Goal: Task Accomplishment & Management: Use online tool/utility

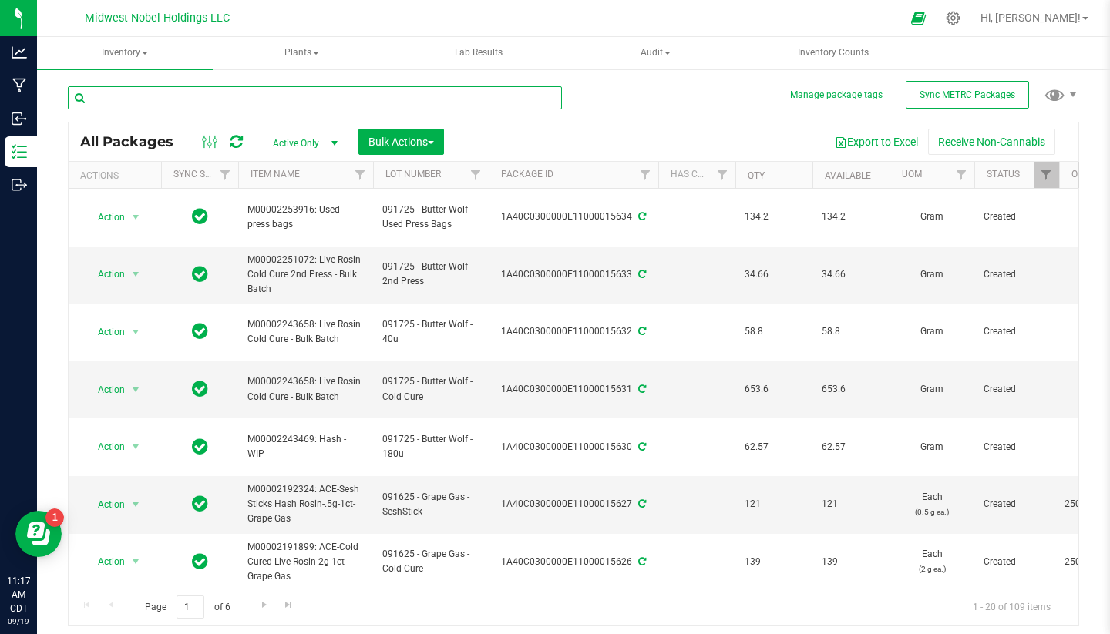
click at [185, 101] on input "text" at bounding box center [315, 97] width 494 height 23
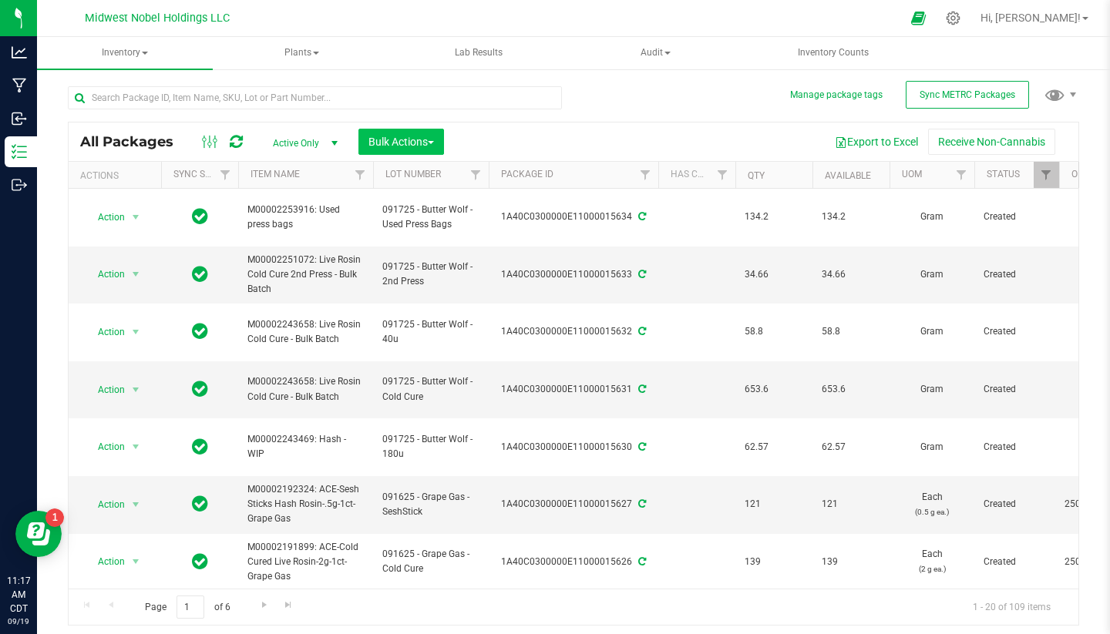
click at [438, 154] on button "Bulk Actions" at bounding box center [401, 142] width 86 height 26
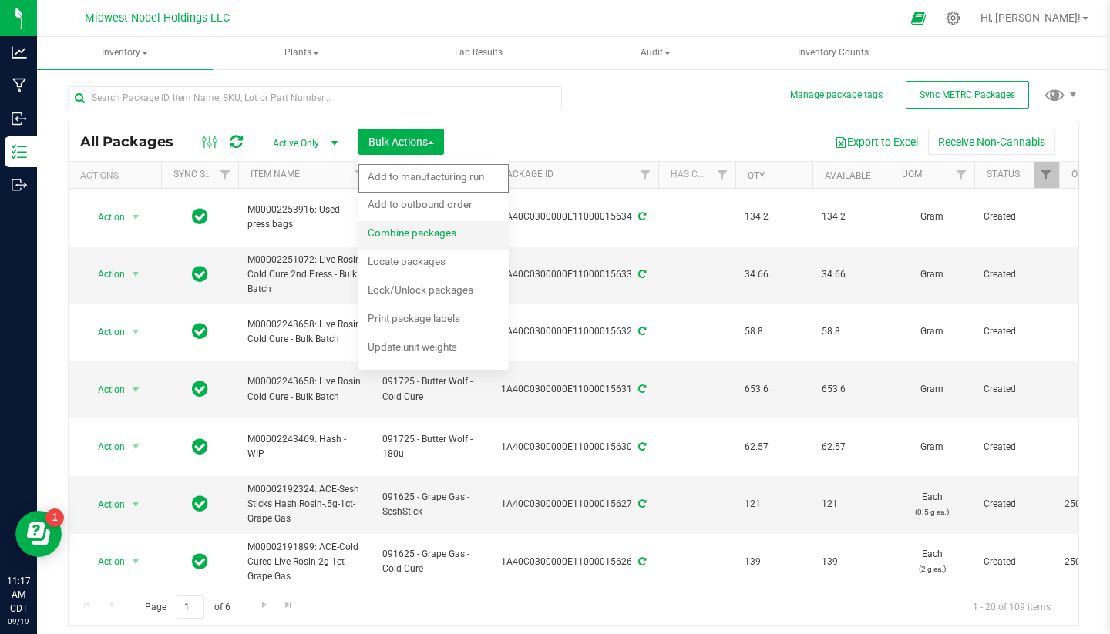
click at [466, 240] on div "Combine packages" at bounding box center [422, 235] width 109 height 25
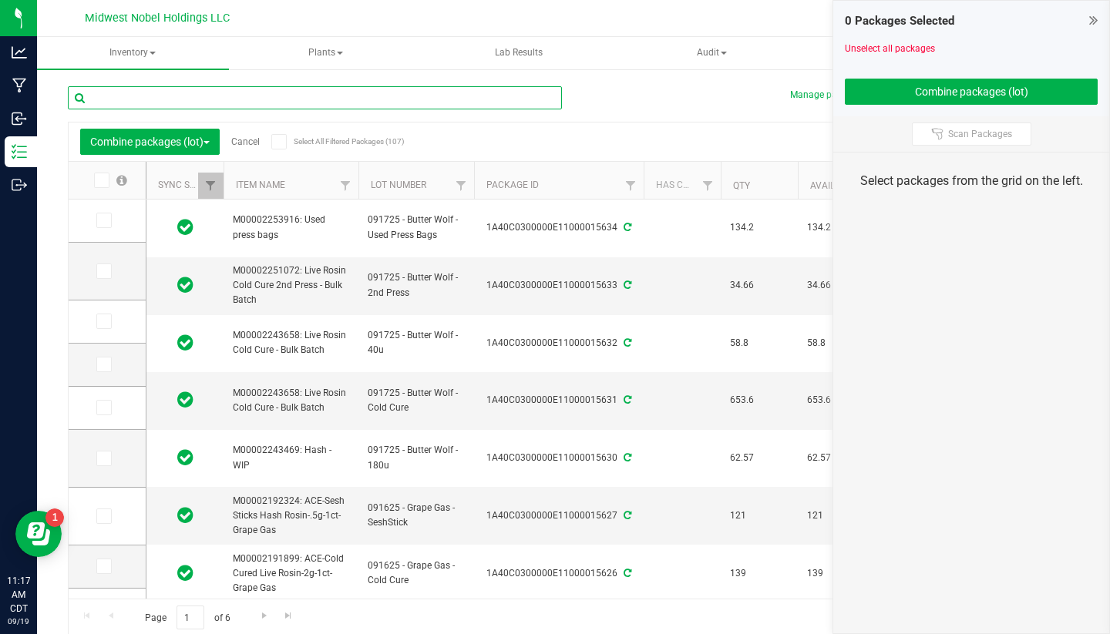
click at [218, 103] on input "text" at bounding box center [315, 97] width 494 height 23
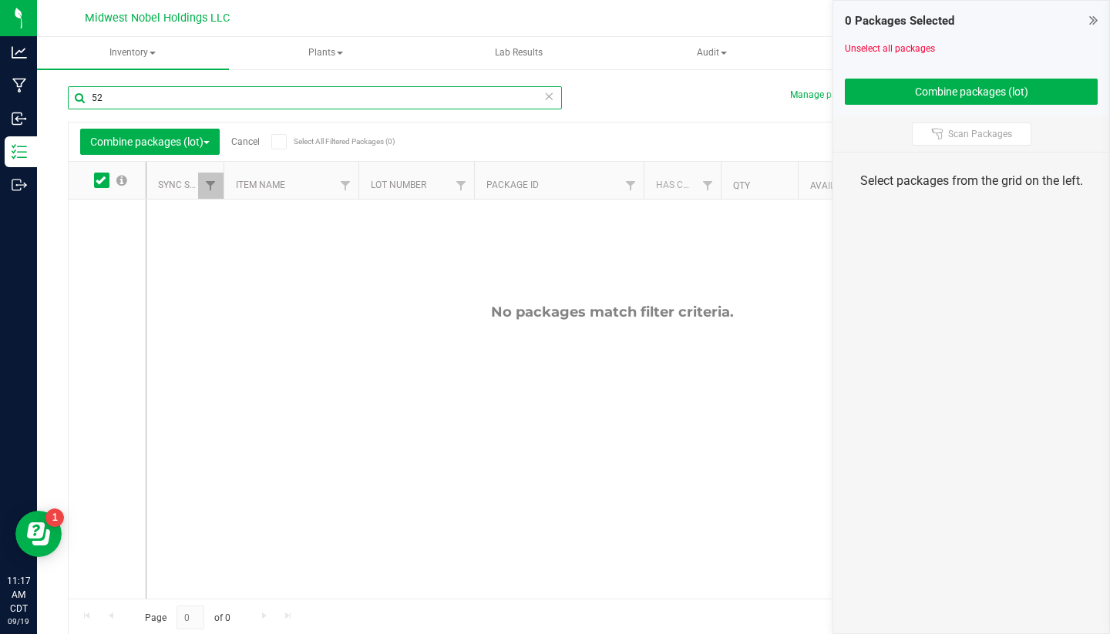
type input "5"
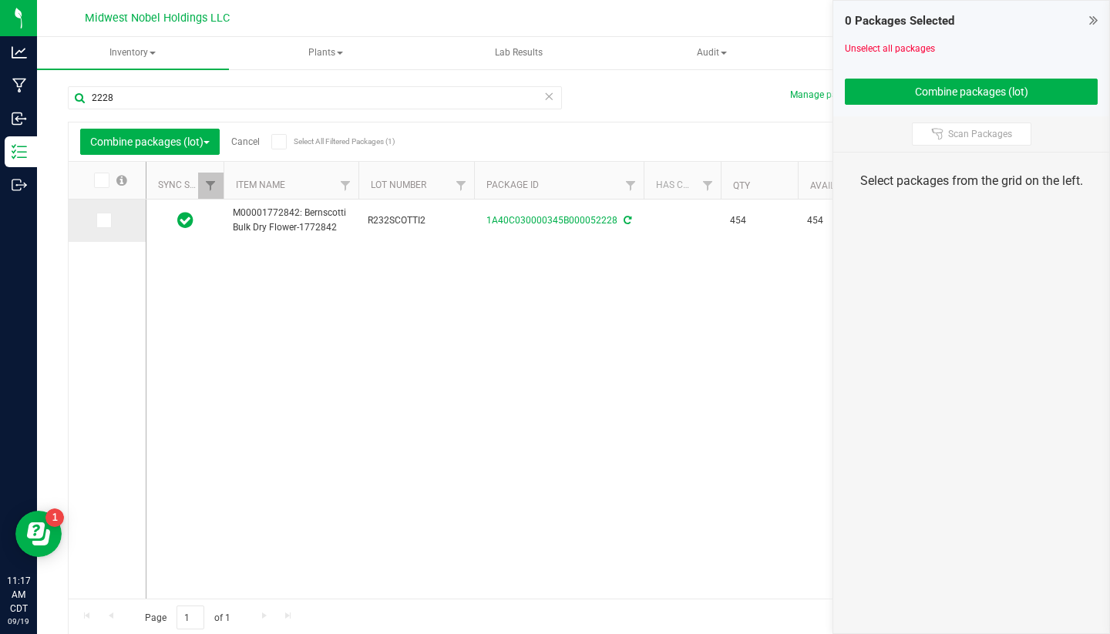
click at [98, 220] on icon at bounding box center [103, 220] width 10 height 0
click at [0, 0] on input "checkbox" at bounding box center [0, 0] width 0 height 0
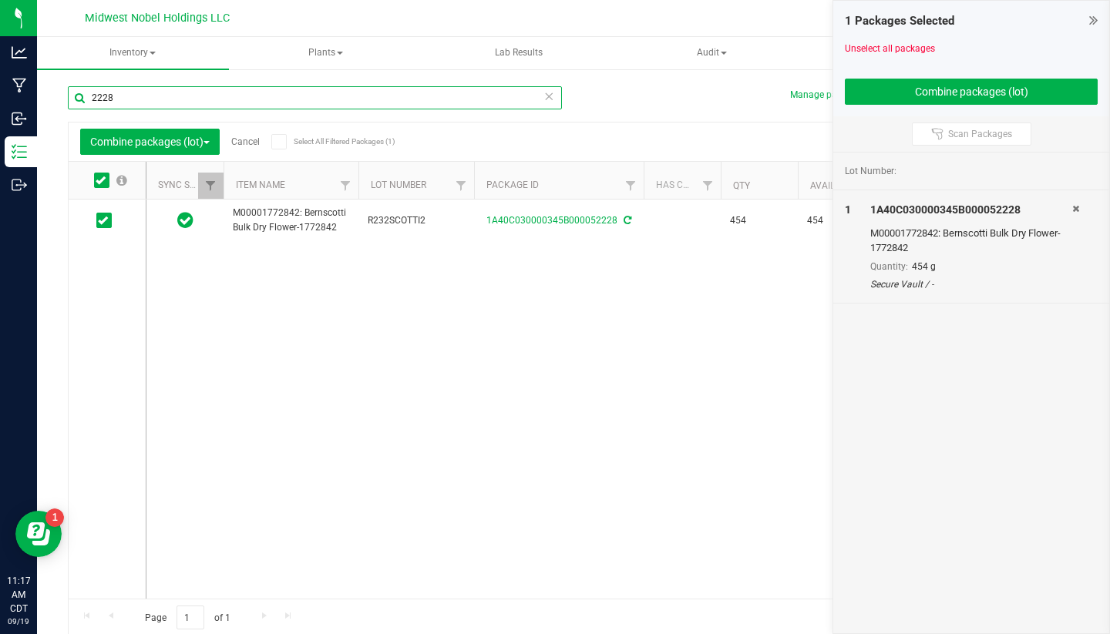
click at [153, 95] on input "2228" at bounding box center [315, 97] width 494 height 23
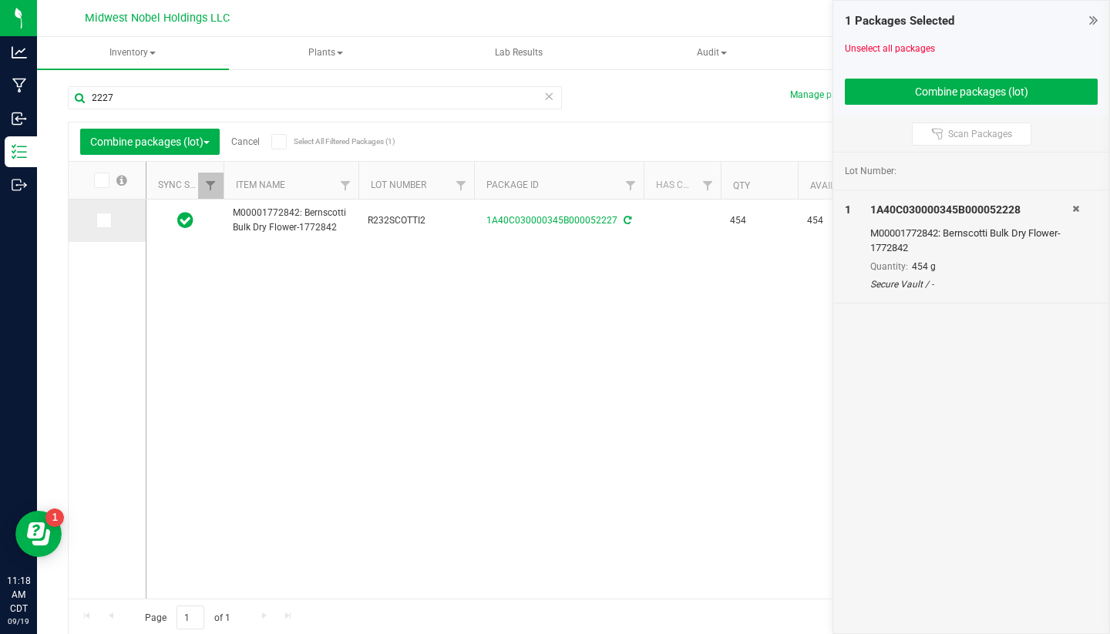
click at [98, 220] on icon at bounding box center [103, 220] width 10 height 0
click at [0, 0] on input "checkbox" at bounding box center [0, 0] width 0 height 0
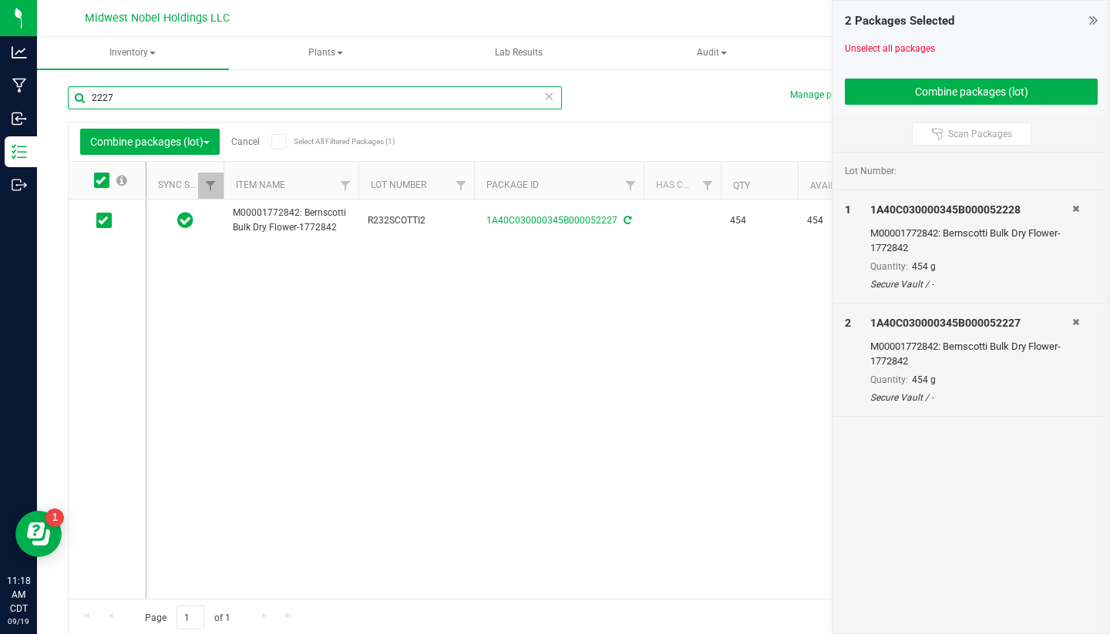
click at [142, 100] on input "2227" at bounding box center [315, 97] width 494 height 23
type input "2223"
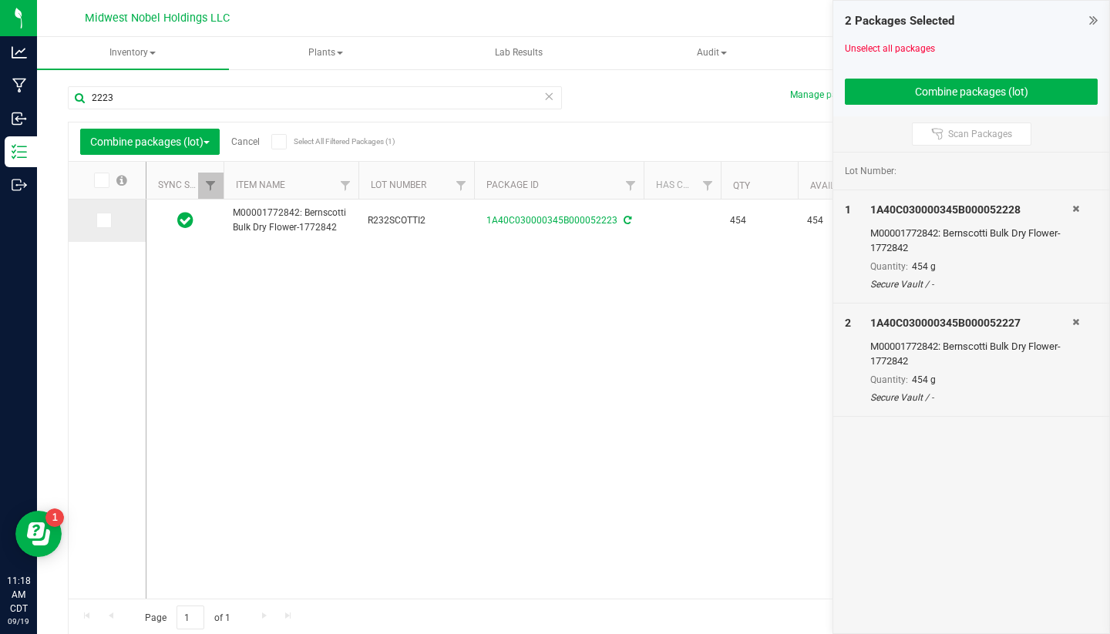
click at [84, 228] on td at bounding box center [107, 221] width 77 height 42
click at [98, 220] on icon at bounding box center [103, 220] width 10 height 0
click at [0, 0] on input "checkbox" at bounding box center [0, 0] width 0 height 0
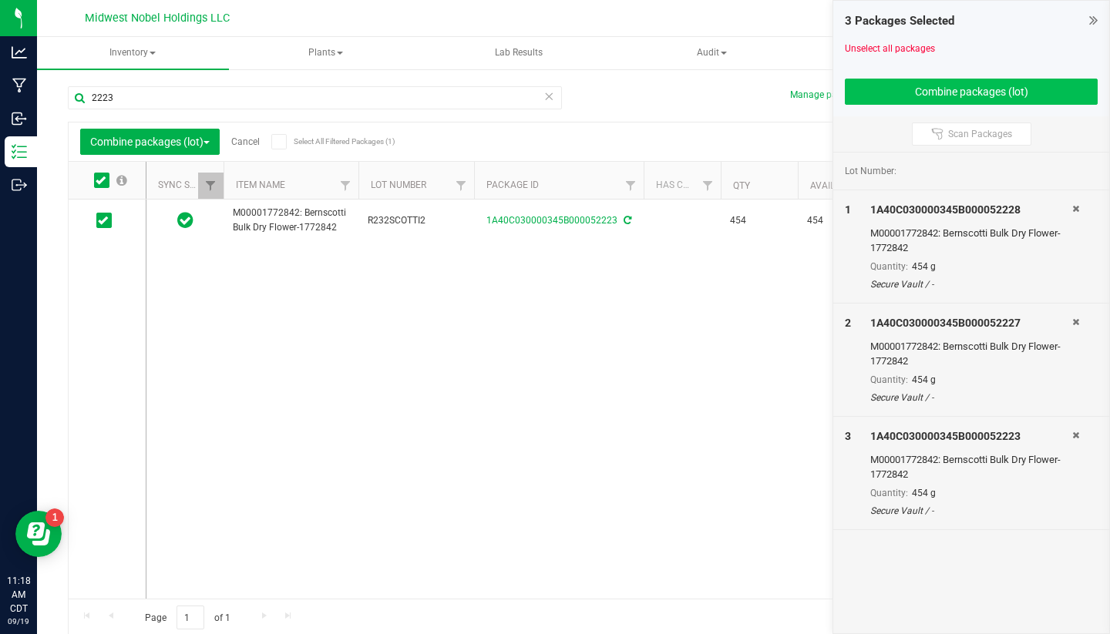
click at [938, 92] on button "Combine packages (lot)" at bounding box center [970, 92] width 253 height 26
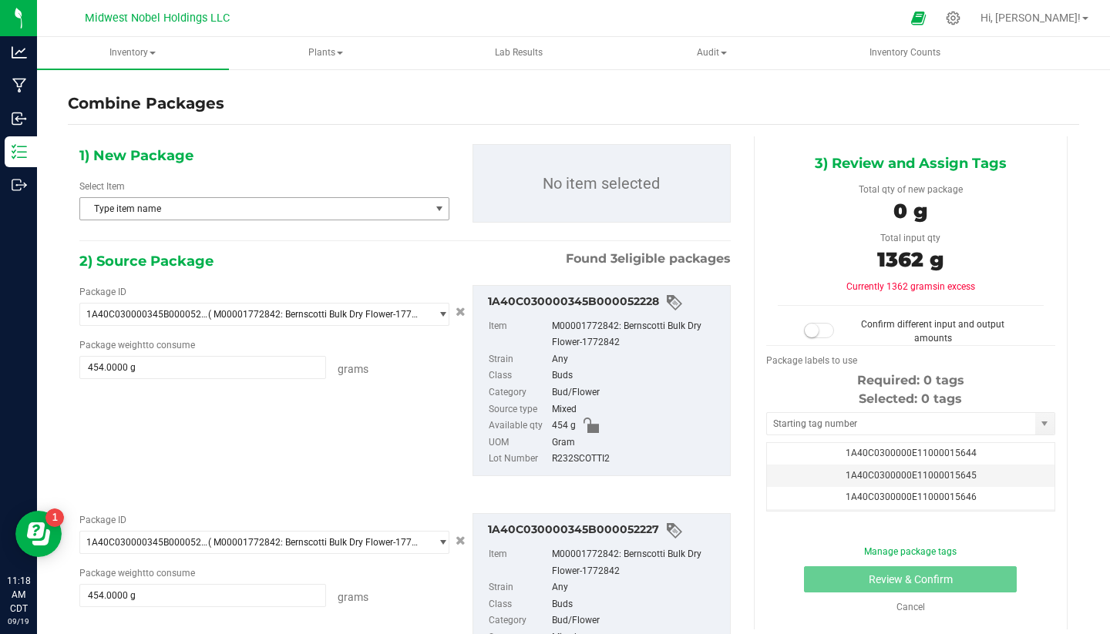
click at [210, 203] on span "Type item name" at bounding box center [254, 209] width 349 height 22
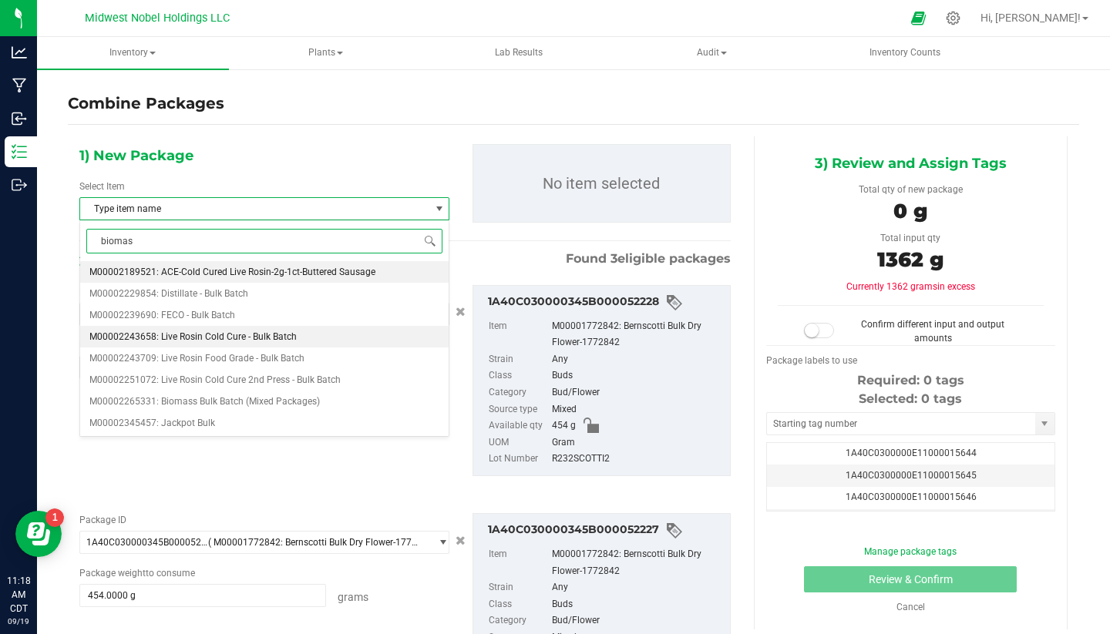
type input "biomass"
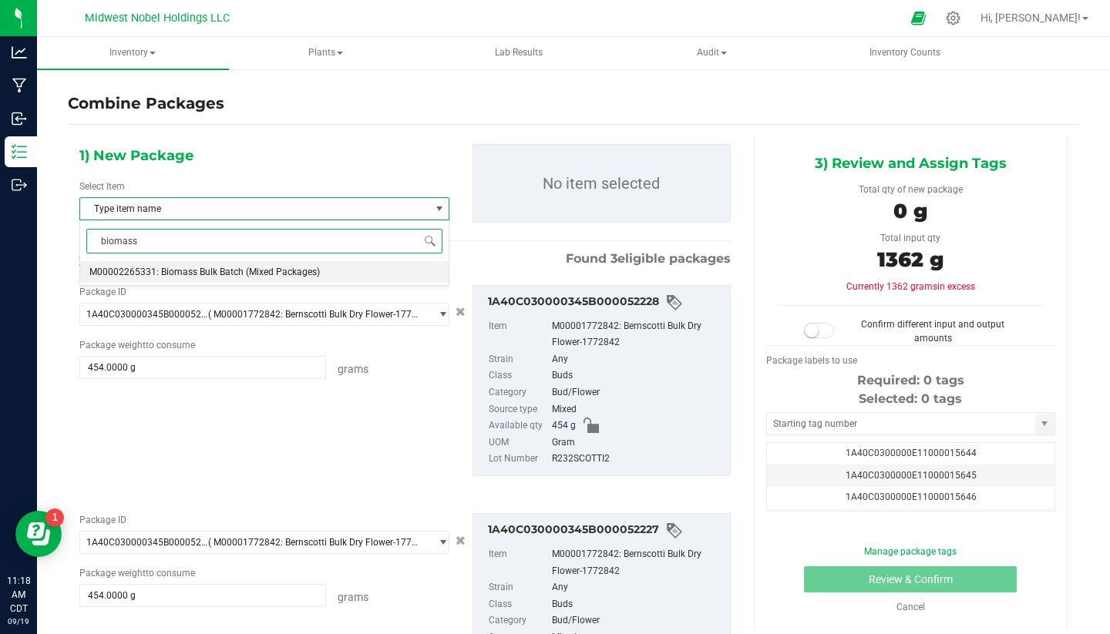
click at [322, 273] on li "M00002265331: Biomass Bulk Batch (Mixed Packages)" at bounding box center [264, 272] width 368 height 22
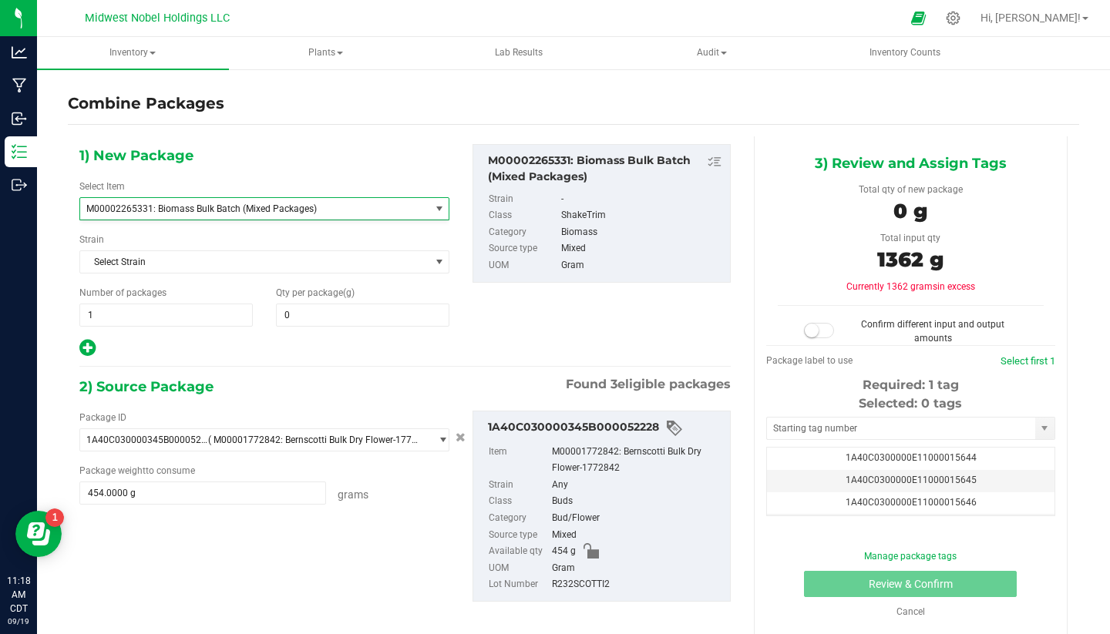
scroll to position [632, 0]
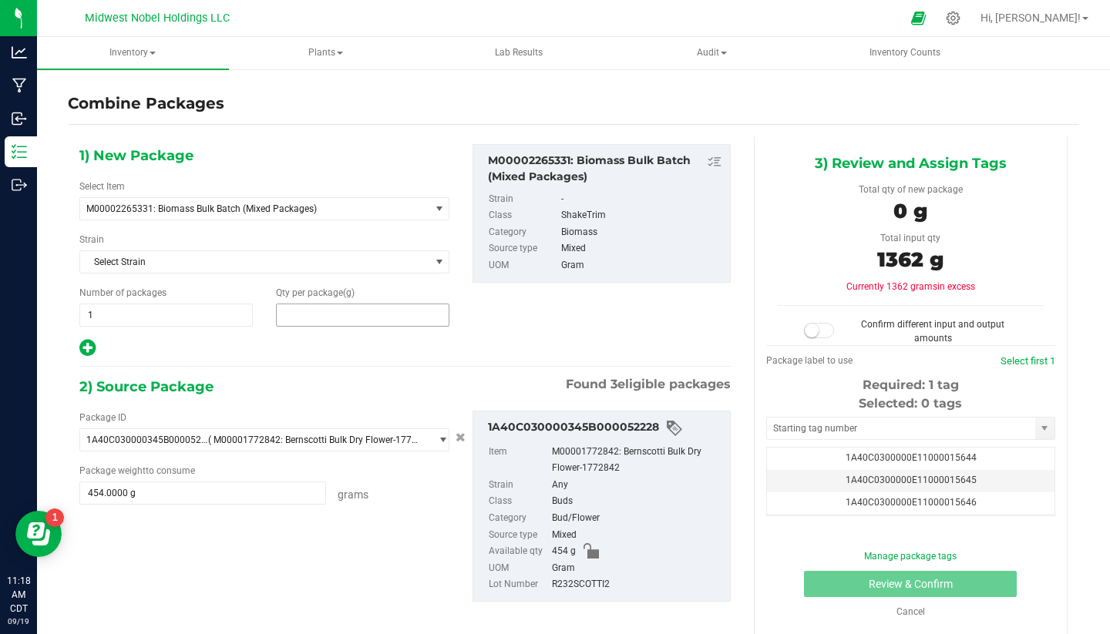
click at [320, 314] on span at bounding box center [362, 315] width 173 height 23
type input "1632"
type input "1,632"
click at [553, 338] on div "1) New Package Select Item M00002265331: Biomass Bulk Batch (Mixed Packages) M0…" at bounding box center [405, 251] width 674 height 214
click at [354, 320] on span "1,632 1632" at bounding box center [362, 315] width 173 height 23
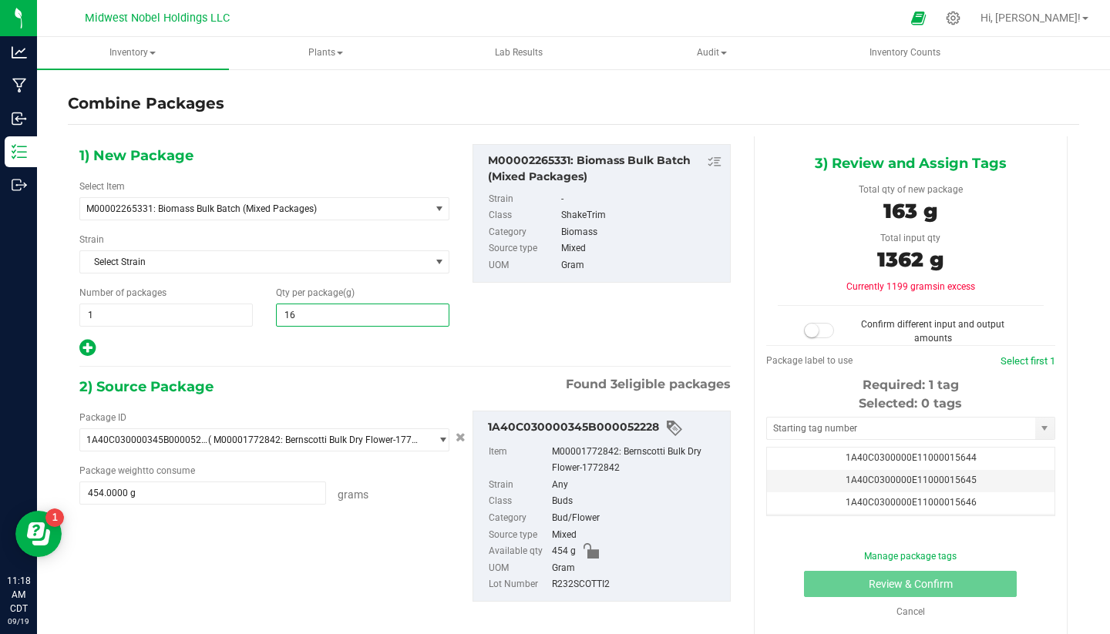
type input "1"
type input "1362"
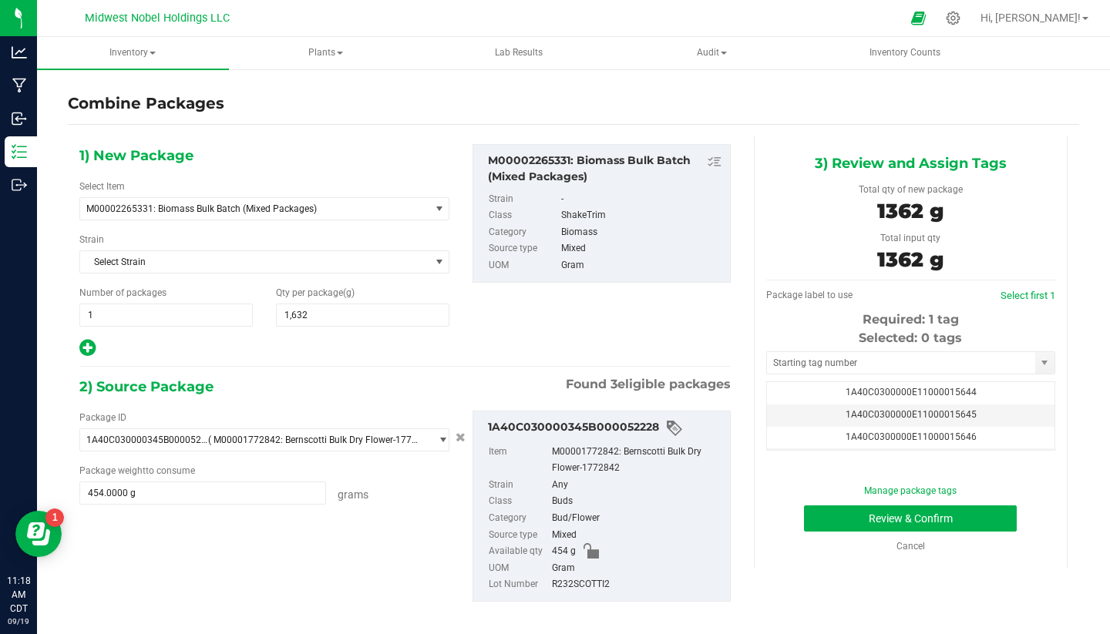
type input "1,362"
click at [549, 326] on div "1) New Package Select Item M00002265331: Biomass Bulk Batch (Mixed Packages) M0…" at bounding box center [405, 251] width 674 height 214
click at [922, 395] on span "1A40C0300000E11000015644" at bounding box center [910, 392] width 131 height 11
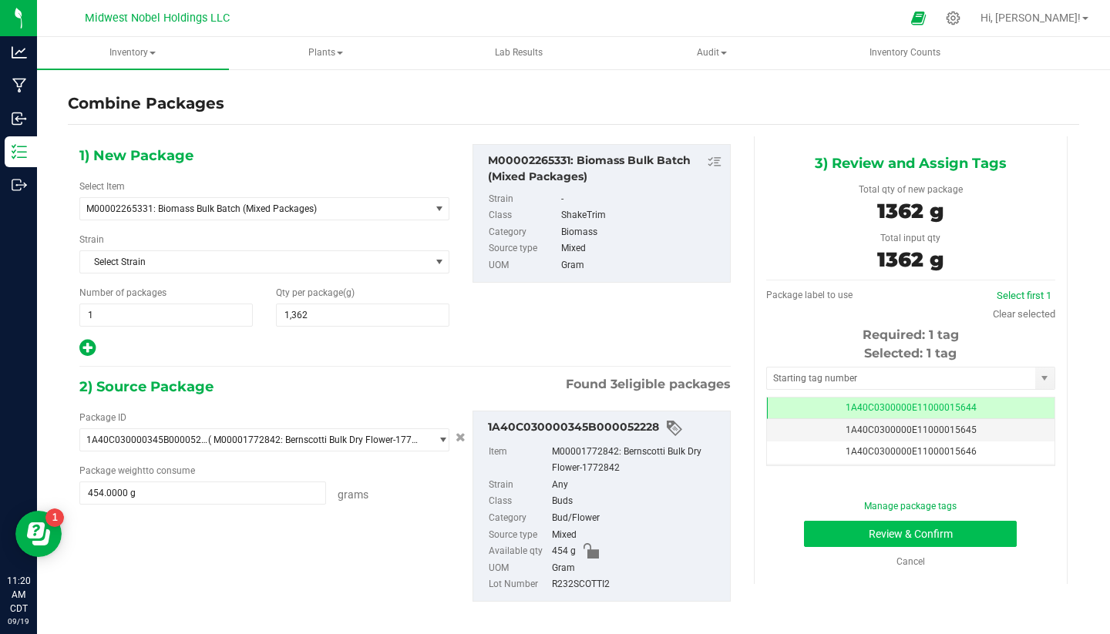
click at [935, 542] on button "Review & Confirm" at bounding box center [910, 534] width 213 height 26
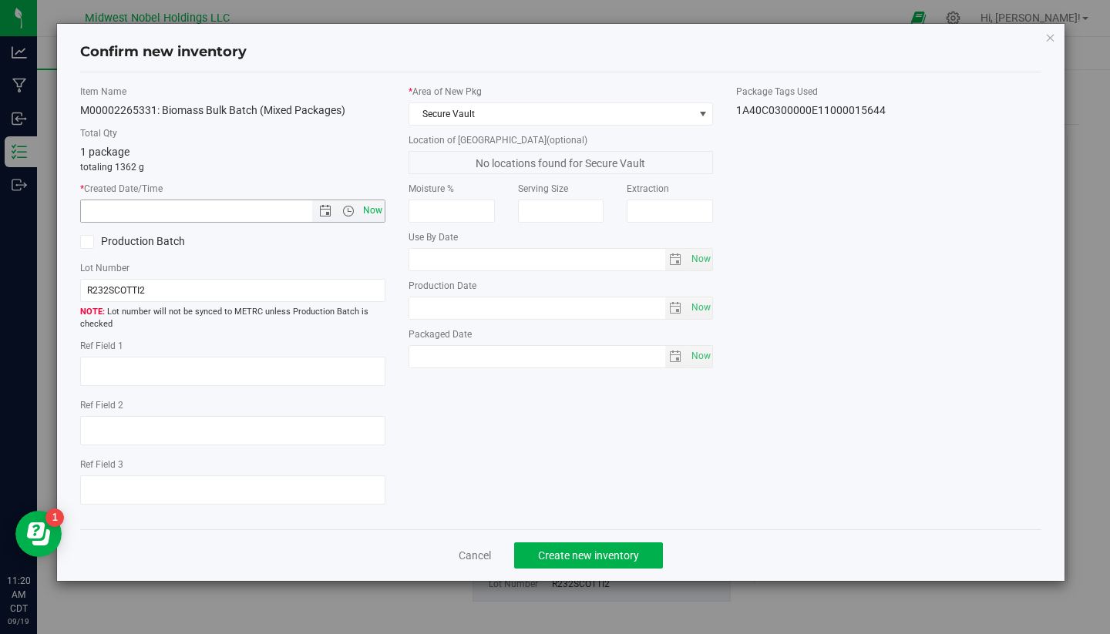
click at [368, 205] on span "Now" at bounding box center [372, 211] width 26 height 22
type input "[DATE] 11:20 AM"
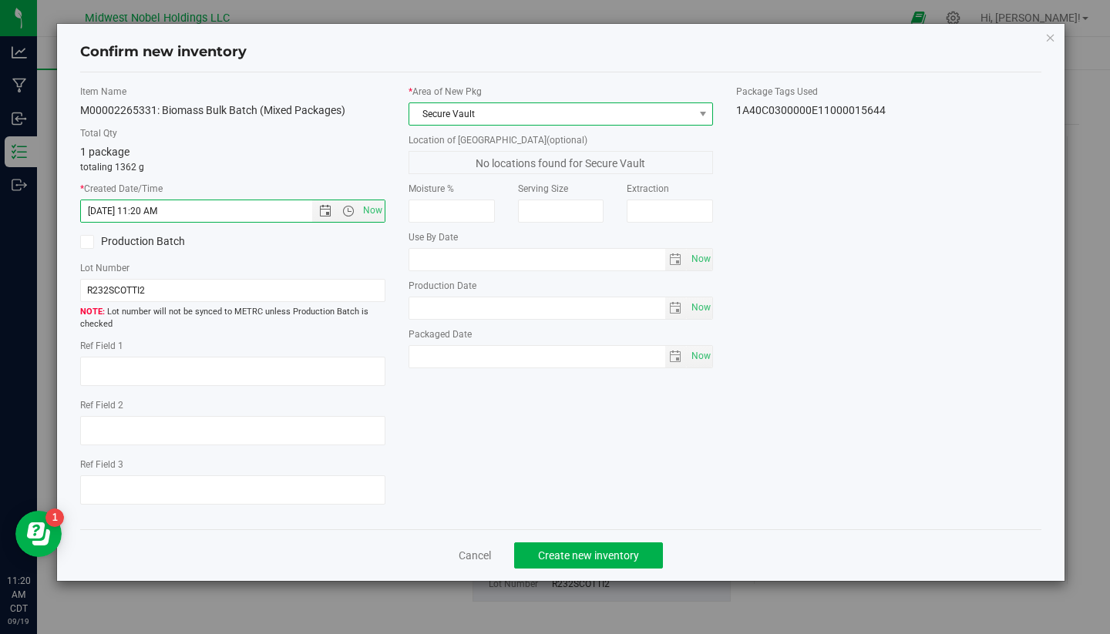
click at [509, 119] on span "Secure Vault" at bounding box center [551, 114] width 284 height 22
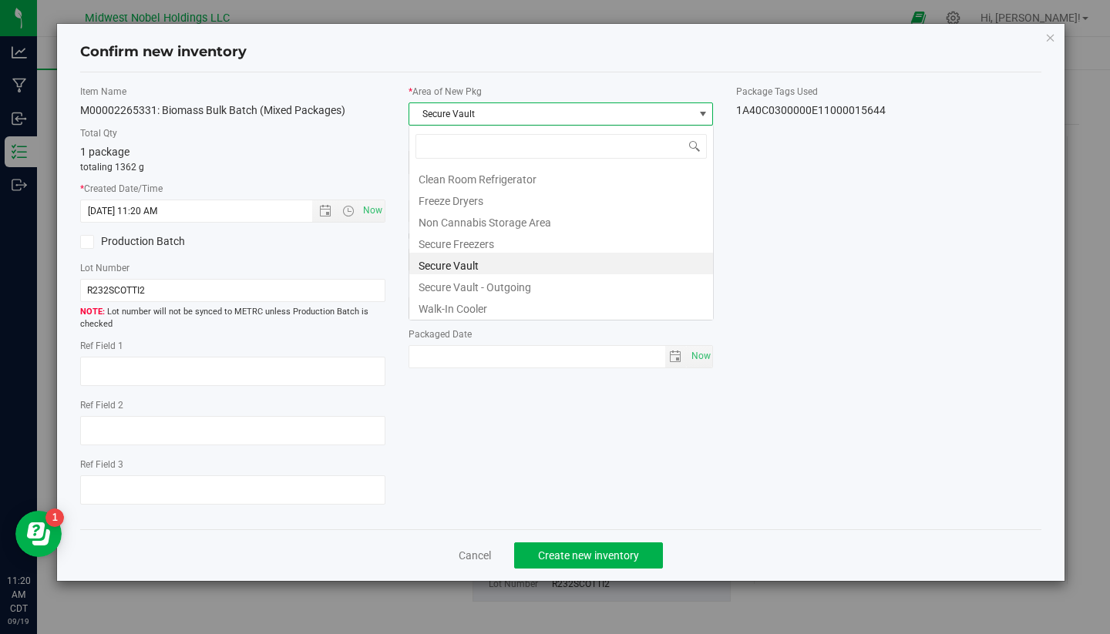
scroll to position [23, 305]
click at [509, 248] on li "Secure Freezers" at bounding box center [561, 242] width 304 height 22
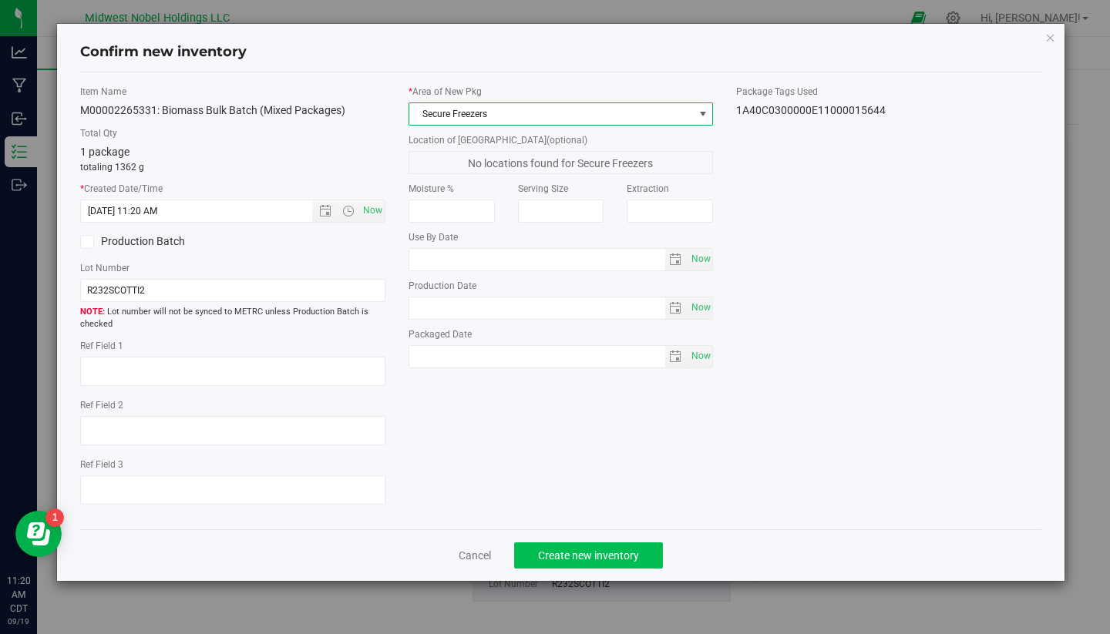
click at [626, 550] on span "Create new inventory" at bounding box center [588, 555] width 101 height 12
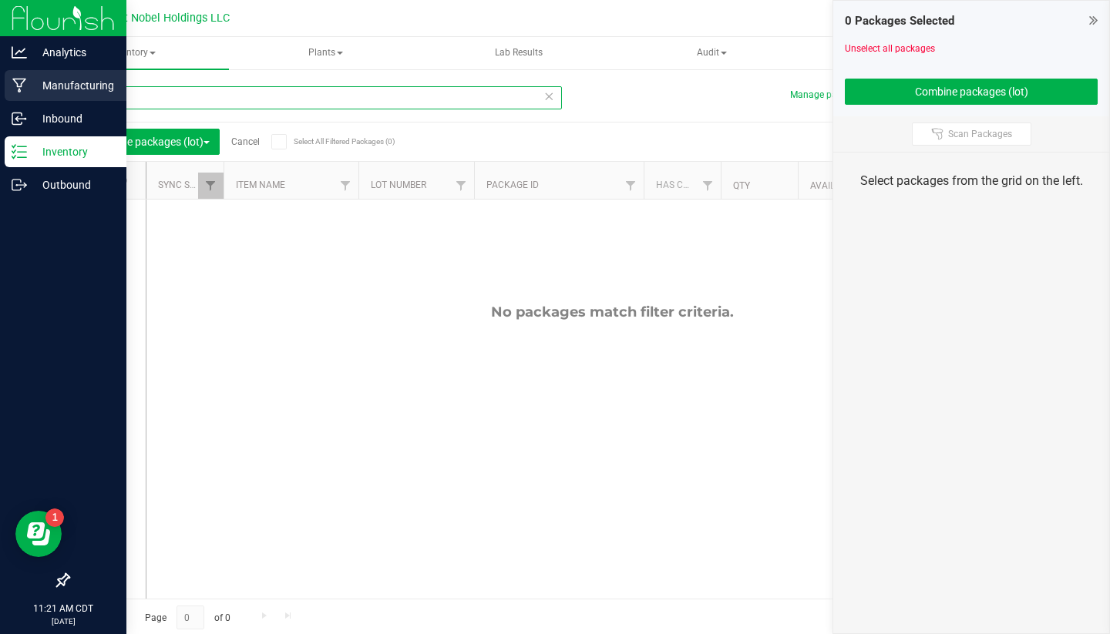
drag, startPoint x: 179, startPoint y: 98, endPoint x: 27, endPoint y: 95, distance: 151.8
click at [30, 95] on div "Analytics Manufacturing Inbound Inventory Outbound 11:21 AM CDT [DATE] 09/19 Mi…" at bounding box center [555, 317] width 1110 height 634
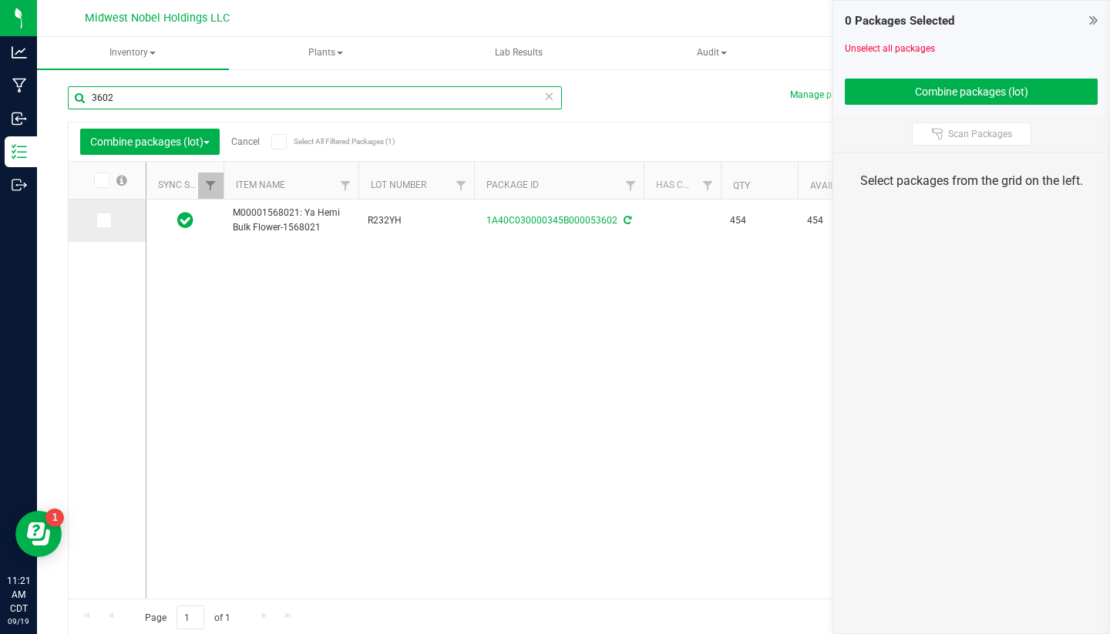
type input "3602"
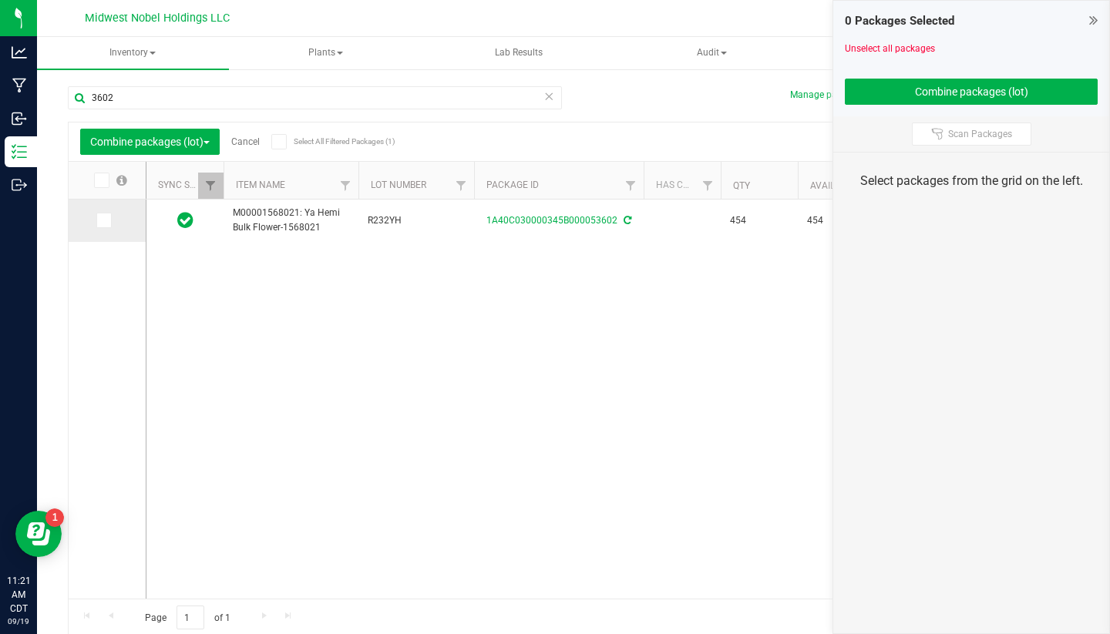
click at [98, 220] on icon at bounding box center [103, 220] width 10 height 0
click at [0, 0] on input "checkbox" at bounding box center [0, 0] width 0 height 0
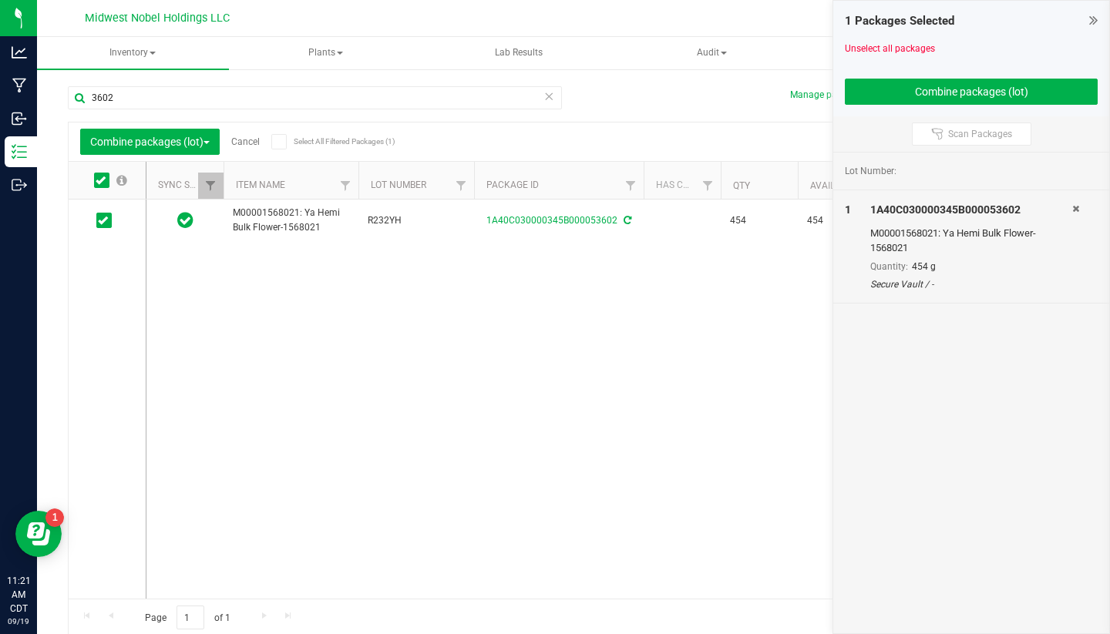
click at [551, 100] on icon at bounding box center [548, 95] width 11 height 18
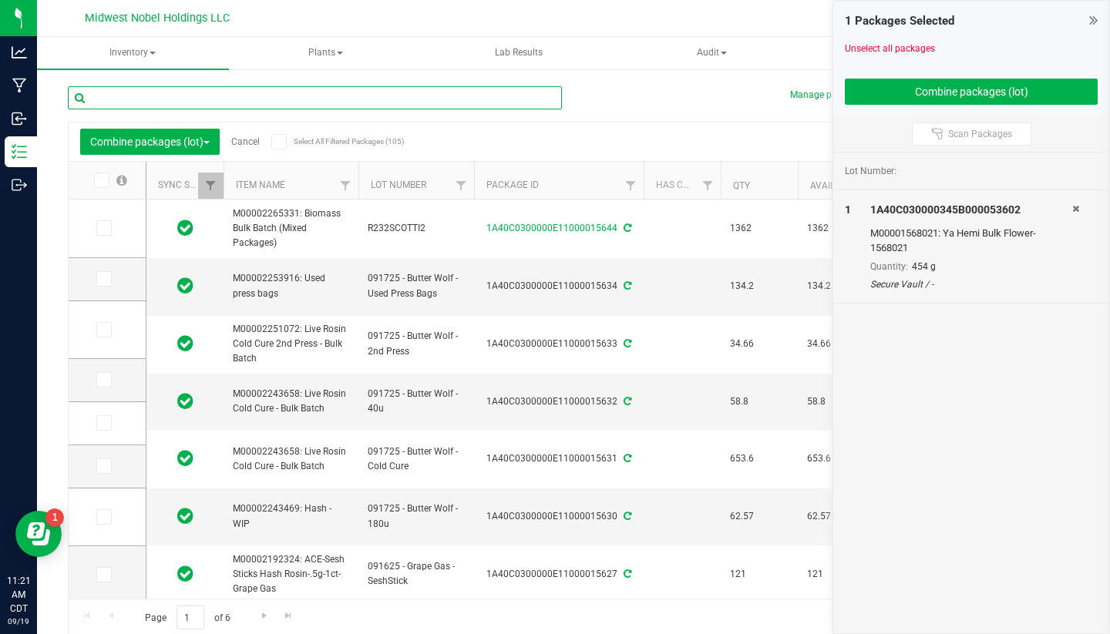
click at [499, 102] on input "text" at bounding box center [315, 97] width 494 height 23
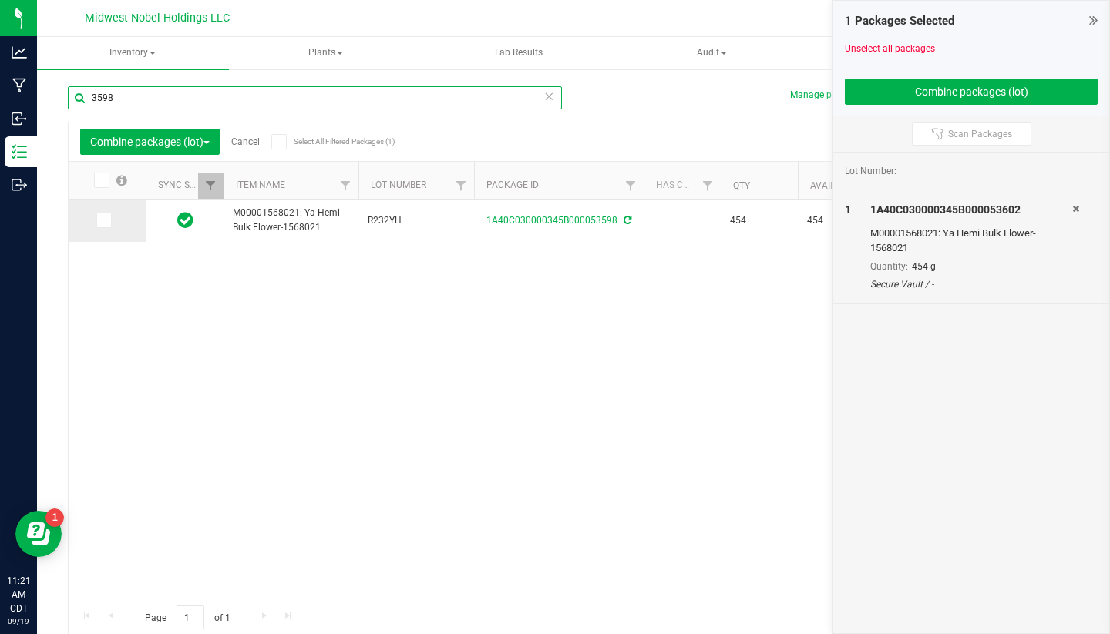
type input "3598"
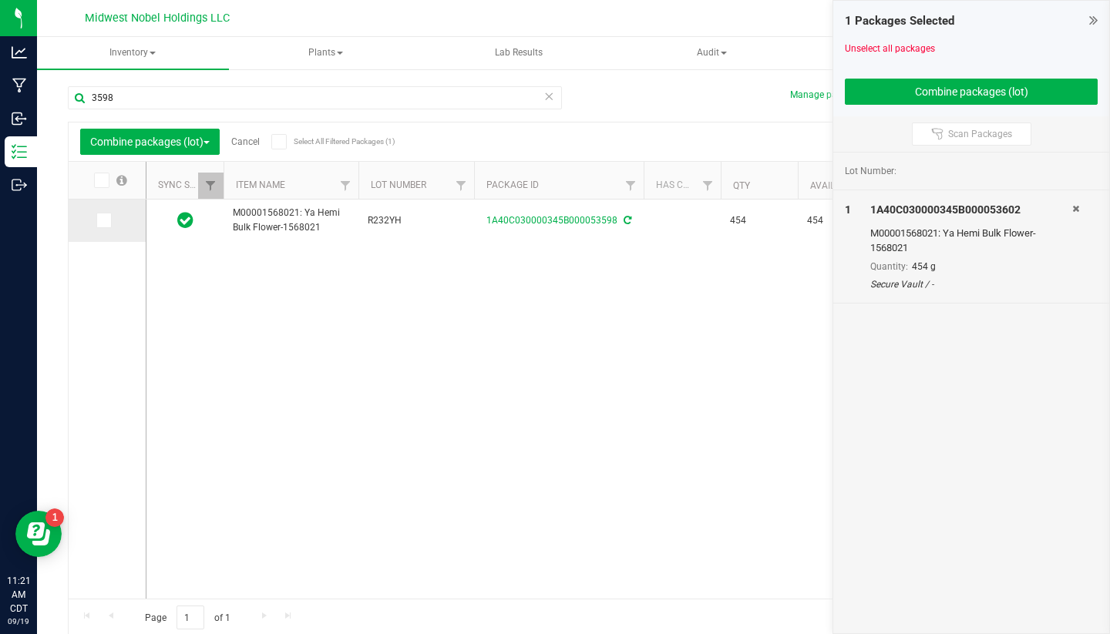
click at [98, 220] on icon at bounding box center [103, 220] width 10 height 0
click at [0, 0] on input "checkbox" at bounding box center [0, 0] width 0 height 0
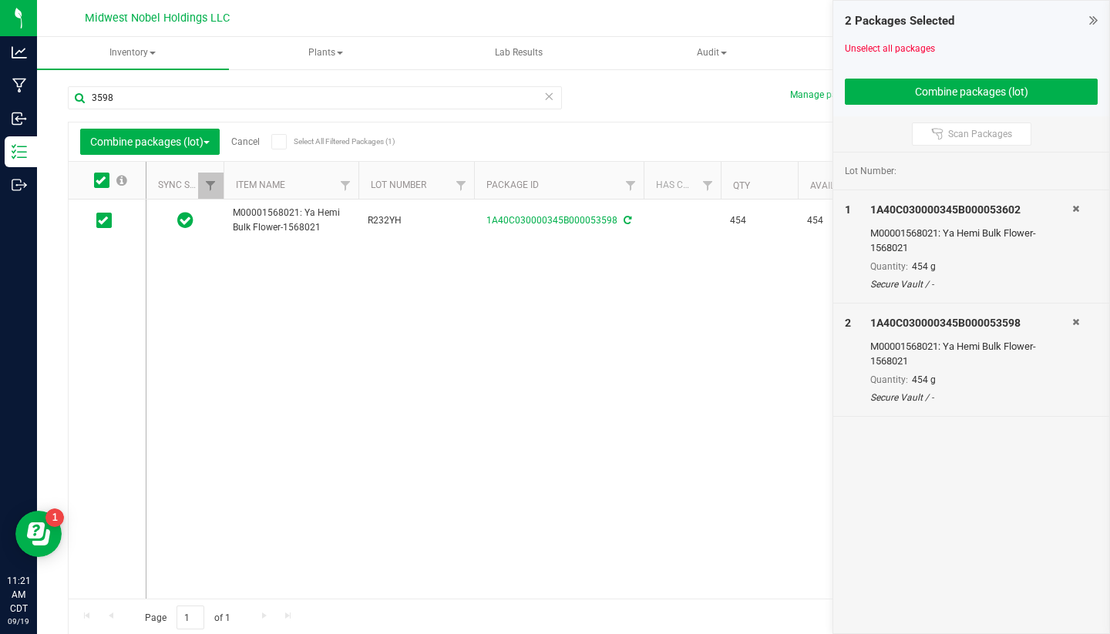
click at [546, 93] on icon at bounding box center [548, 95] width 11 height 18
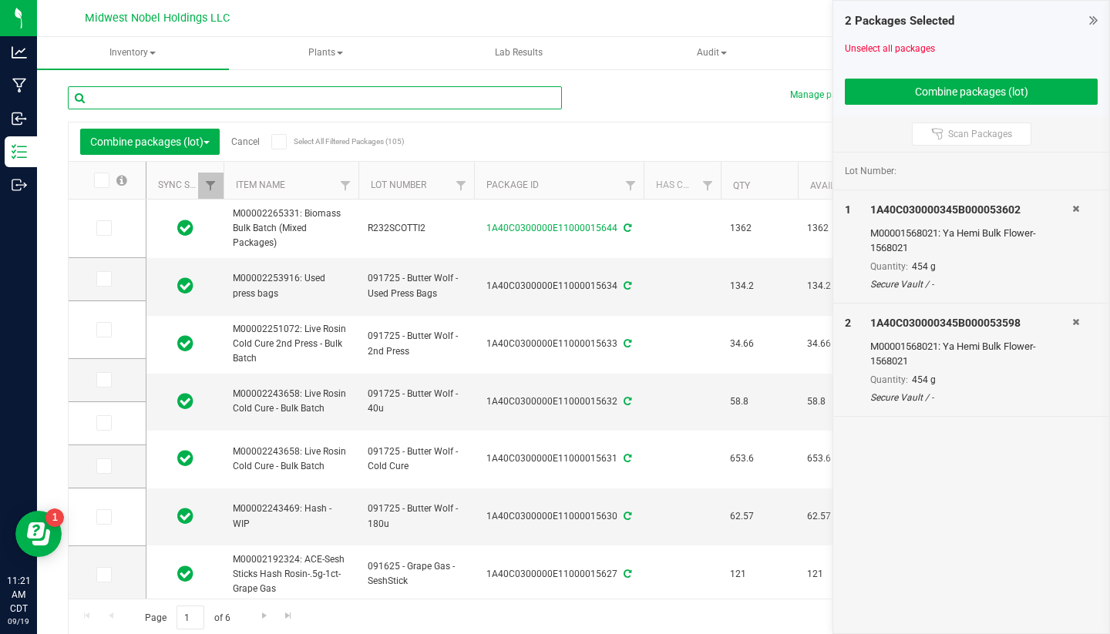
click at [340, 90] on input "text" at bounding box center [315, 97] width 494 height 23
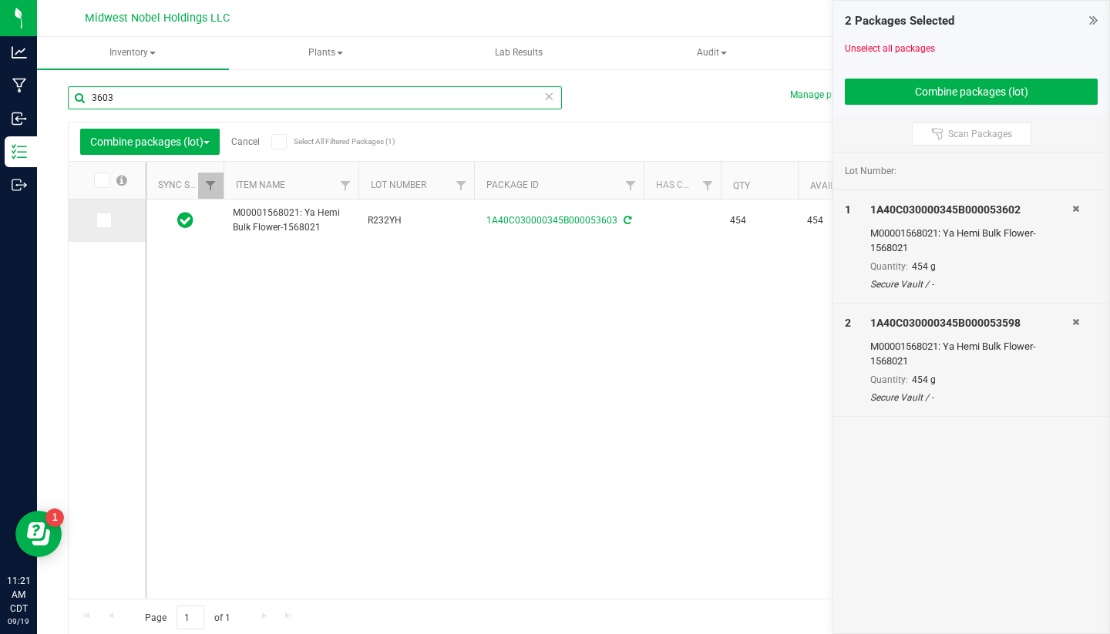
type input "3603"
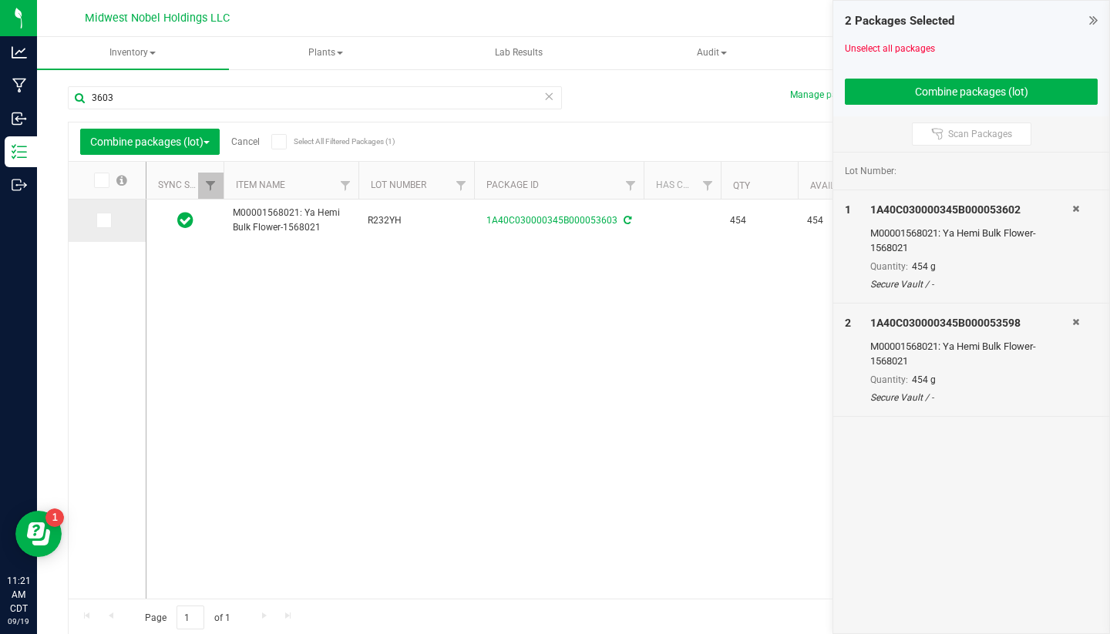
click at [96, 227] on span at bounding box center [103, 220] width 15 height 15
click at [0, 0] on input "checkbox" at bounding box center [0, 0] width 0 height 0
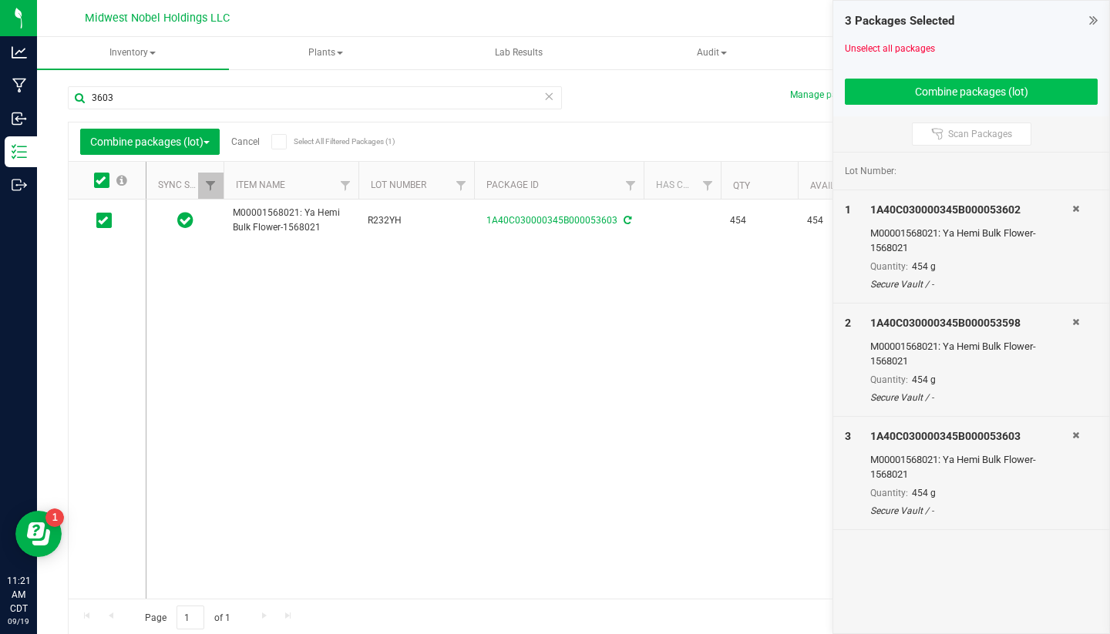
click at [932, 84] on button "Combine packages (lot)" at bounding box center [970, 92] width 253 height 26
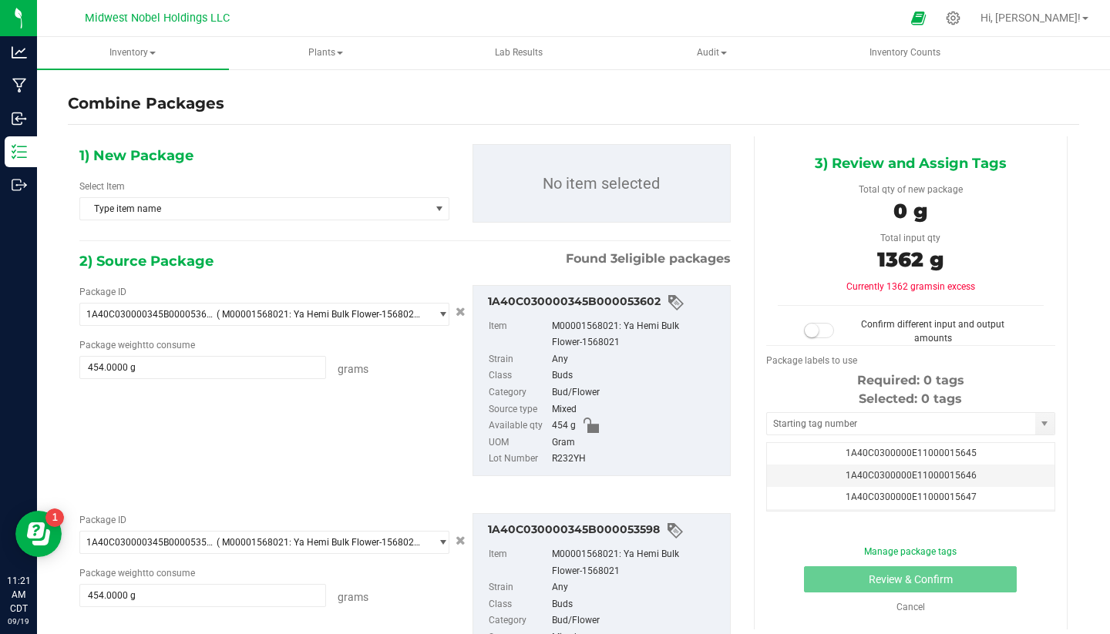
click at [355, 224] on div "1) New Package Select Item Type item name M00002189521: ACE-Cold Cured Live Ros…" at bounding box center [264, 188] width 393 height 89
click at [355, 216] on span "Type item name" at bounding box center [254, 209] width 349 height 22
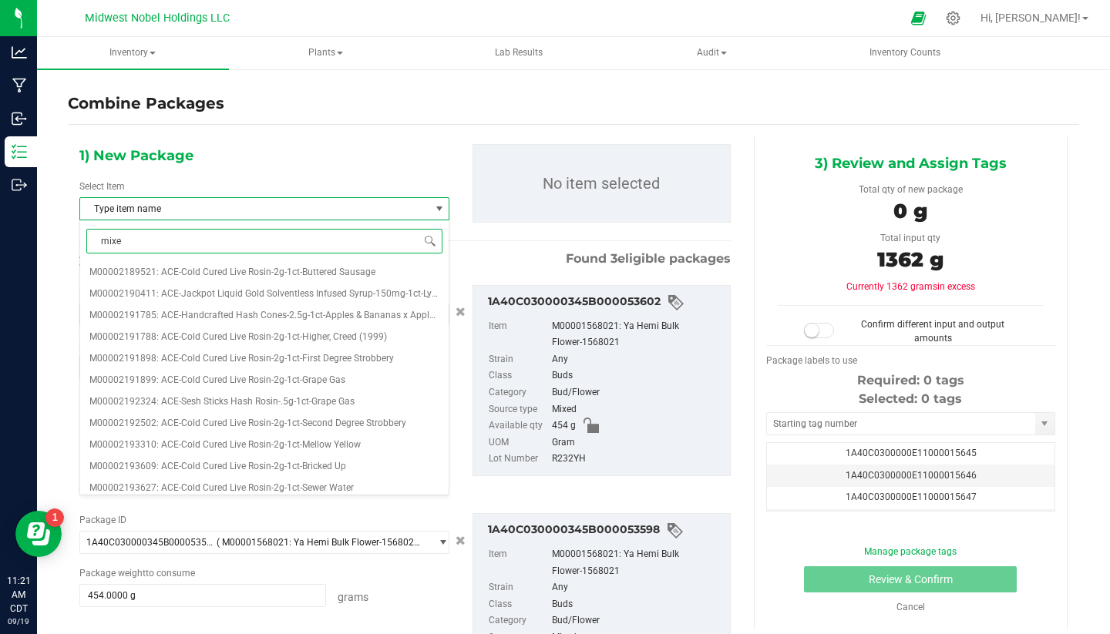
type input "mixed"
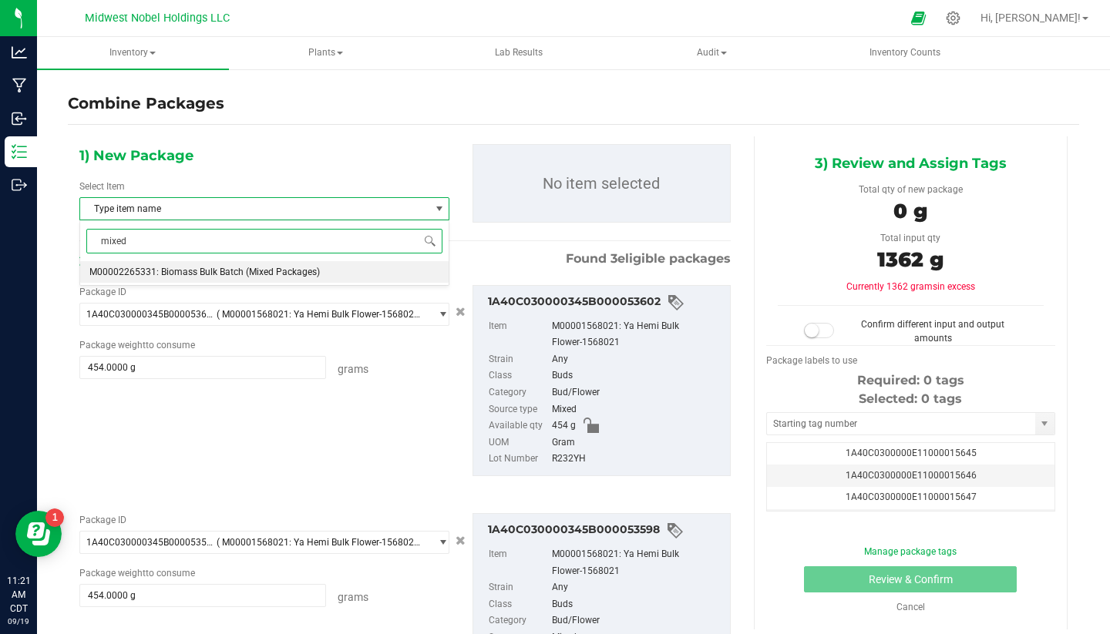
click at [332, 269] on li "M00002265331: Biomass Bulk Batch (Mixed Packages)" at bounding box center [264, 272] width 368 height 22
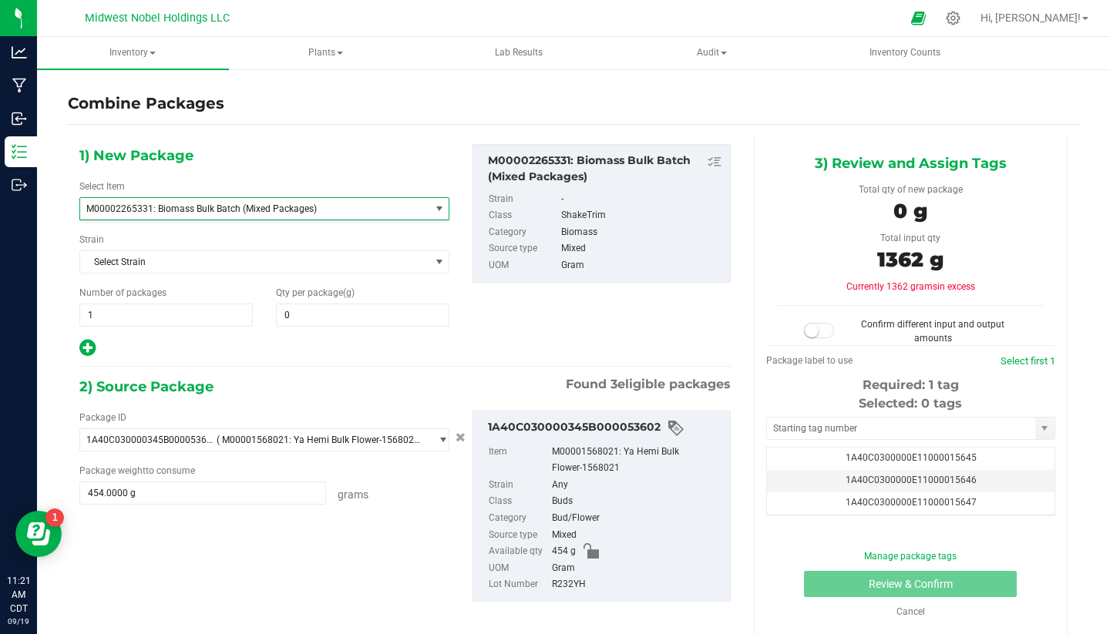
scroll to position [632, 0]
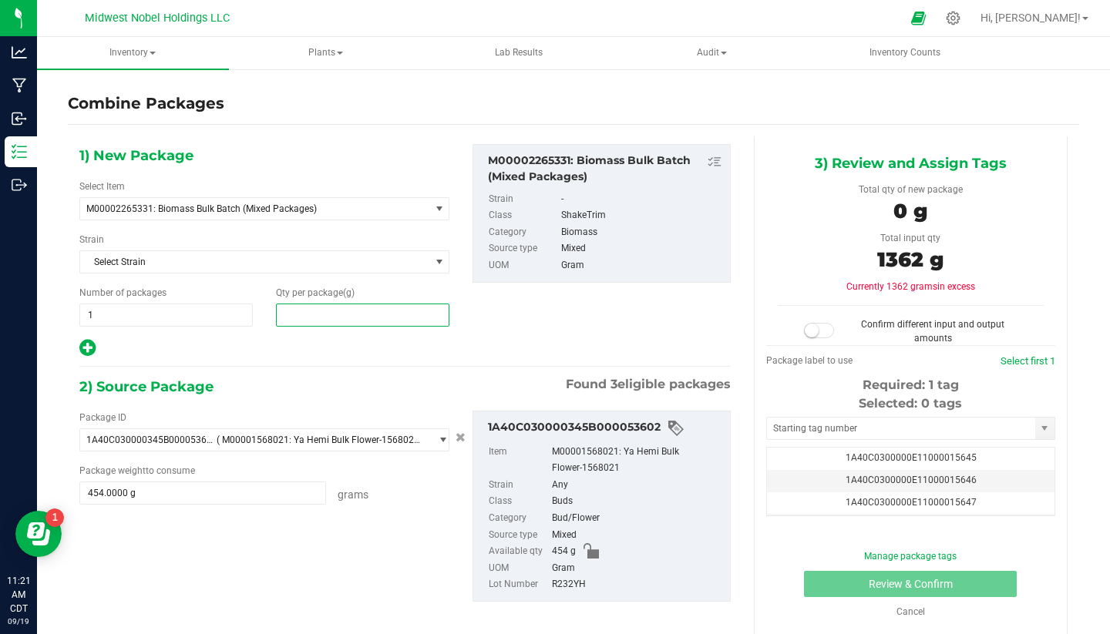
click at [365, 316] on span at bounding box center [362, 315] width 173 height 23
type input "1362"
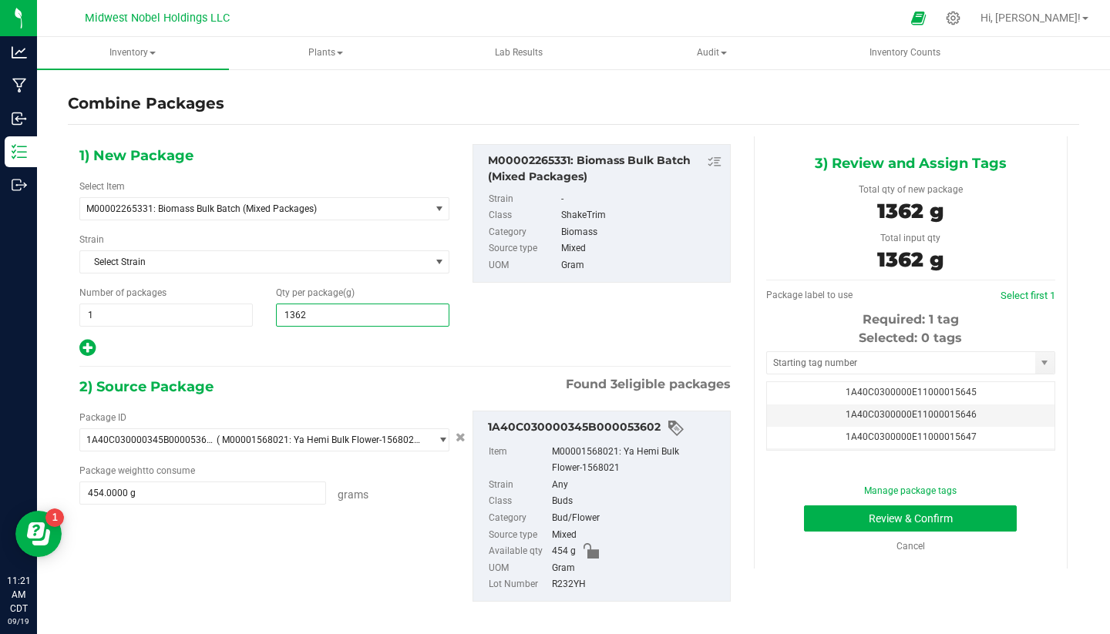
type input "1,362"
click at [550, 343] on div "1) New Package Select Item M00002265331: Biomass Bulk Batch (Mixed Packages) M0…" at bounding box center [405, 251] width 674 height 214
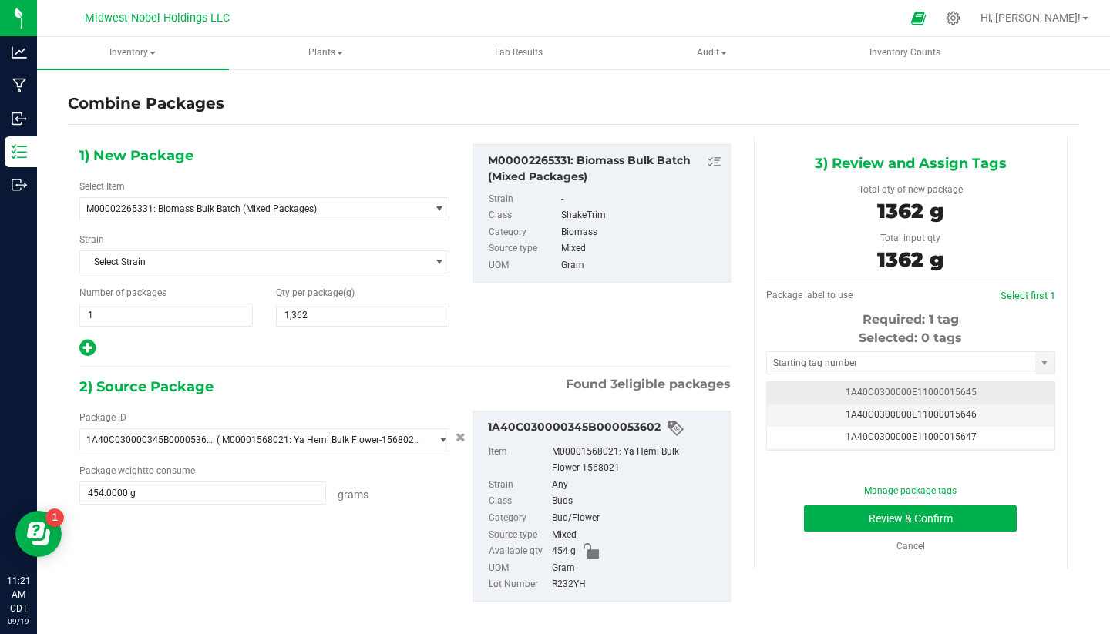
click at [965, 389] on span "1A40C0300000E11000015645" at bounding box center [910, 392] width 131 height 11
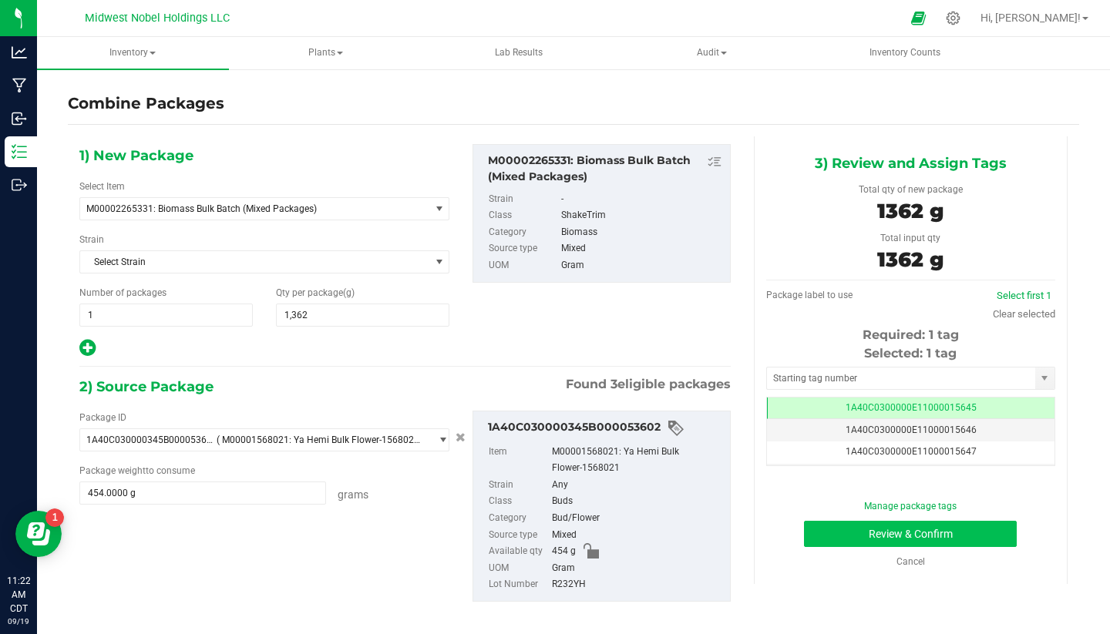
click at [908, 539] on button "Review & Confirm" at bounding box center [910, 534] width 213 height 26
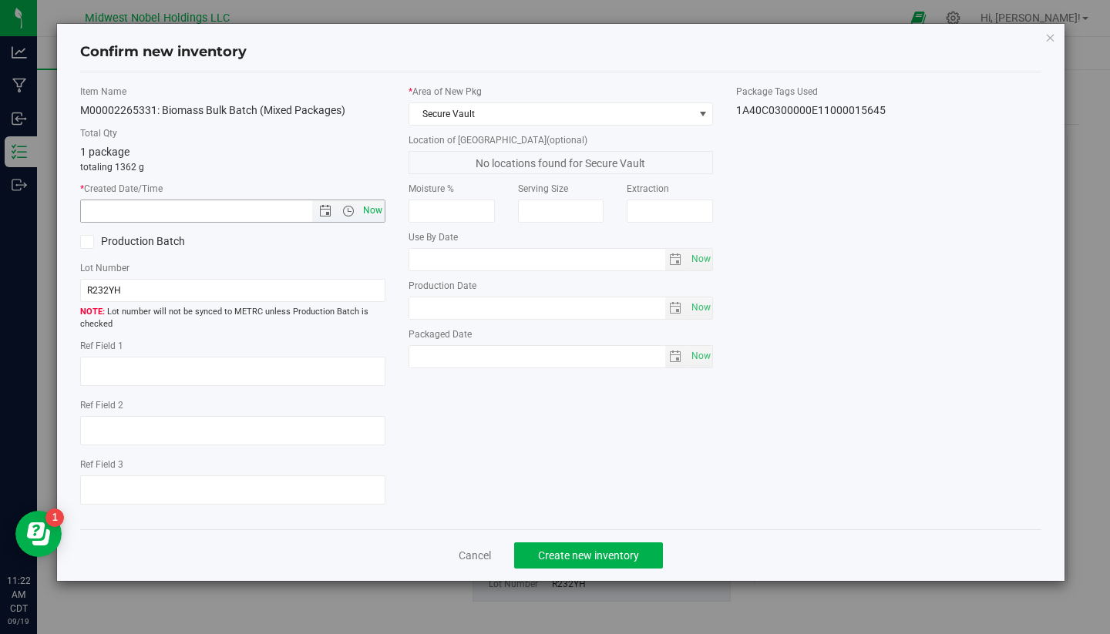
click at [368, 212] on span "Now" at bounding box center [372, 211] width 26 height 22
type input "[DATE] 11:22 AM"
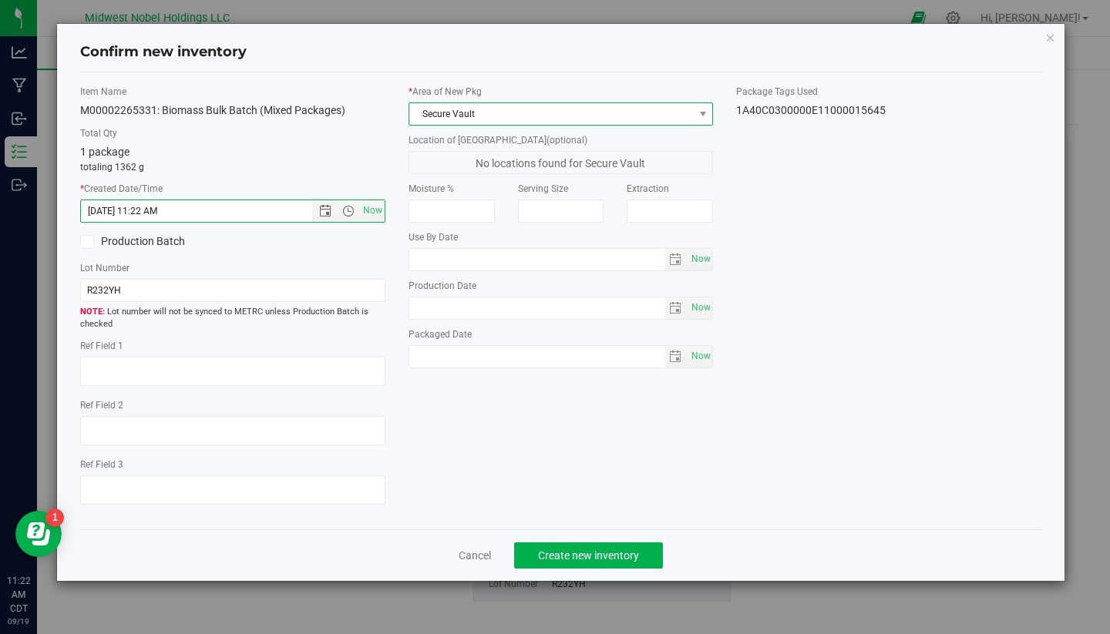
click at [559, 106] on span "Secure Vault" at bounding box center [551, 114] width 284 height 22
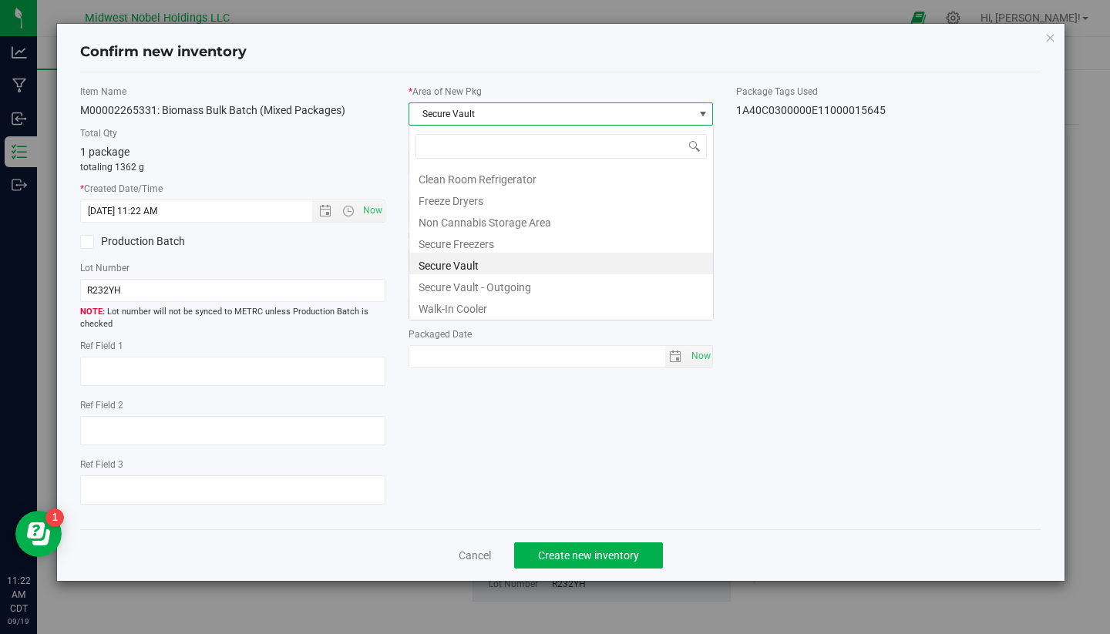
scroll to position [23, 305]
click at [517, 245] on li "Secure Freezers" at bounding box center [561, 242] width 304 height 22
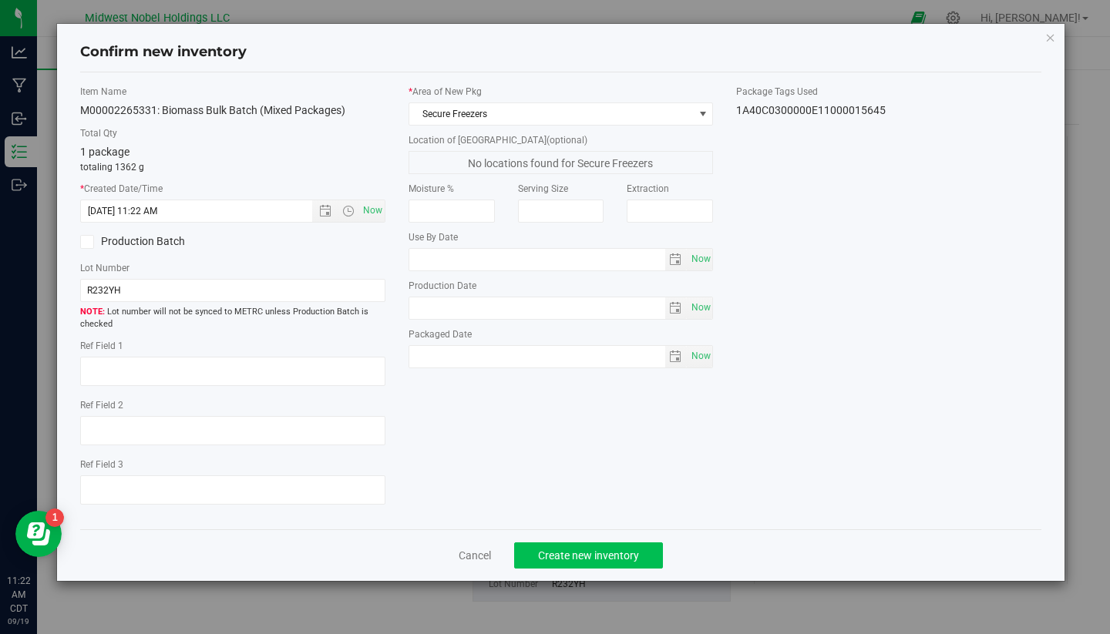
click at [571, 559] on span "Create new inventory" at bounding box center [588, 555] width 101 height 12
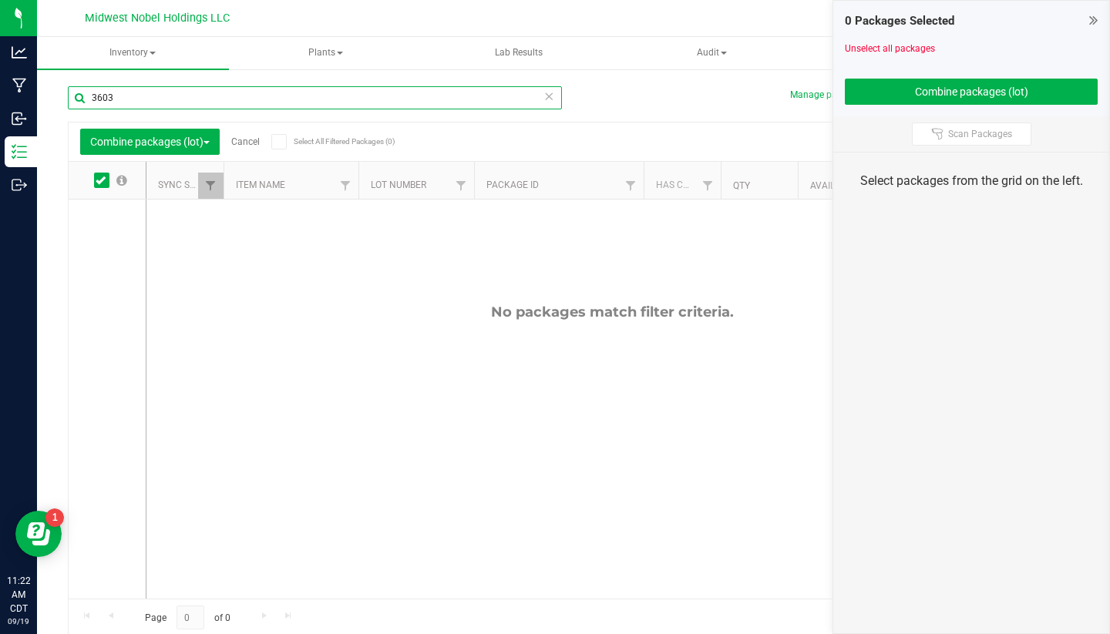
click at [243, 96] on input "3603" at bounding box center [315, 97] width 494 height 23
type input "3"
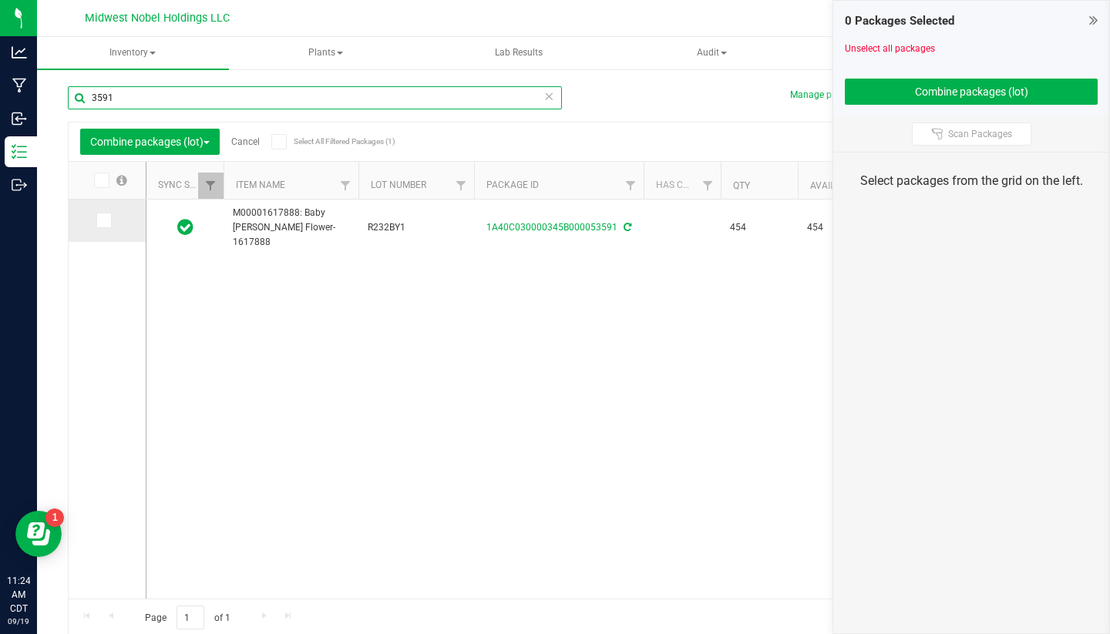
type input "3591"
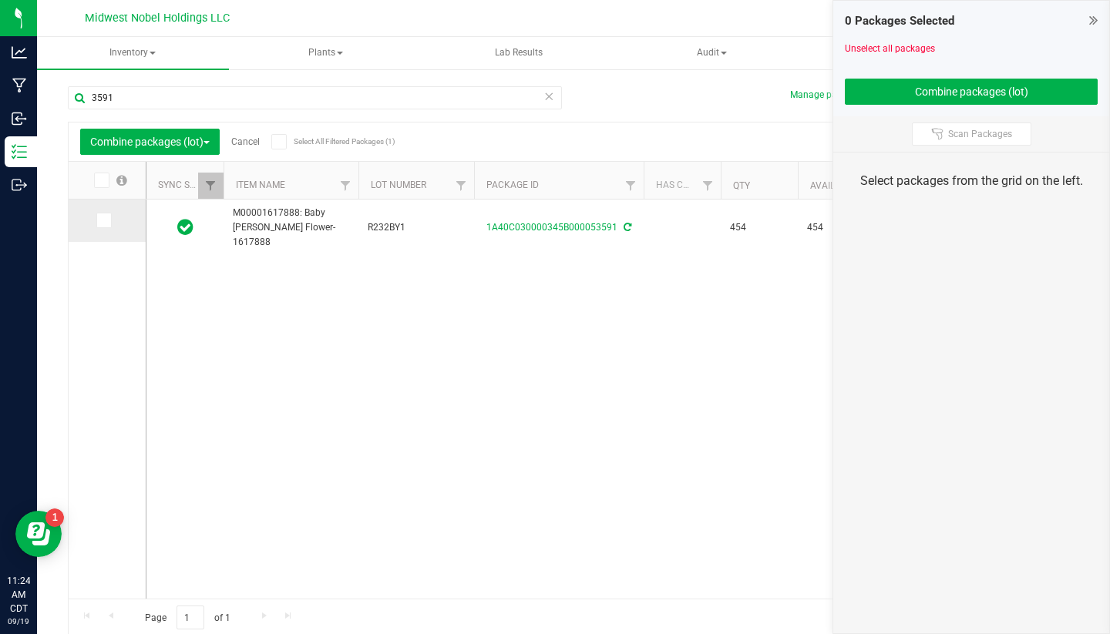
click at [98, 220] on icon at bounding box center [103, 220] width 10 height 0
click at [0, 0] on input "checkbox" at bounding box center [0, 0] width 0 height 0
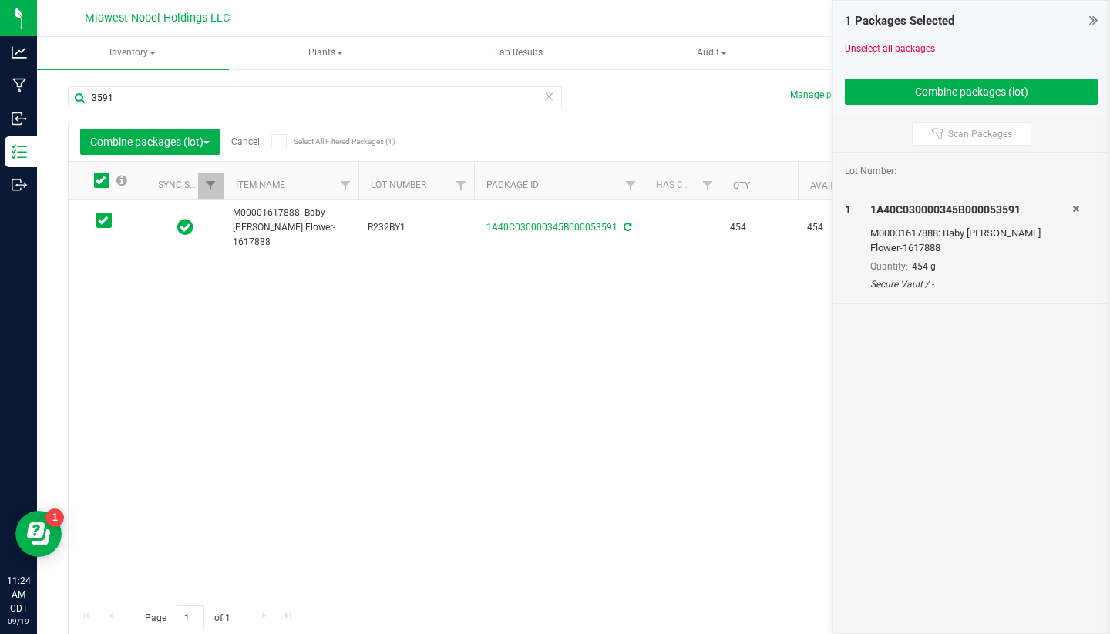
click at [552, 99] on icon at bounding box center [548, 95] width 11 height 18
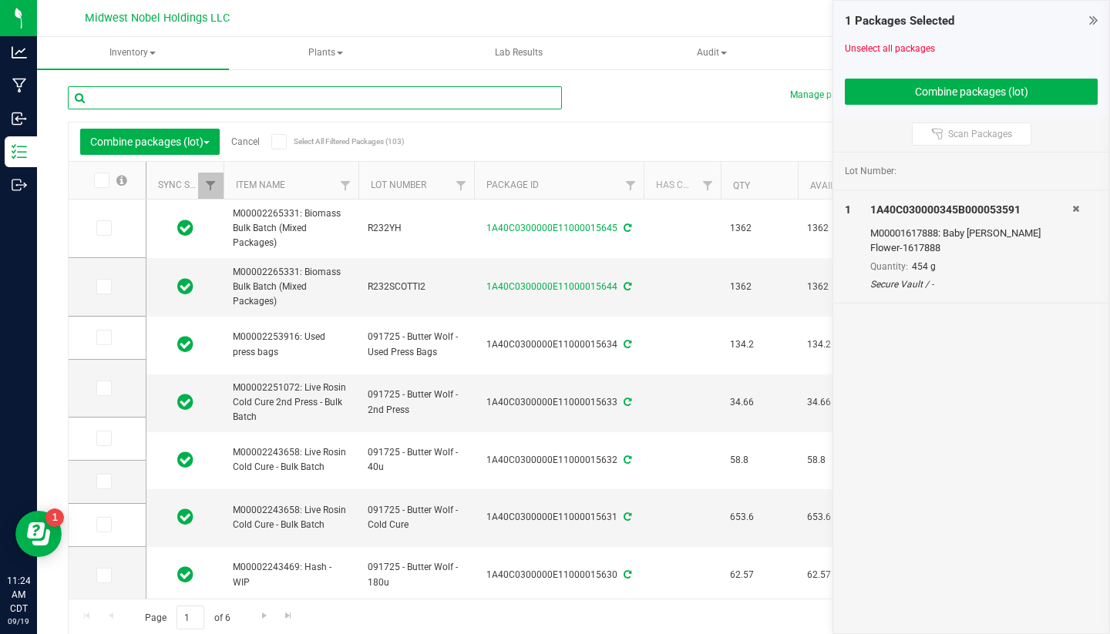
click at [278, 95] on input "text" at bounding box center [315, 97] width 494 height 23
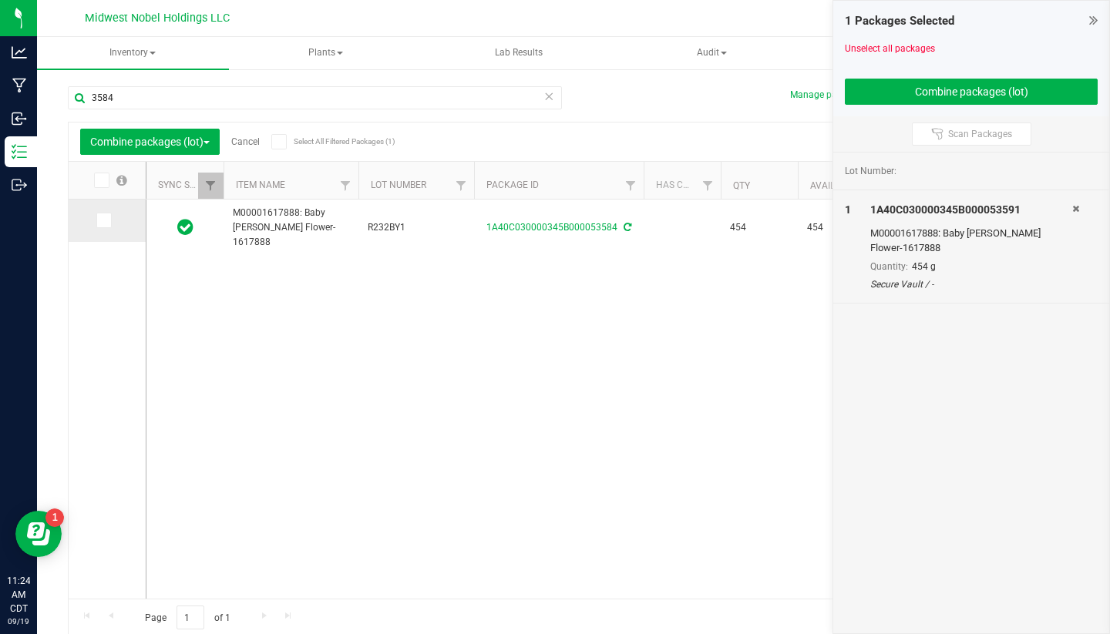
click at [98, 220] on icon at bounding box center [103, 220] width 10 height 0
click at [0, 0] on input "checkbox" at bounding box center [0, 0] width 0 height 0
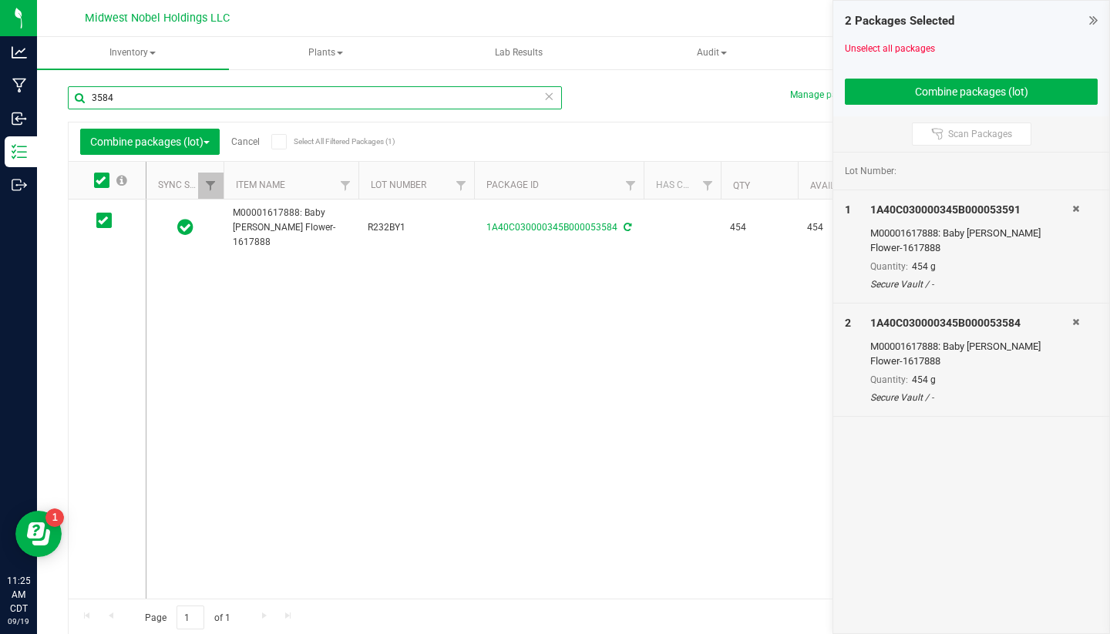
click at [179, 106] on input "3584" at bounding box center [315, 97] width 494 height 23
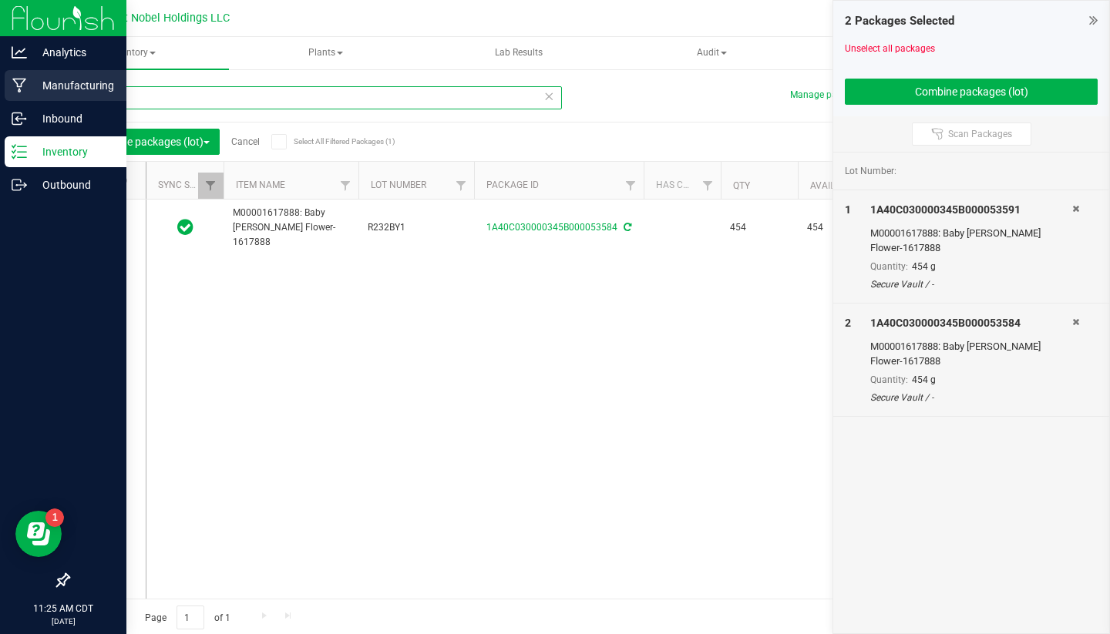
drag, startPoint x: 169, startPoint y: 106, endPoint x: 18, endPoint y: 94, distance: 150.7
click at [18, 94] on div "Analytics Manufacturing Inbound Inventory Outbound 11:25 AM CDT [DATE] 09/19 Mi…" at bounding box center [555, 317] width 1110 height 634
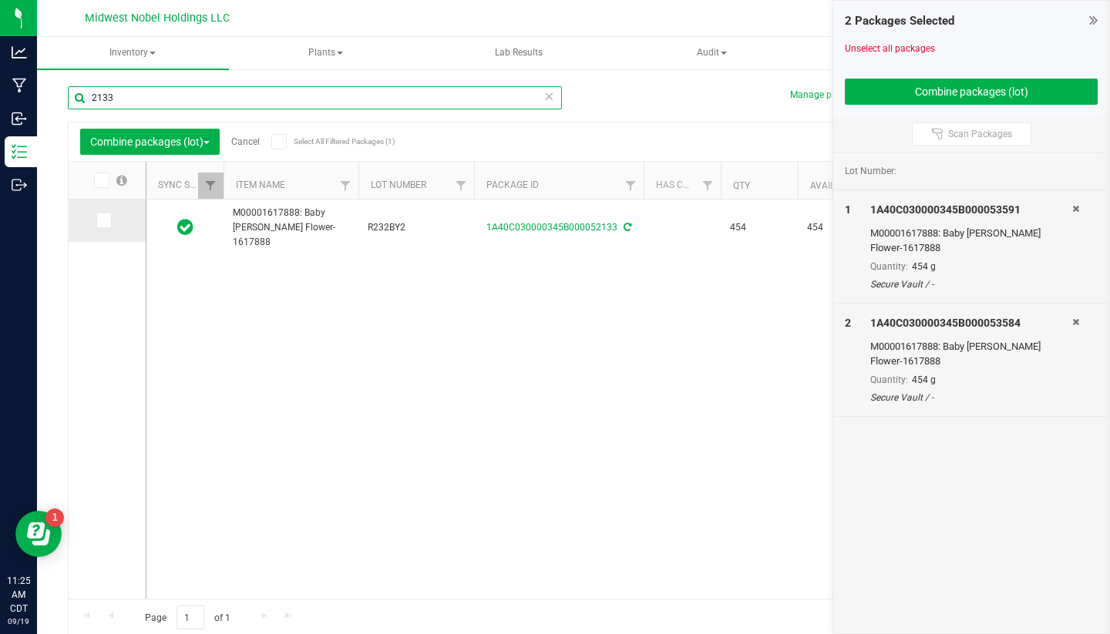
type input "2133"
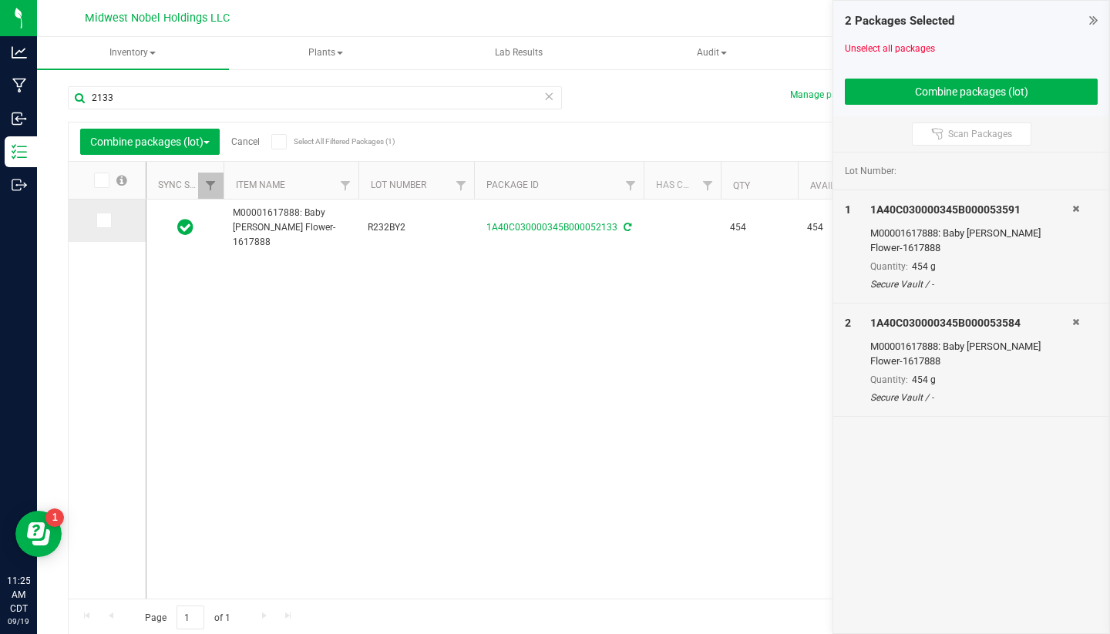
click at [98, 220] on icon at bounding box center [103, 220] width 10 height 0
click at [0, 0] on input "checkbox" at bounding box center [0, 0] width 0 height 0
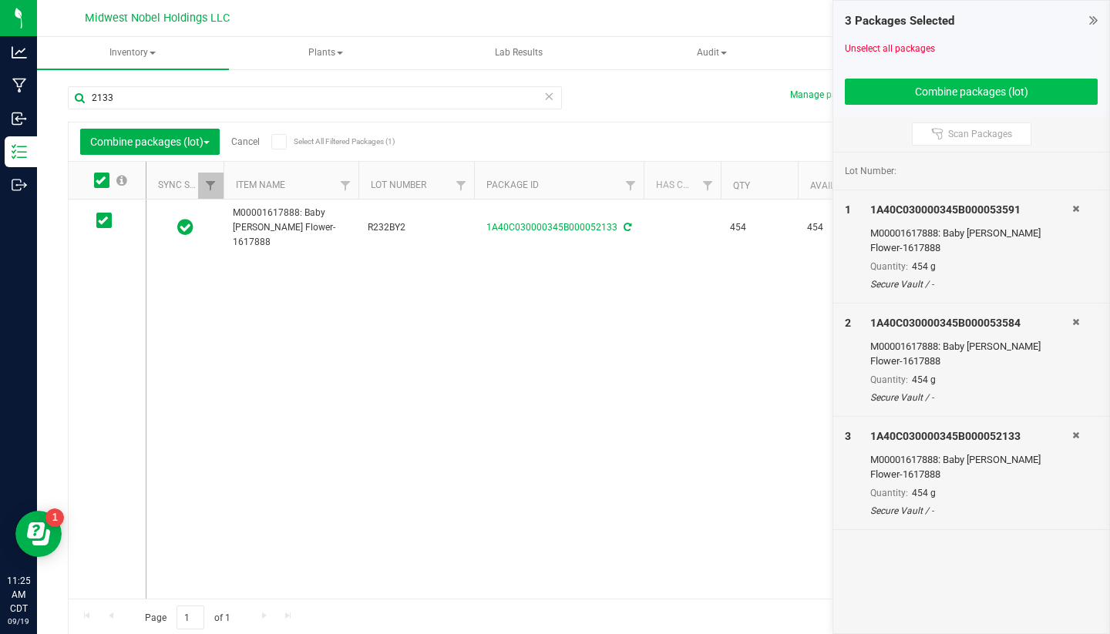
click at [1034, 88] on button "Combine packages (lot)" at bounding box center [970, 92] width 253 height 26
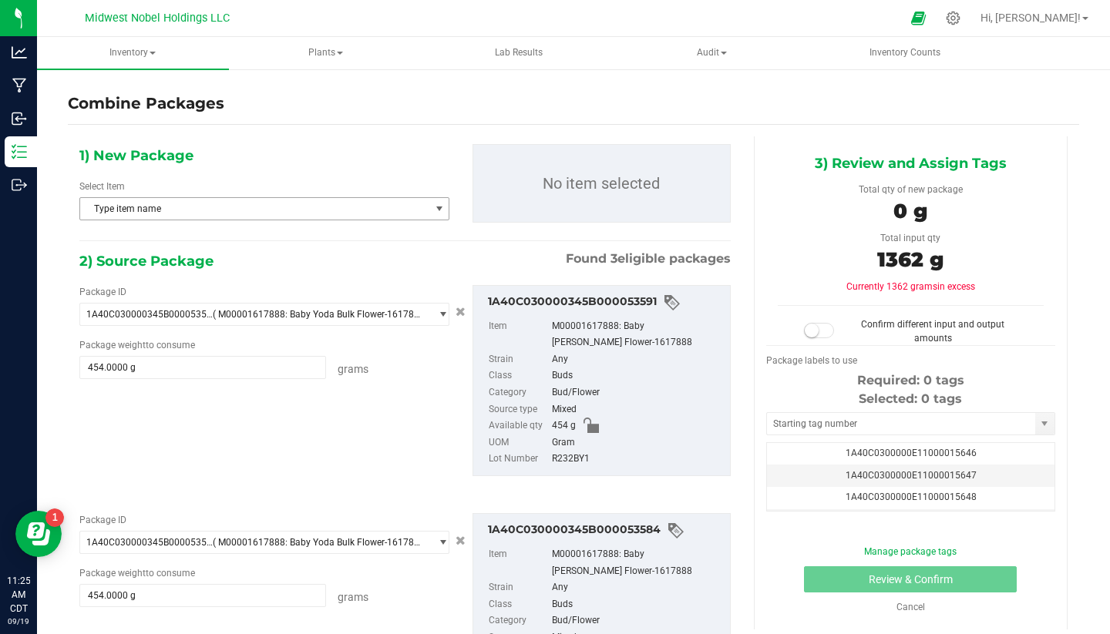
click at [273, 210] on span "Type item name" at bounding box center [254, 209] width 349 height 22
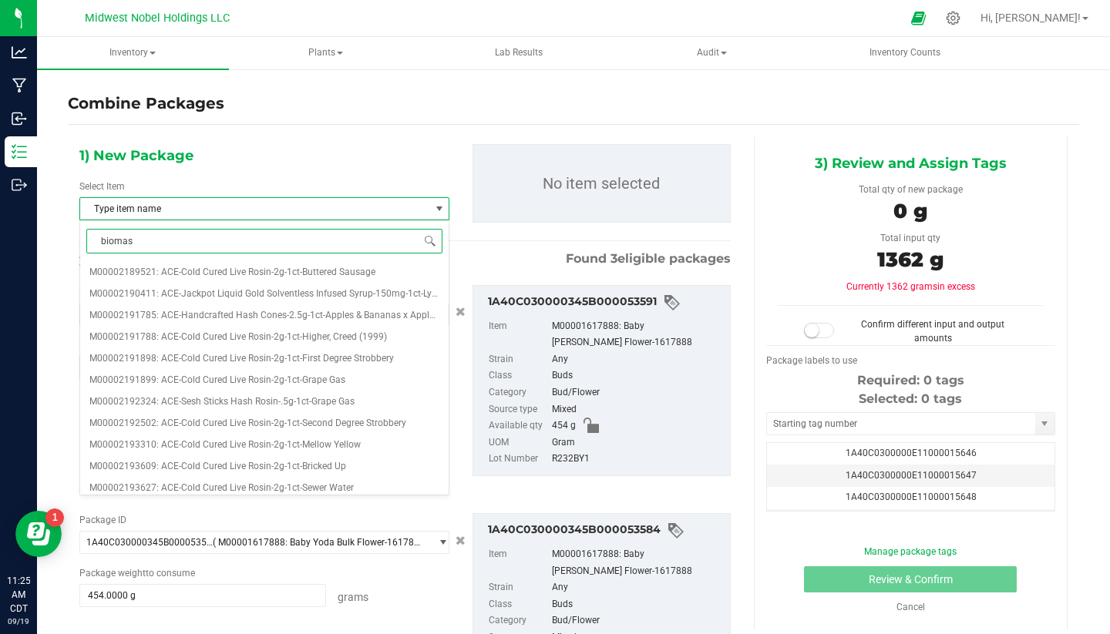
type input "biomass"
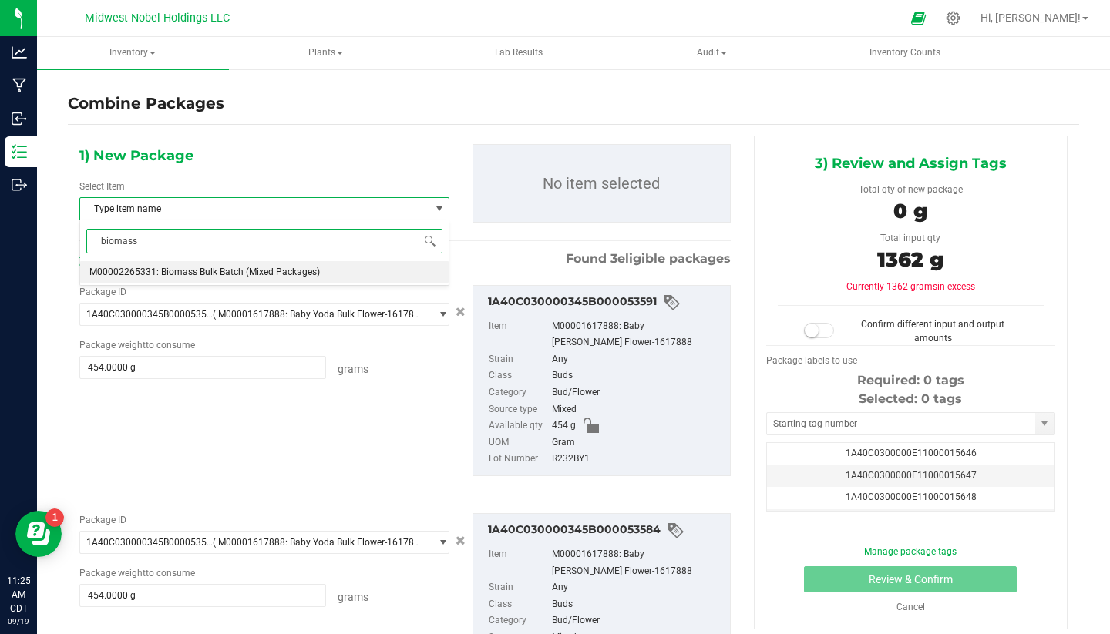
click at [251, 267] on span "M00002265331: Biomass Bulk Batch (Mixed Packages)" at bounding box center [204, 272] width 230 height 11
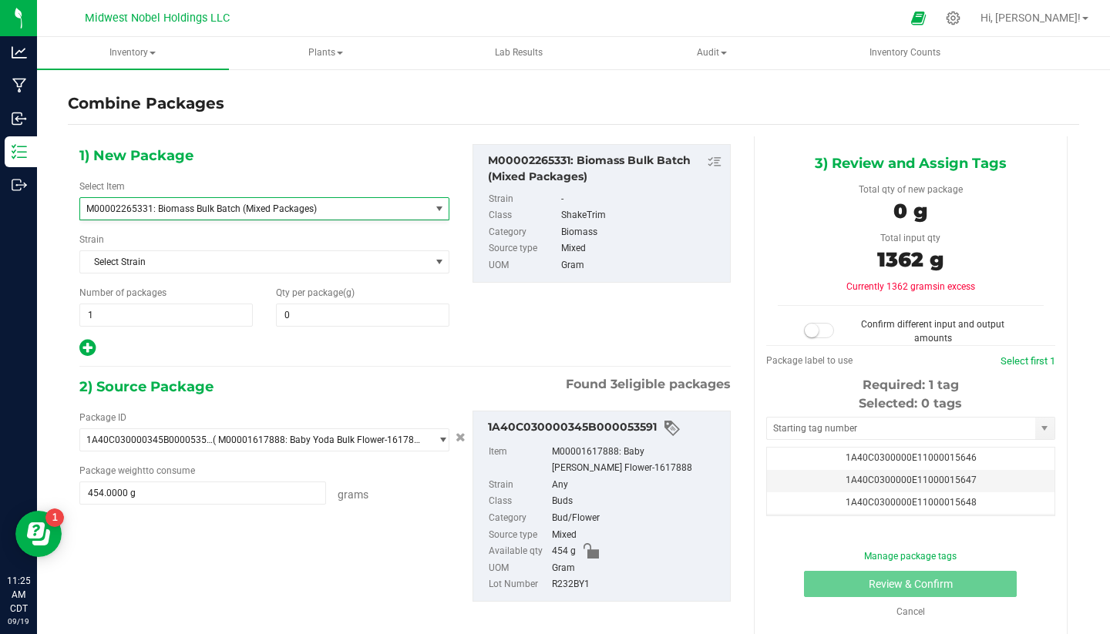
scroll to position [632, 0]
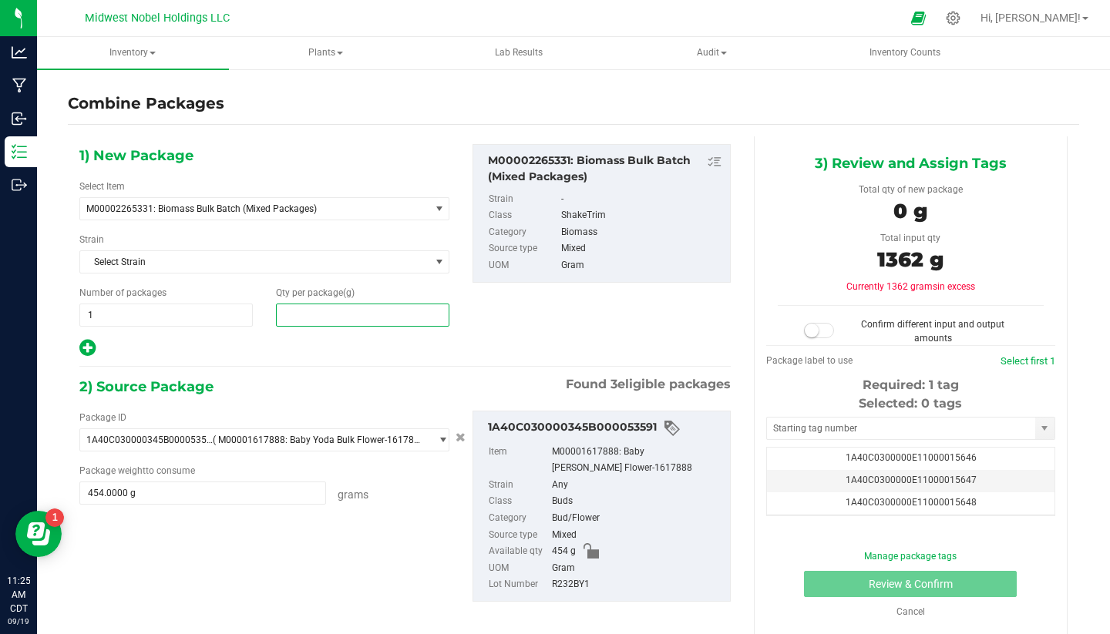
click at [319, 321] on span at bounding box center [362, 315] width 173 height 23
type input "1"
type input "1362"
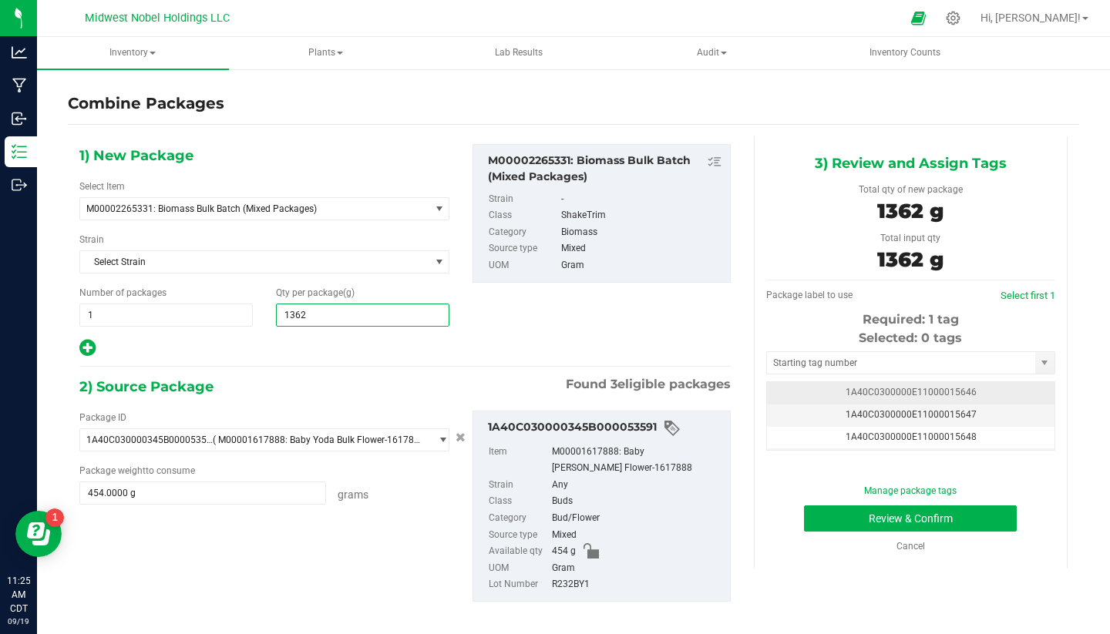
type input "1,362"
click at [996, 386] on td "1A40C0300000E11000015646" at bounding box center [910, 393] width 287 height 22
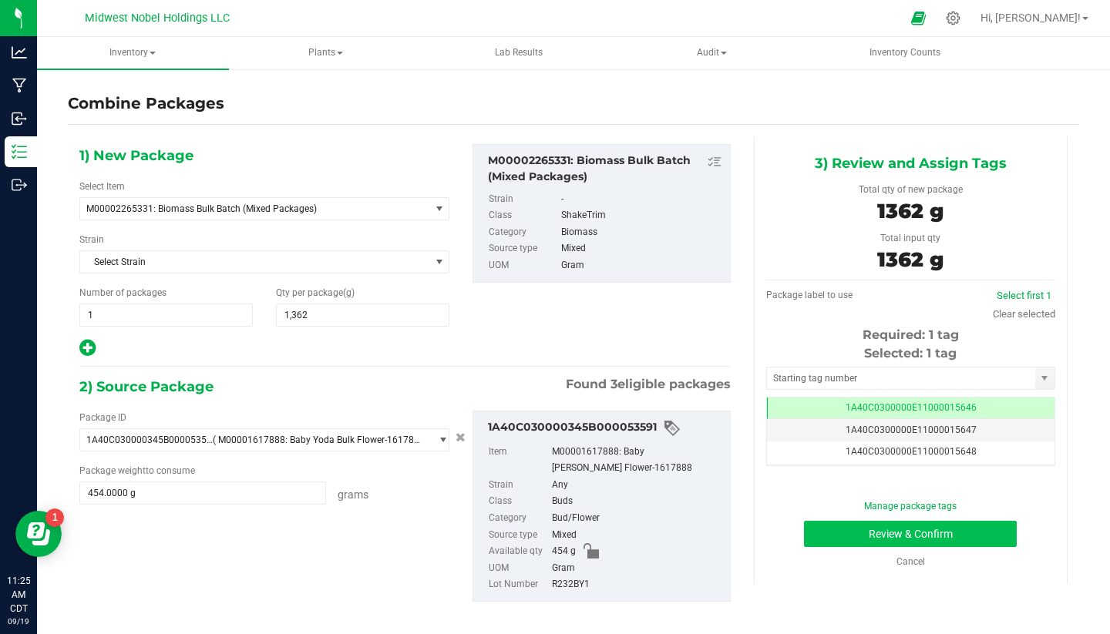
click at [967, 525] on button "Review & Confirm" at bounding box center [910, 534] width 213 height 26
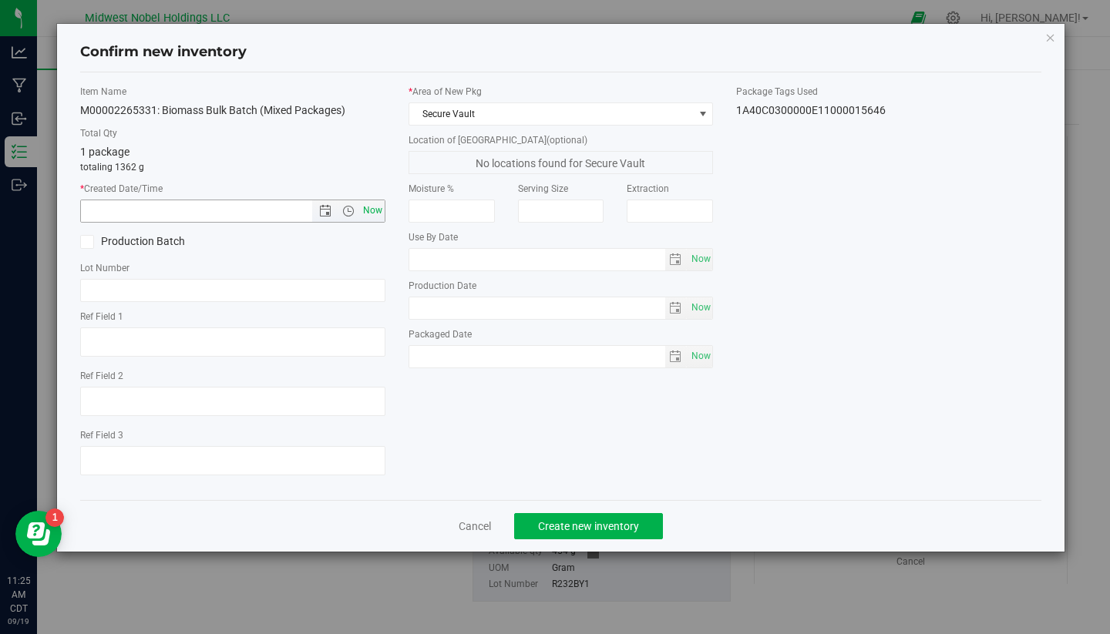
click at [370, 210] on span "Now" at bounding box center [372, 211] width 26 height 22
type input "[DATE] 11:25 AM"
click at [129, 242] on label "Production Batch" at bounding box center [150, 241] width 141 height 16
click at [0, 0] on input "Production Batch" at bounding box center [0, 0] width 0 height 0
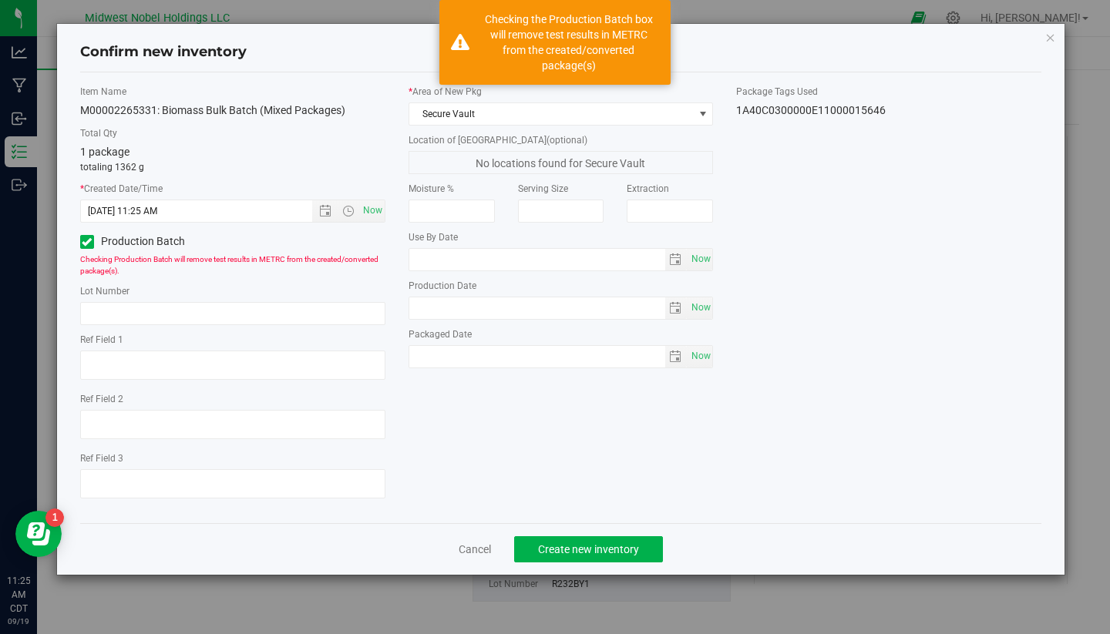
click at [155, 240] on label "Production Batch" at bounding box center [150, 241] width 141 height 16
click at [0, 0] on input "Production Batch" at bounding box center [0, 0] width 0 height 0
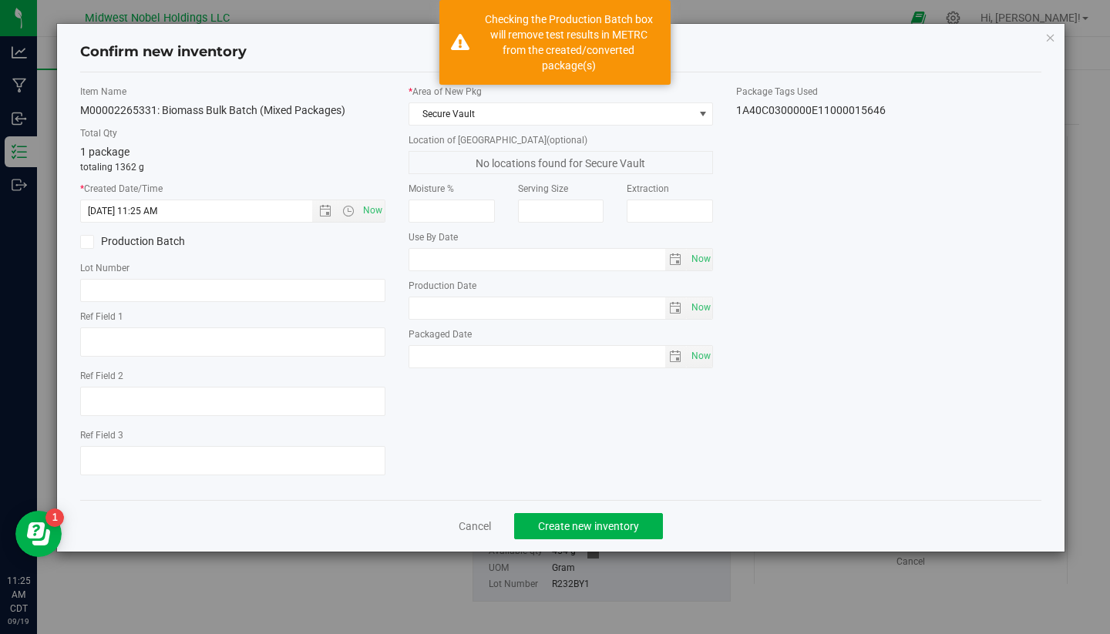
click at [519, 126] on div "* Area of [GEOGRAPHIC_DATA] Secure Vault Location of [GEOGRAPHIC_DATA] (optiona…" at bounding box center [561, 230] width 328 height 291
click at [520, 115] on span "Secure Vault" at bounding box center [551, 114] width 284 height 22
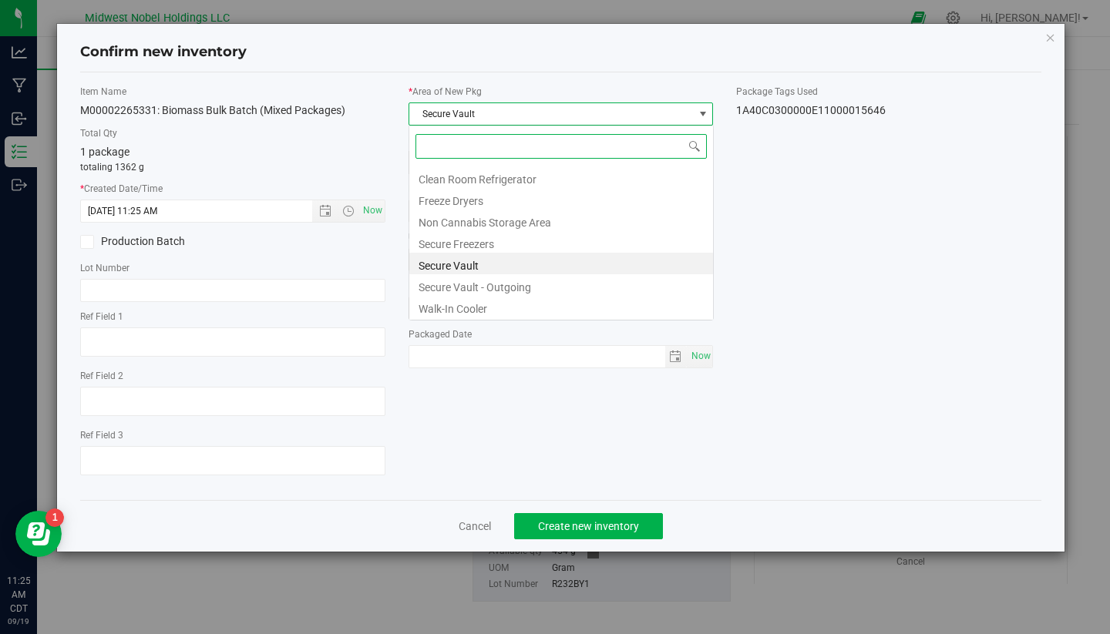
scroll to position [23, 305]
click at [517, 243] on li "Secure Freezers" at bounding box center [561, 242] width 304 height 22
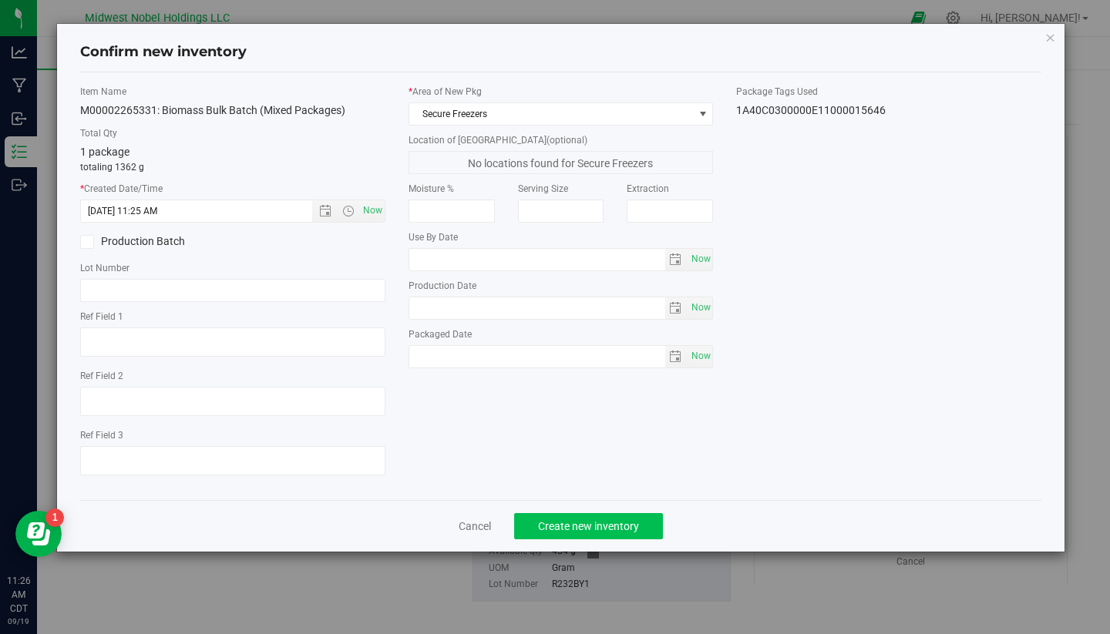
click at [603, 529] on span "Create new inventory" at bounding box center [588, 526] width 101 height 12
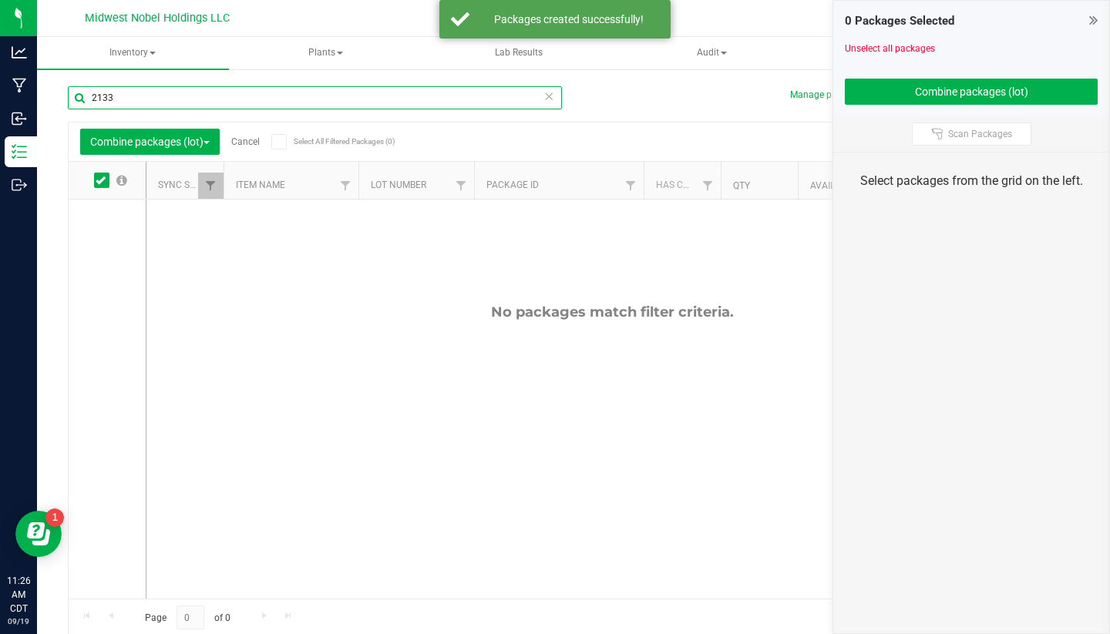
click at [200, 97] on input "2133" at bounding box center [315, 97] width 494 height 23
type input "2"
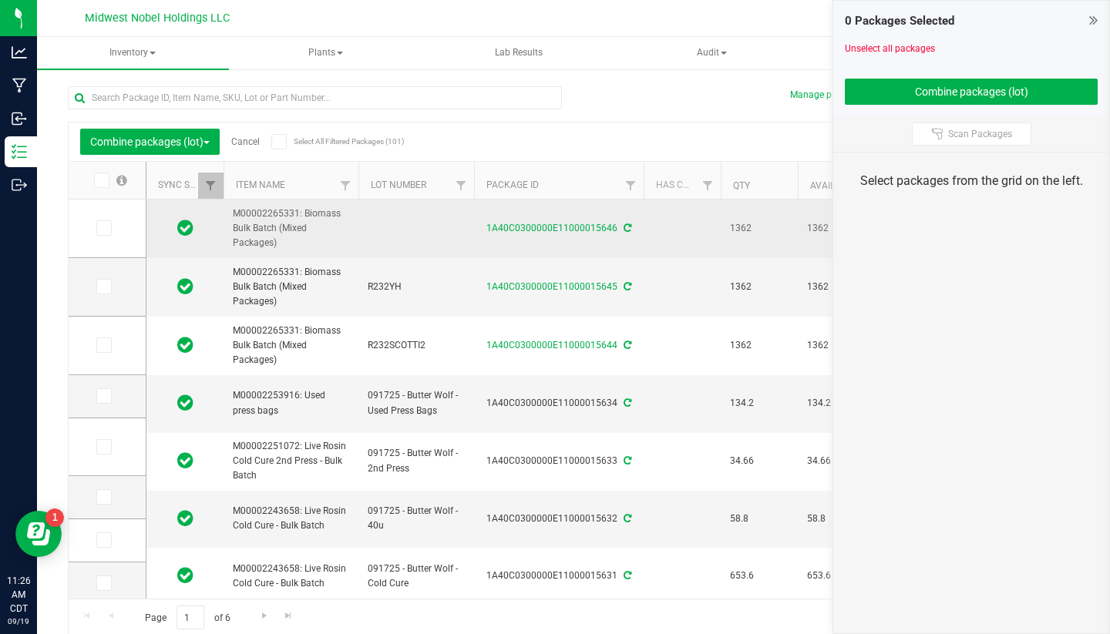
click at [395, 226] on td at bounding box center [416, 229] width 116 height 59
click at [395, 226] on input "text" at bounding box center [413, 229] width 110 height 24
type input "Baby Yoda Cured"
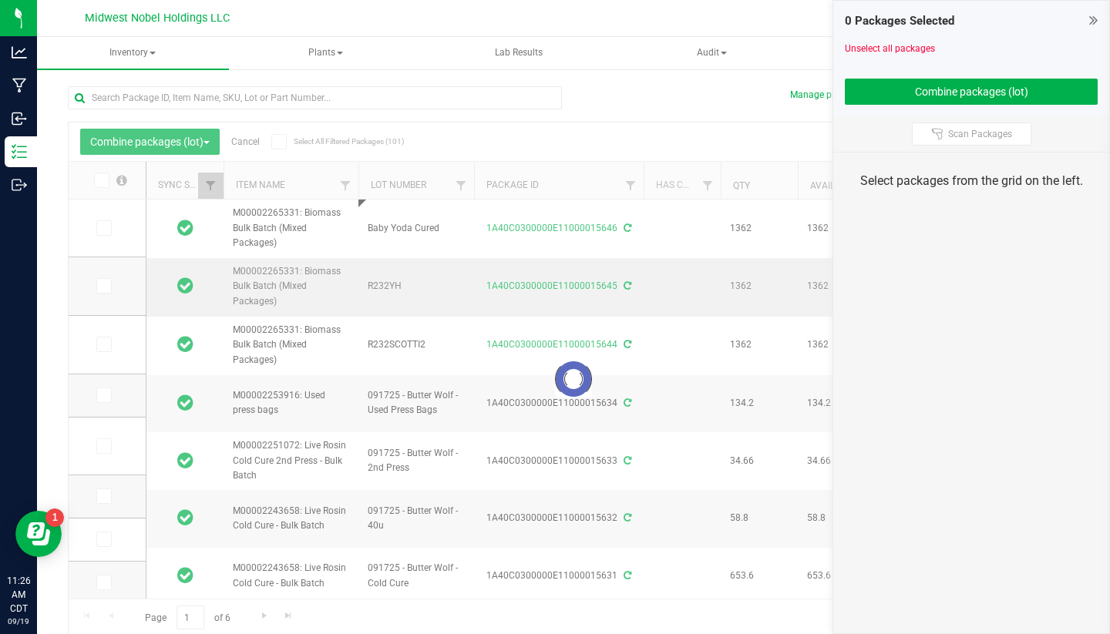
click at [418, 282] on div "Loading... Combine packages (lot) Cancel Select All Filtered Packages (101) Add…" at bounding box center [573, 379] width 1011 height 515
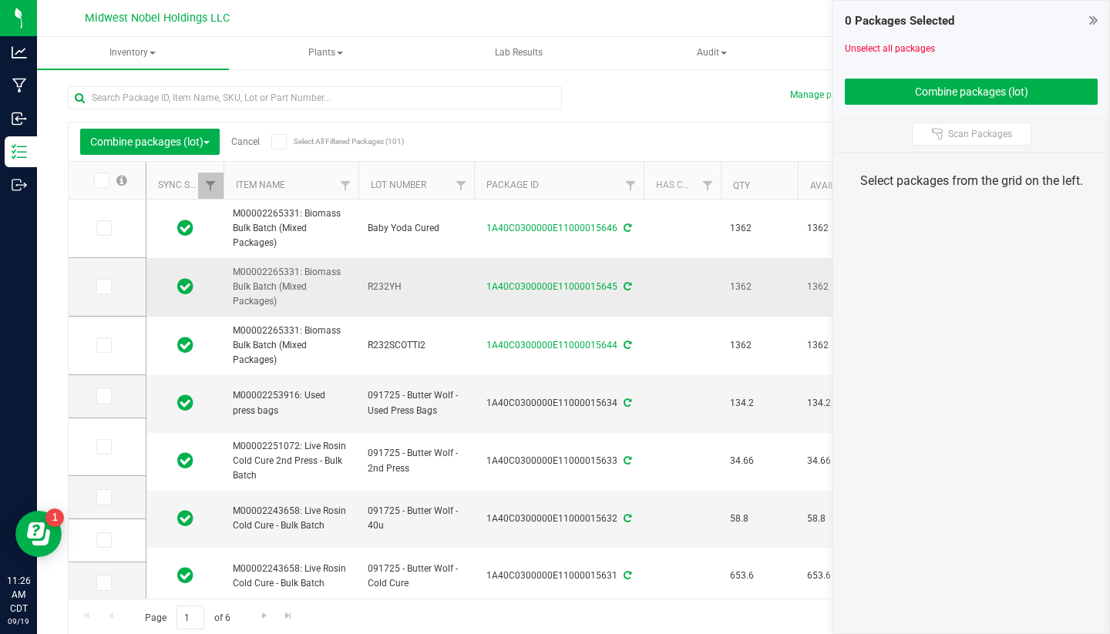
click at [399, 284] on span "R232YH" at bounding box center [416, 287] width 97 height 15
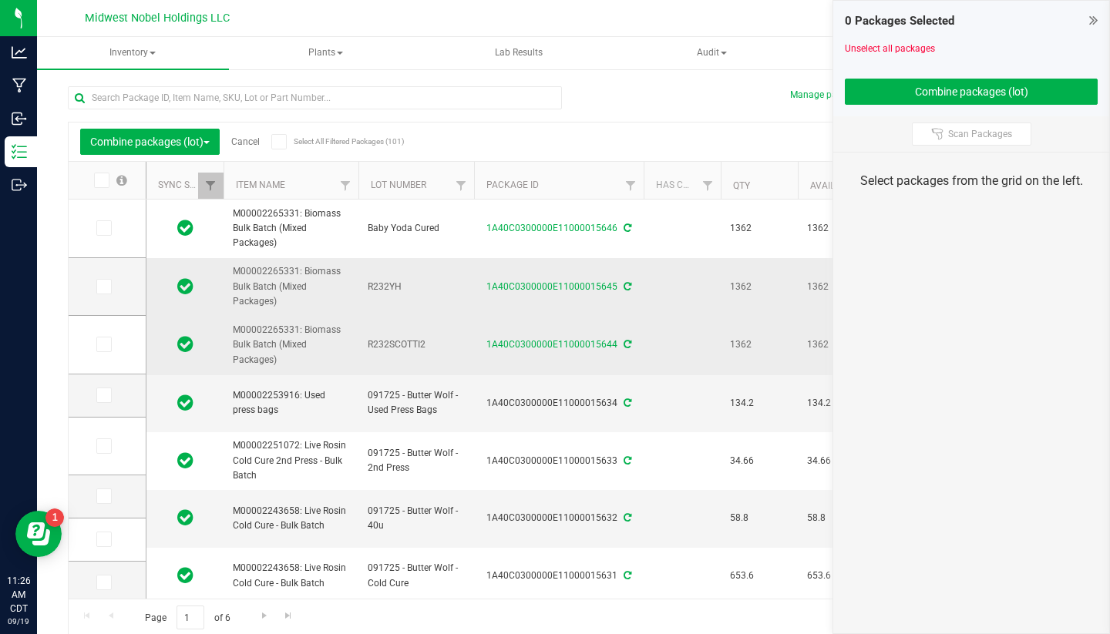
click at [425, 344] on span "R232SCOTTI2" at bounding box center [416, 344] width 97 height 15
drag, startPoint x: 425, startPoint y: 344, endPoint x: 239, endPoint y: 341, distance: 185.7
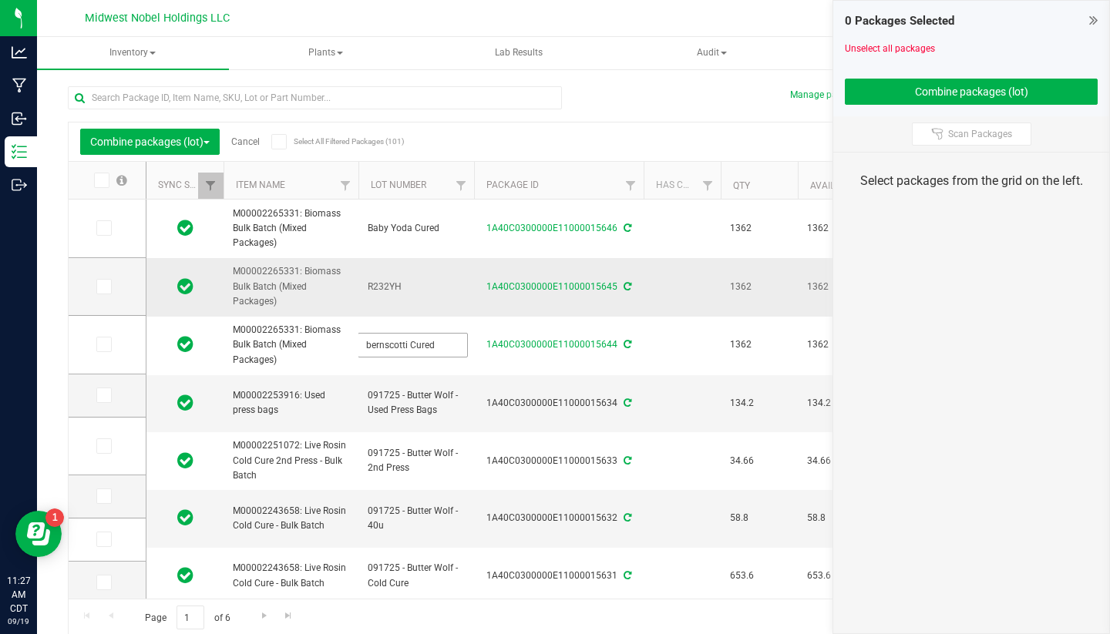
click at [371, 346] on input "bernscotti Cured" at bounding box center [413, 345] width 110 height 24
type input "Bernscotti Cured"
click at [401, 284] on span "R232YH" at bounding box center [416, 287] width 97 height 15
type input "R"
type input "Ya Hemi Cured"
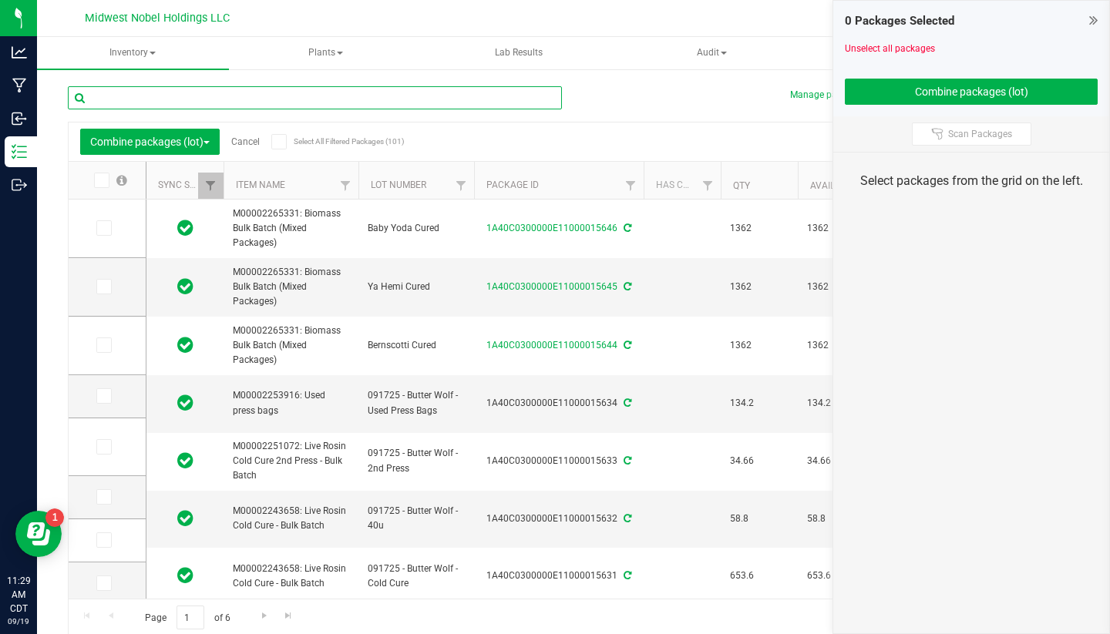
click at [290, 106] on input "text" at bounding box center [315, 97] width 494 height 23
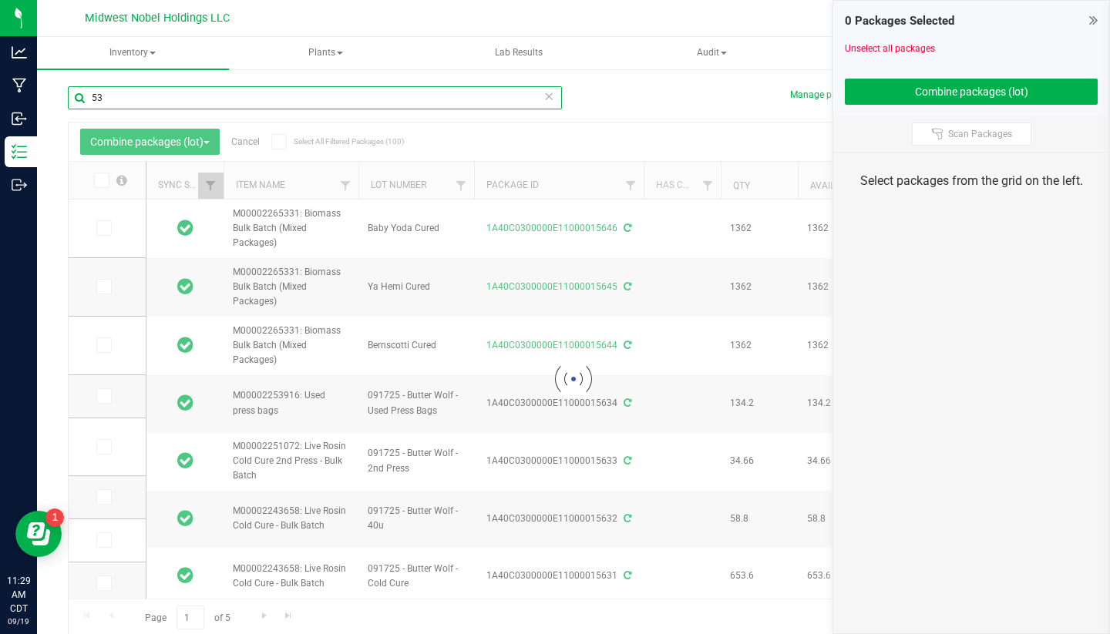
type input "5"
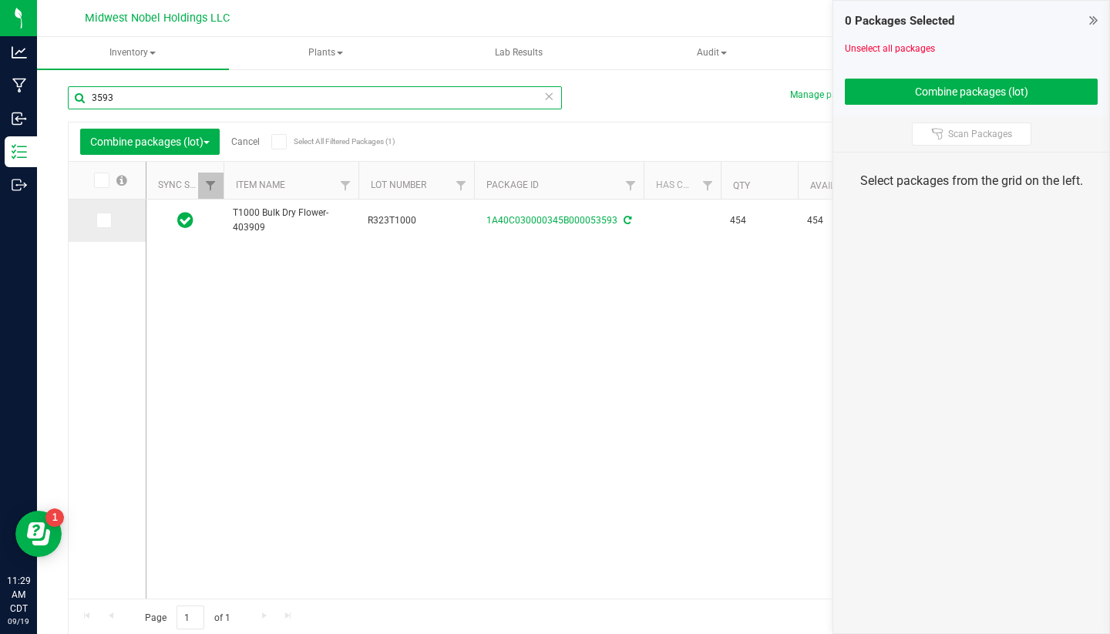
type input "3593"
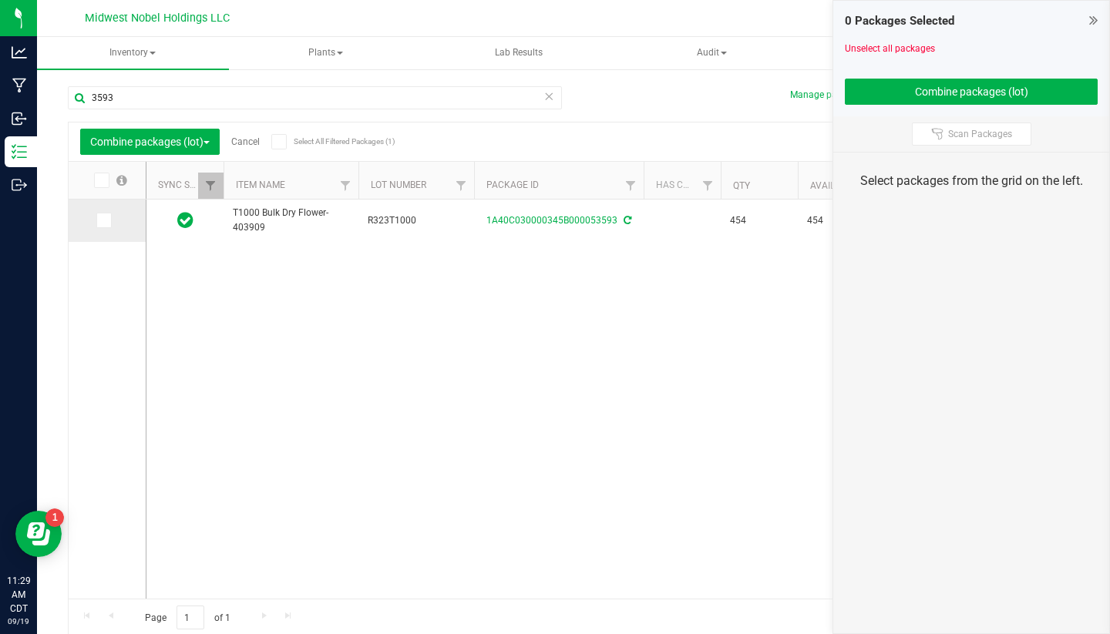
click at [98, 220] on icon at bounding box center [103, 220] width 10 height 0
click at [0, 0] on input "checkbox" at bounding box center [0, 0] width 0 height 0
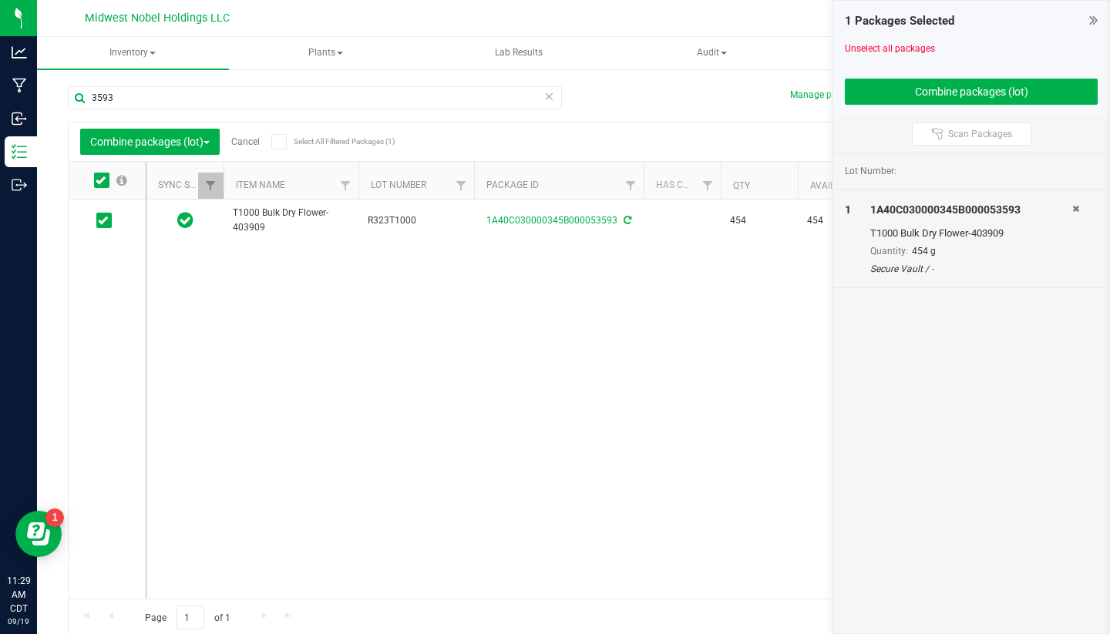
click at [548, 101] on icon at bounding box center [548, 95] width 11 height 18
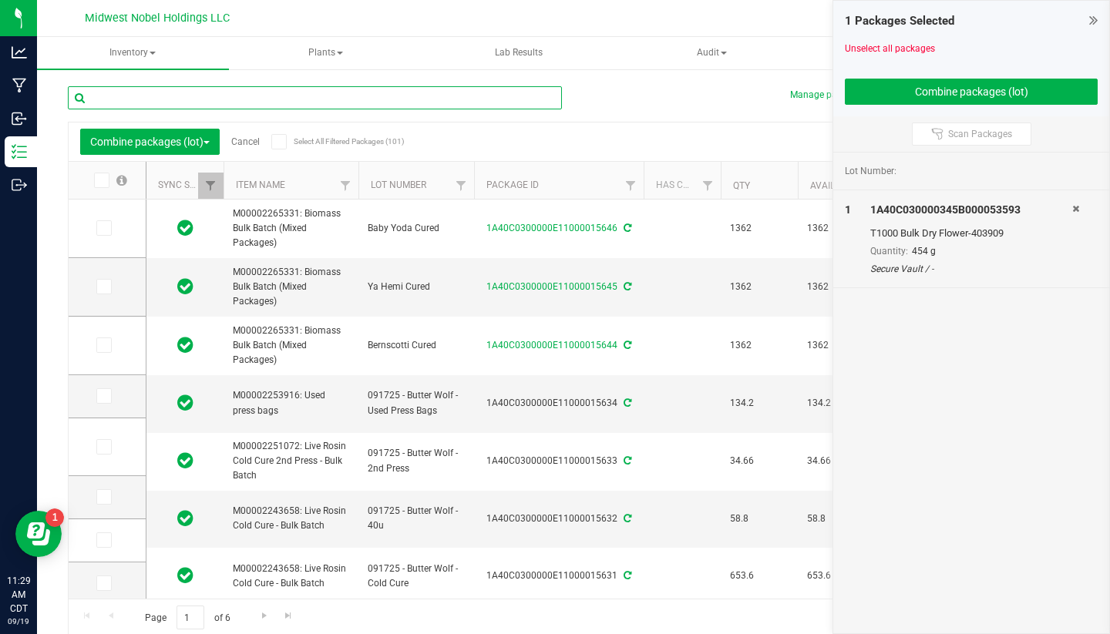
click at [391, 95] on input "text" at bounding box center [315, 97] width 494 height 23
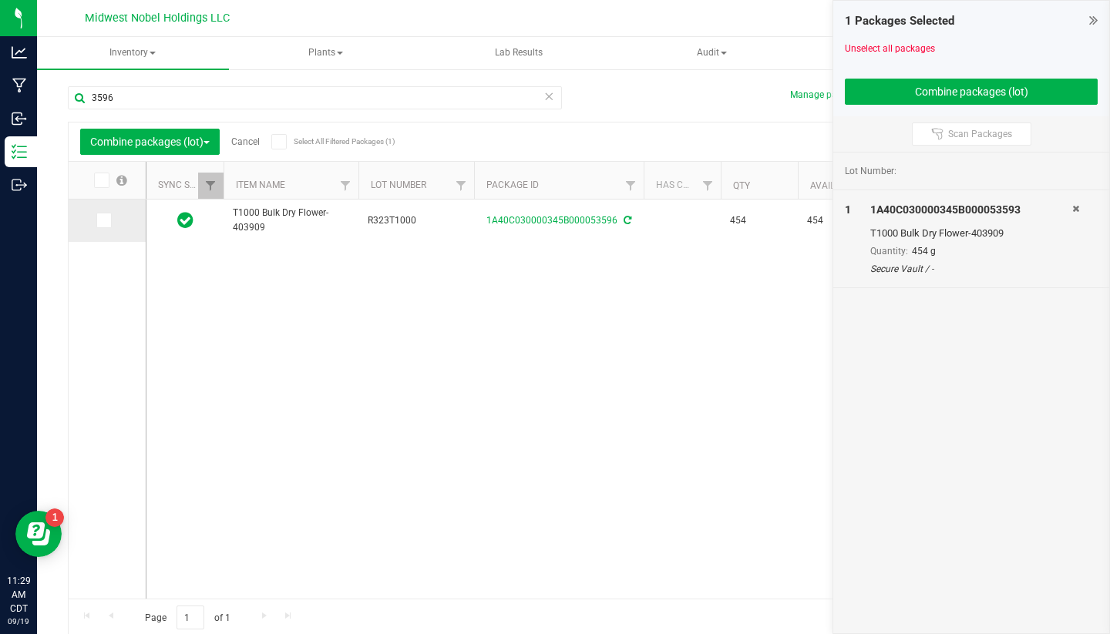
click at [98, 220] on icon at bounding box center [103, 220] width 10 height 0
click at [0, 0] on input "checkbox" at bounding box center [0, 0] width 0 height 0
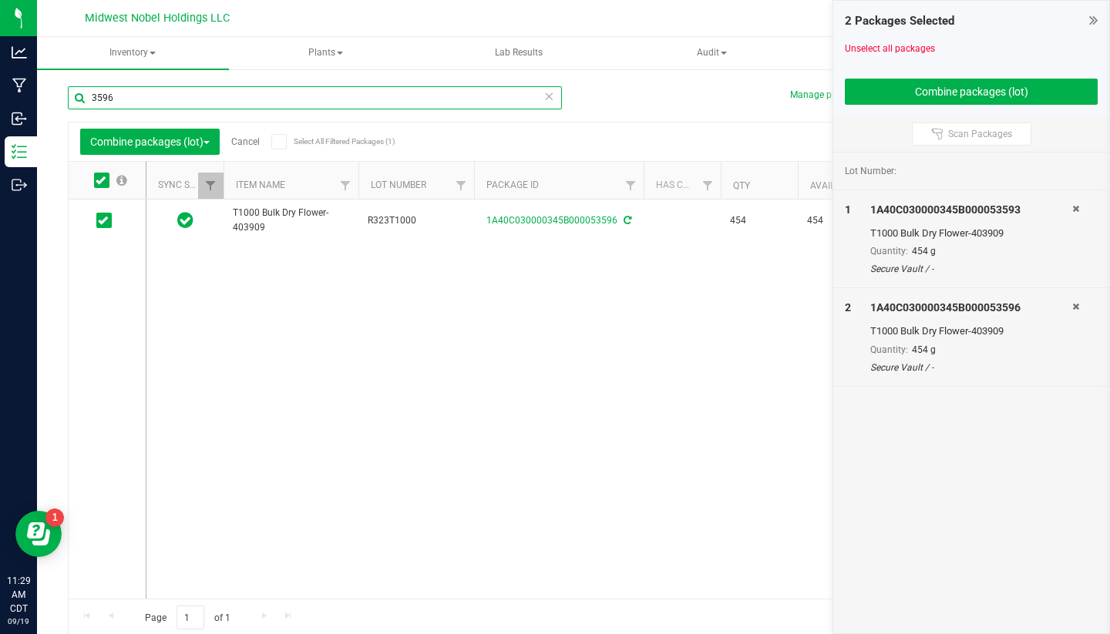
click at [139, 99] on input "3596" at bounding box center [315, 97] width 494 height 23
type input "3594"
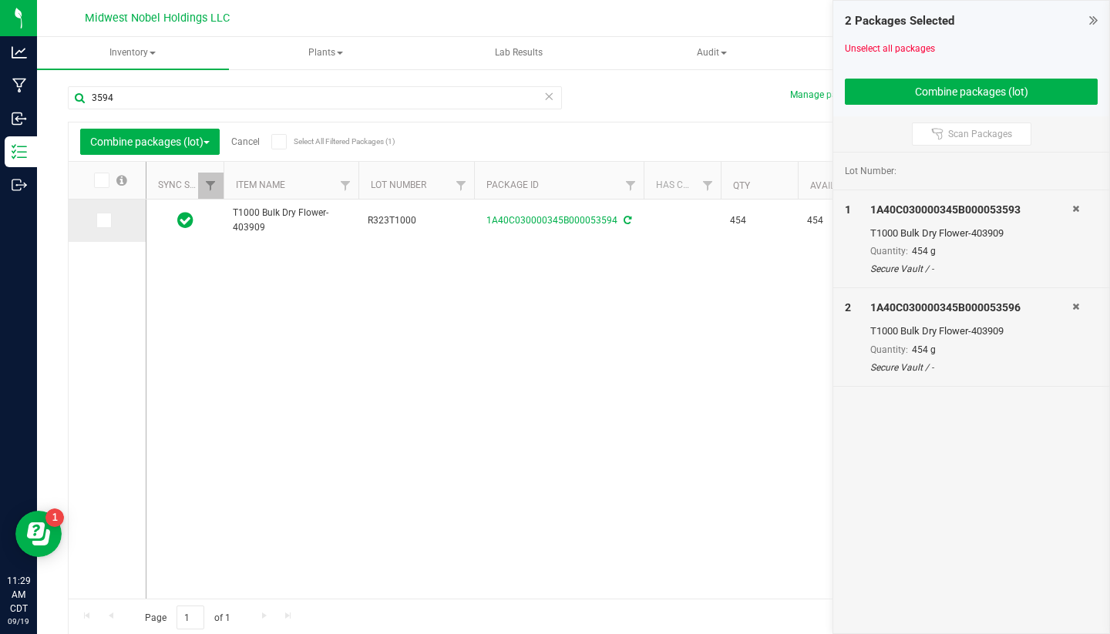
click at [98, 220] on icon at bounding box center [103, 220] width 10 height 0
click at [0, 0] on input "checkbox" at bounding box center [0, 0] width 0 height 0
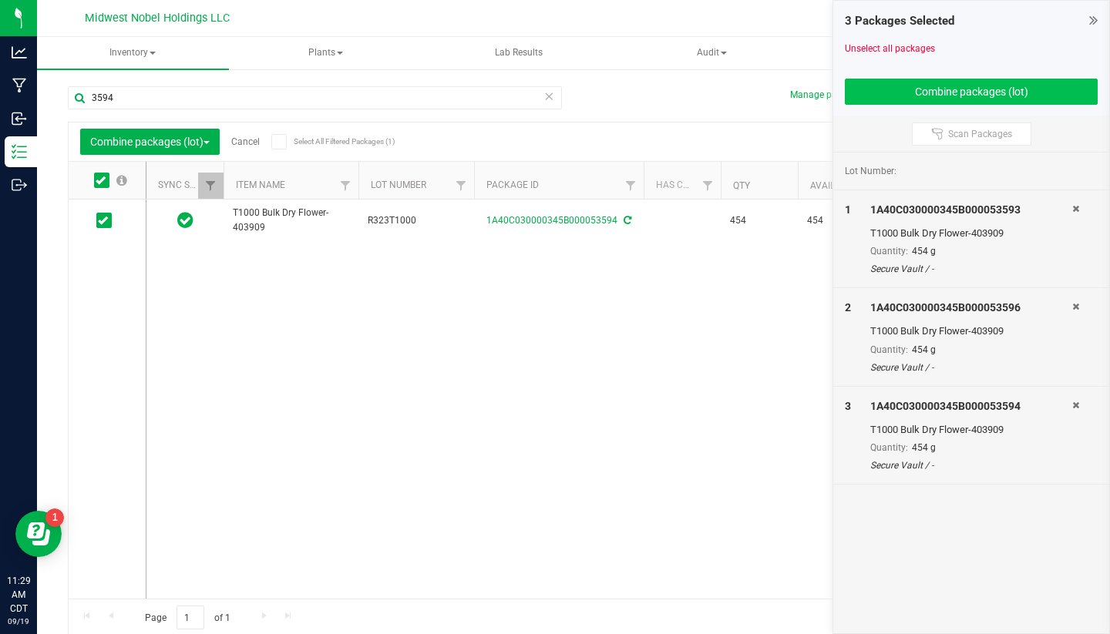
click at [983, 92] on button "Combine packages (lot)" at bounding box center [970, 92] width 253 height 26
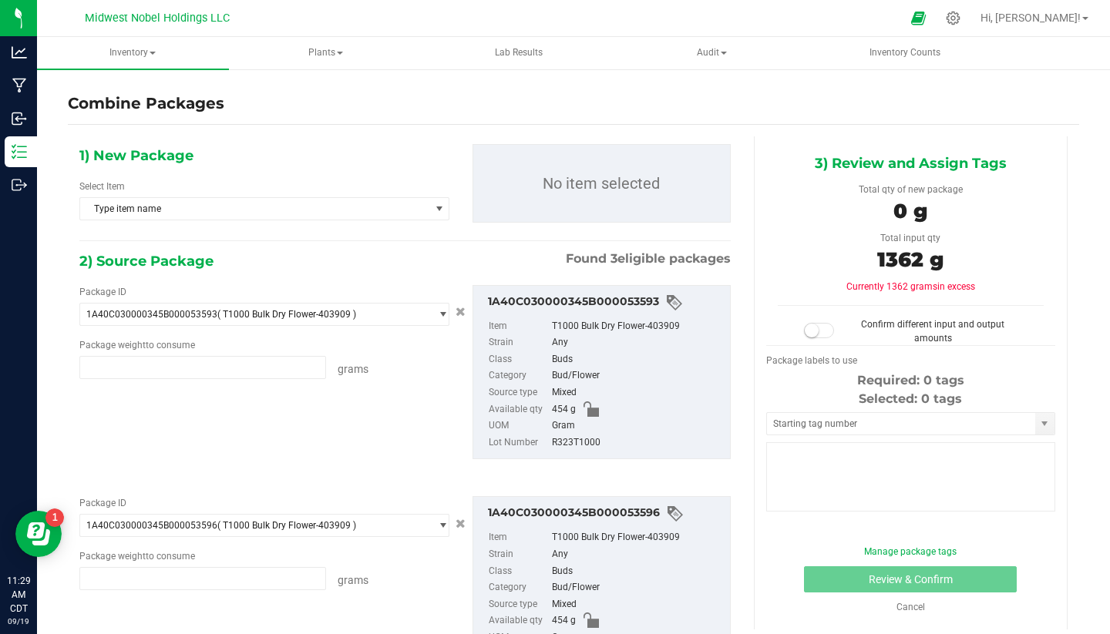
type input "454.0000 g"
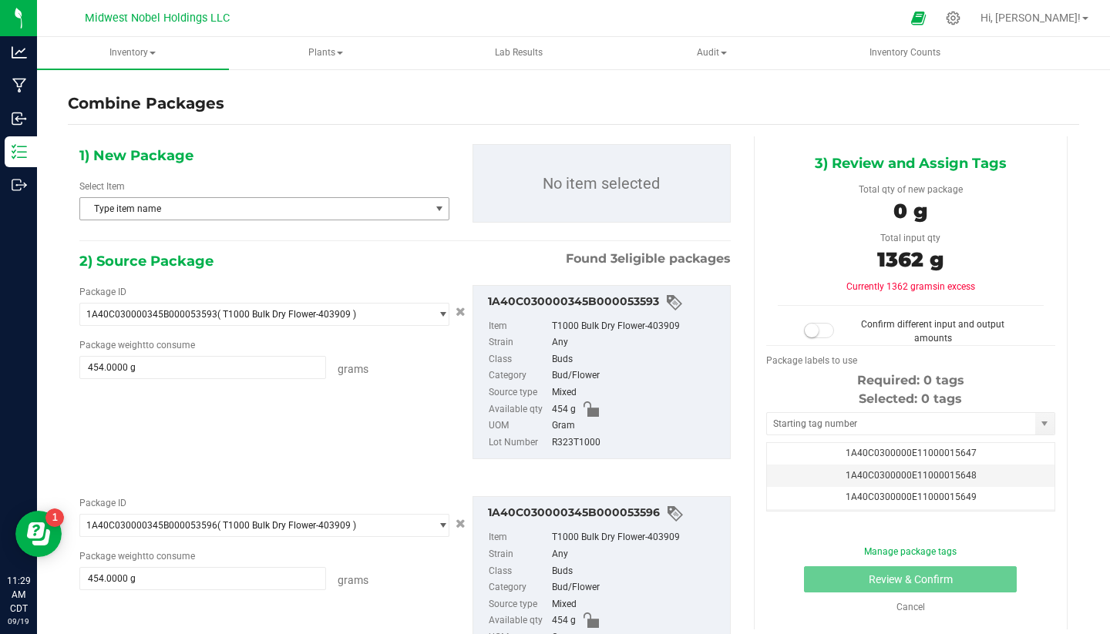
click at [361, 207] on span "Type item name" at bounding box center [254, 209] width 349 height 22
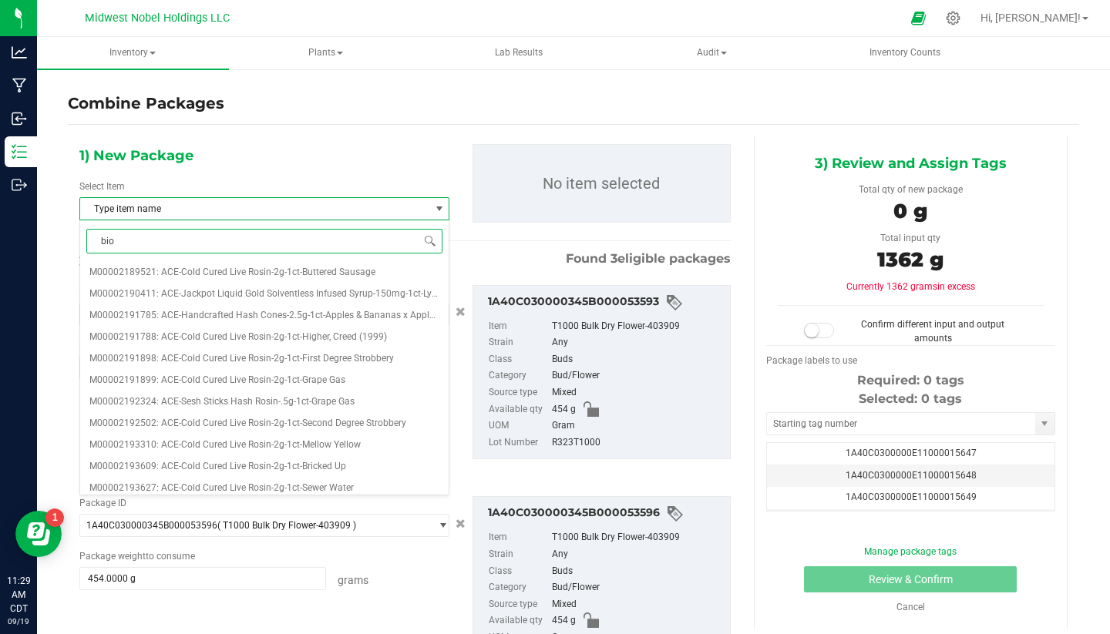
type input "biom"
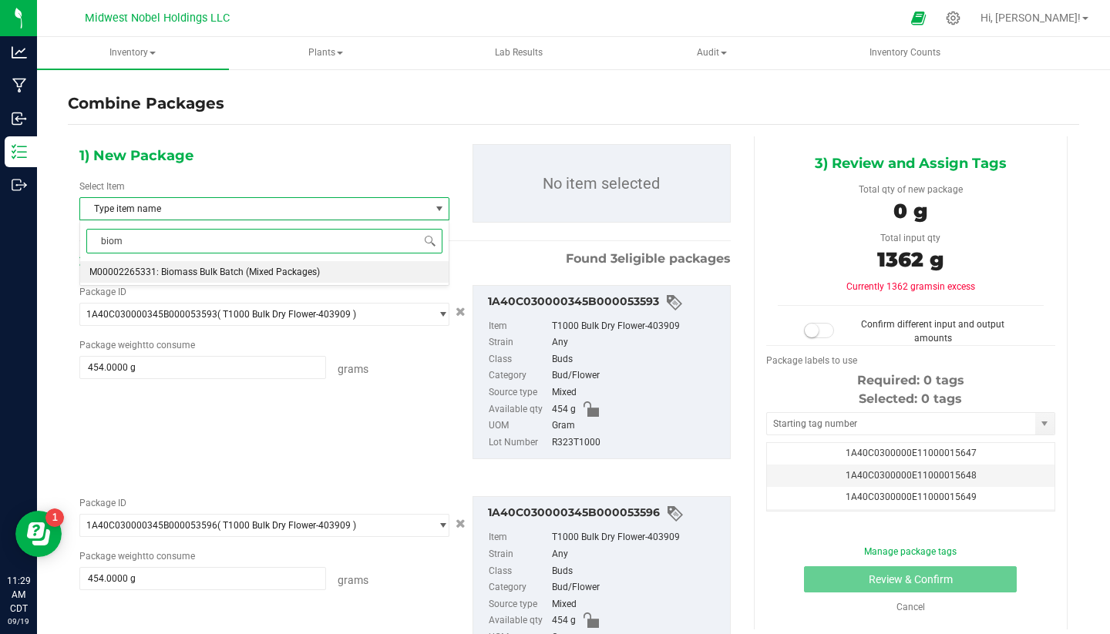
click at [345, 266] on li "M00002265331: Biomass Bulk Batch (Mixed Packages)" at bounding box center [264, 272] width 368 height 22
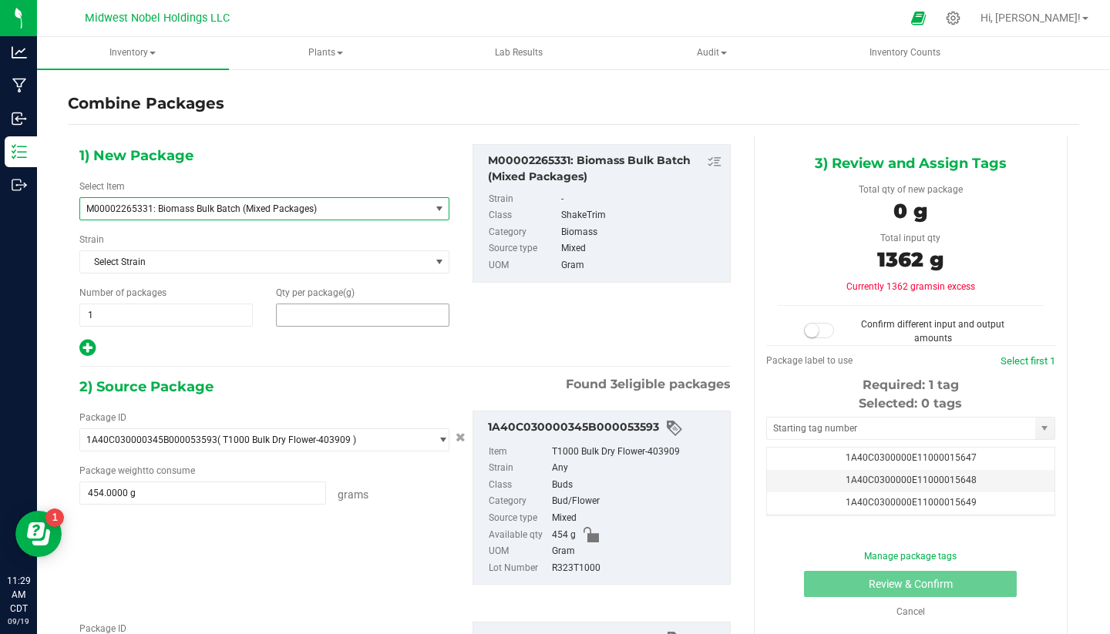
click at [315, 314] on span at bounding box center [362, 315] width 173 height 23
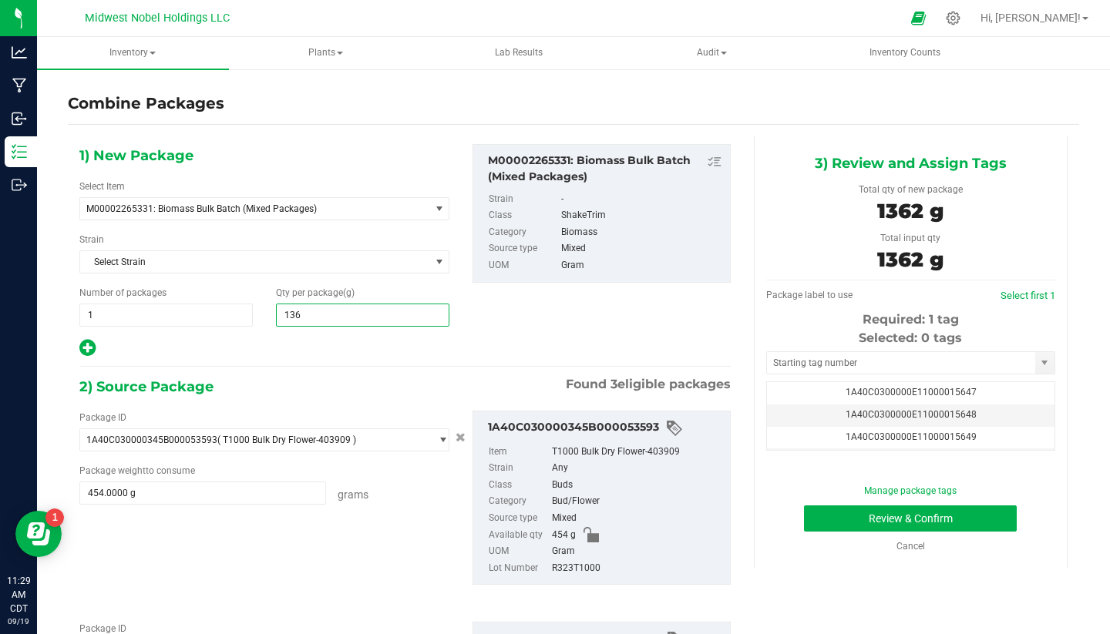
type input "1362"
type input "1,362"
click at [448, 361] on div "1) New Package Select Item M00002265331: Biomass Bulk Batch (Mixed Packages) M0…" at bounding box center [405, 588] width 674 height 905
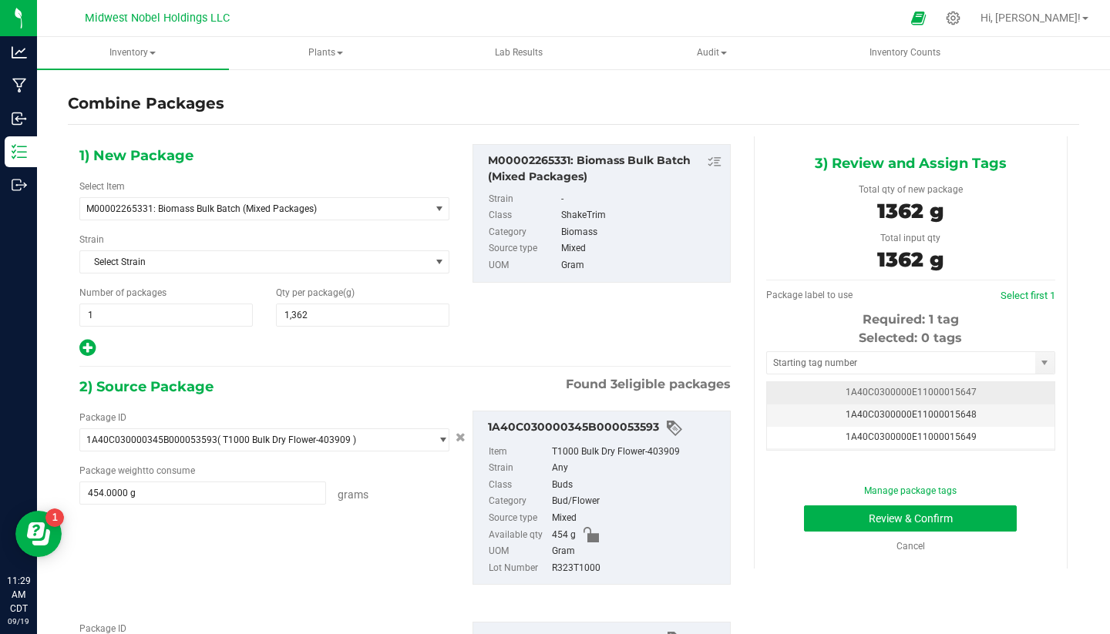
click at [925, 388] on span "1A40C0300000E11000015647" at bounding box center [910, 392] width 131 height 11
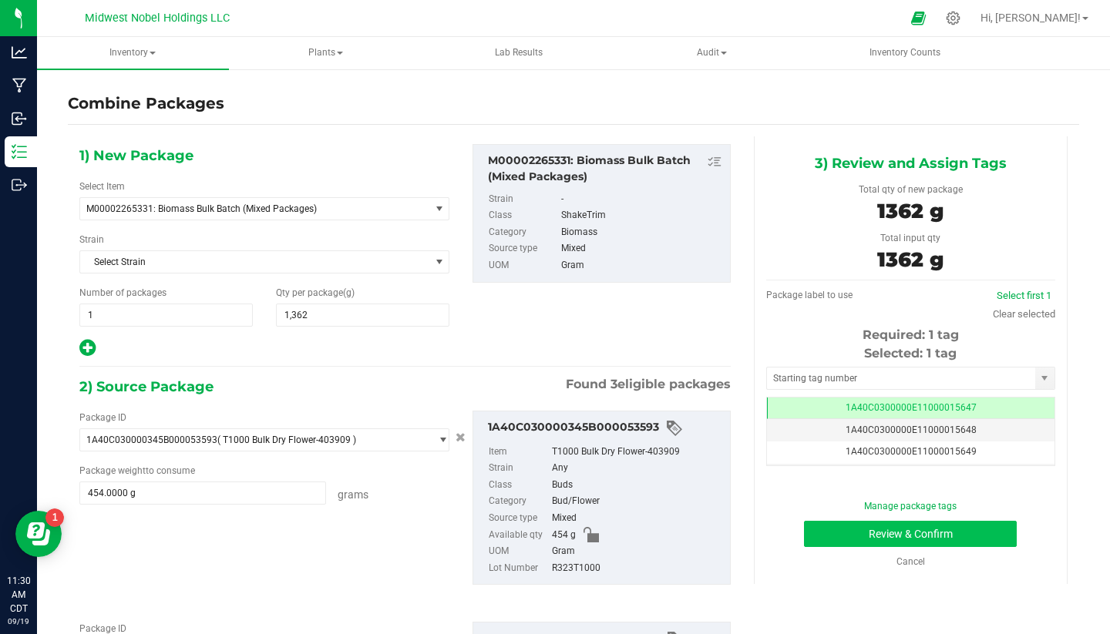
click at [908, 530] on button "Review & Confirm" at bounding box center [910, 534] width 213 height 26
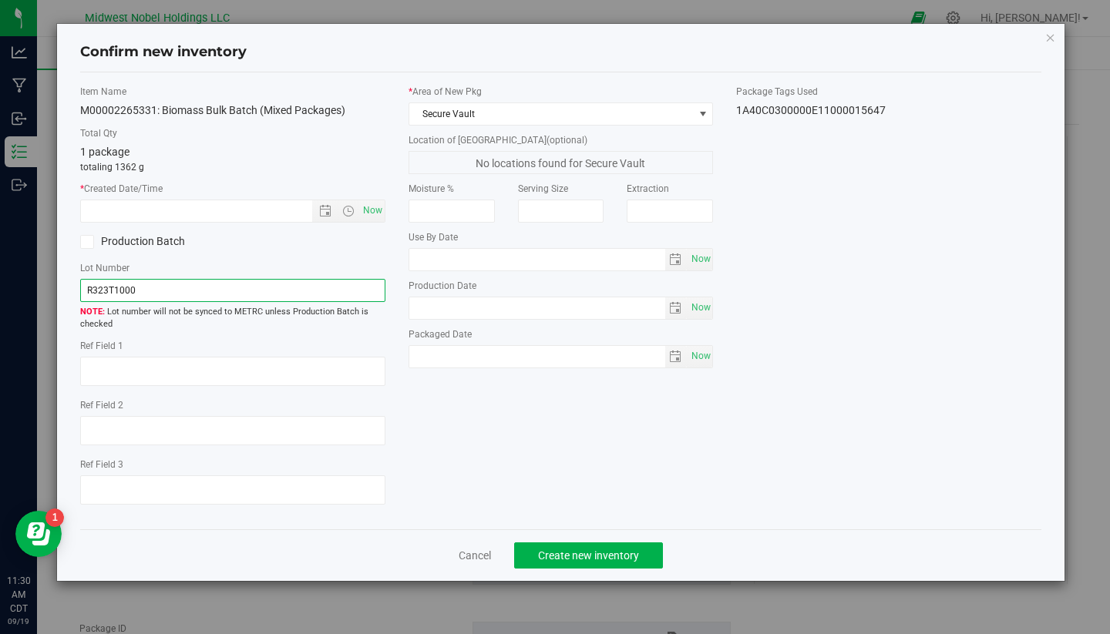
drag, startPoint x: 155, startPoint y: 286, endPoint x: 32, endPoint y: 284, distance: 122.5
click at [35, 283] on div "Confirm new inventory Item Name M00002265331: Biomass Bulk Batch (Mixed Package…" at bounding box center [560, 317] width 1121 height 634
type input "t"
type input "T1000 Cured"
click at [381, 198] on div "* Created Date/Time Now" at bounding box center [232, 202] width 305 height 41
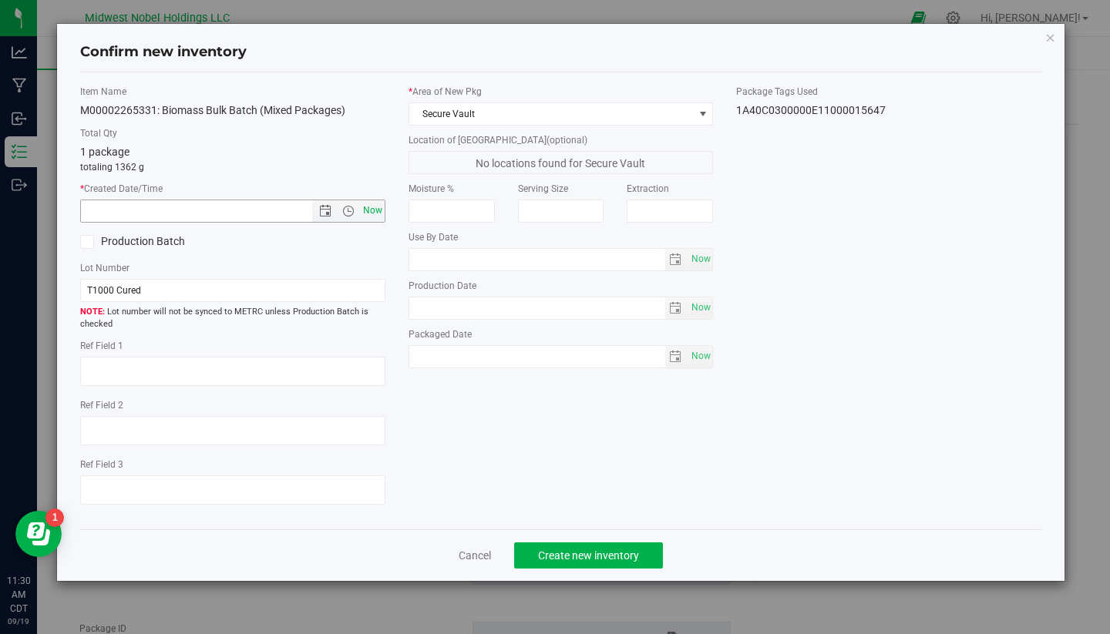
click at [379, 204] on span "Now" at bounding box center [372, 211] width 26 height 22
type input "[DATE] 11:30 AM"
click at [561, 119] on span "Secure Vault" at bounding box center [551, 114] width 284 height 22
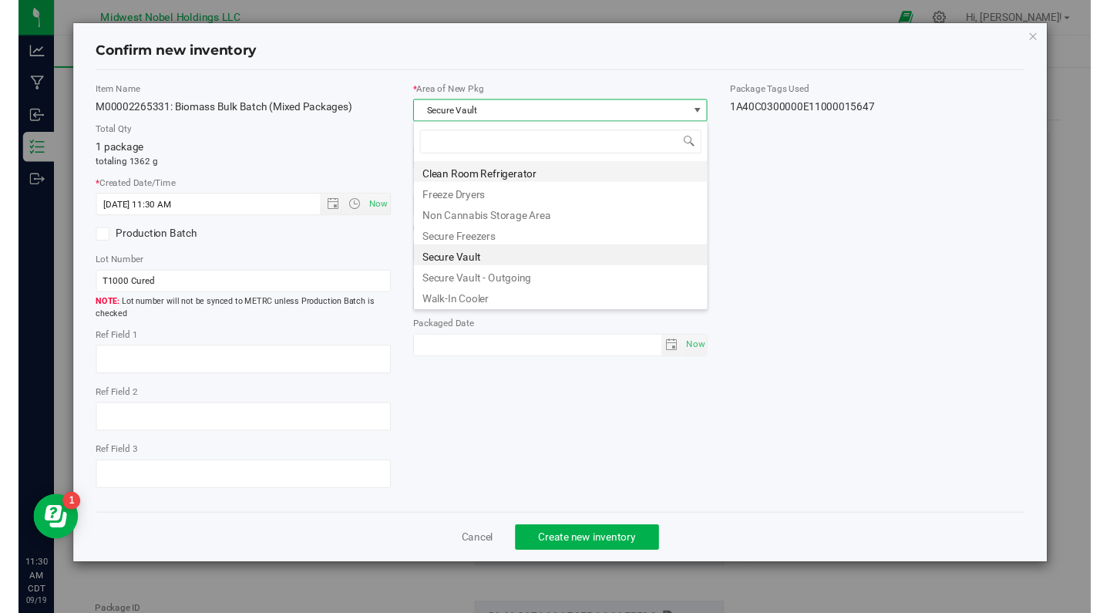
scroll to position [23, 305]
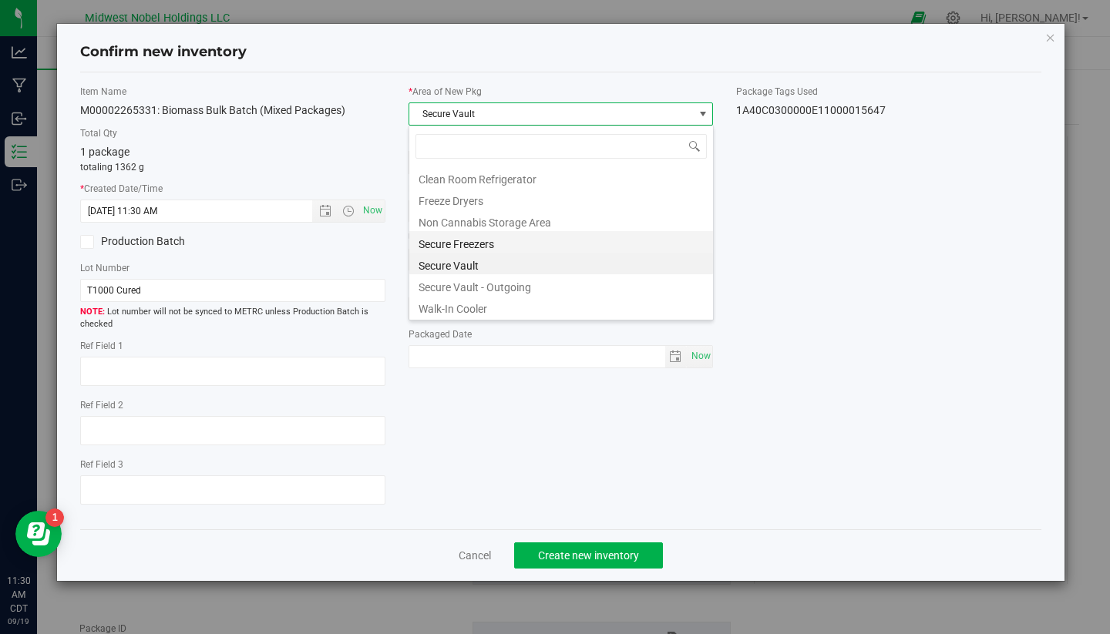
click at [504, 248] on li "Secure Freezers" at bounding box center [561, 242] width 304 height 22
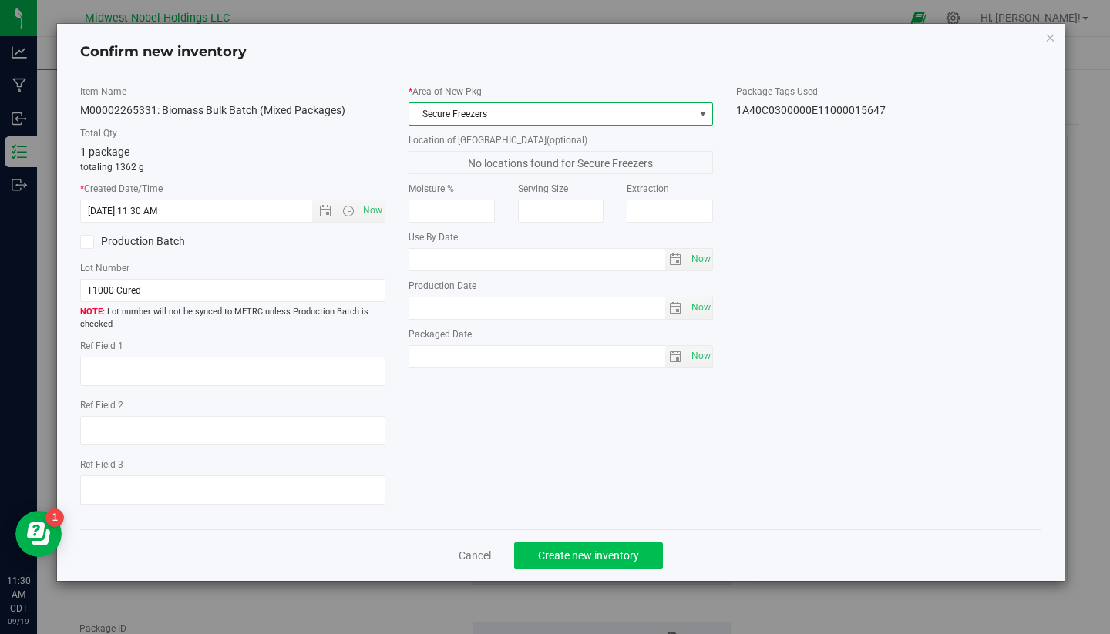
click at [647, 551] on button "Create new inventory" at bounding box center [588, 555] width 149 height 26
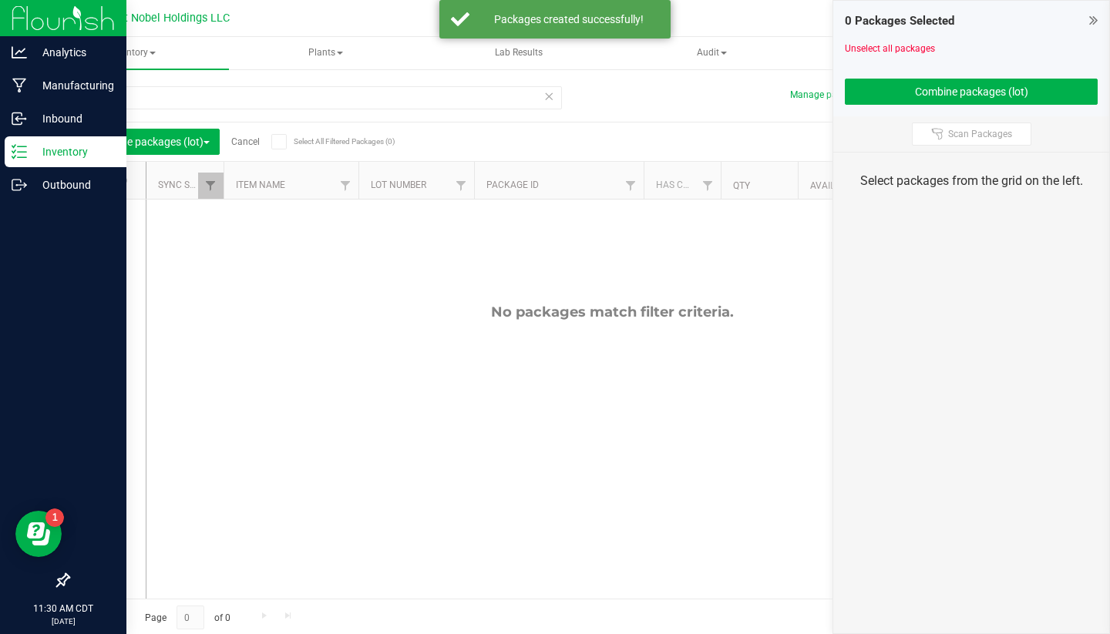
click at [69, 139] on div "Inventory" at bounding box center [66, 151] width 122 height 31
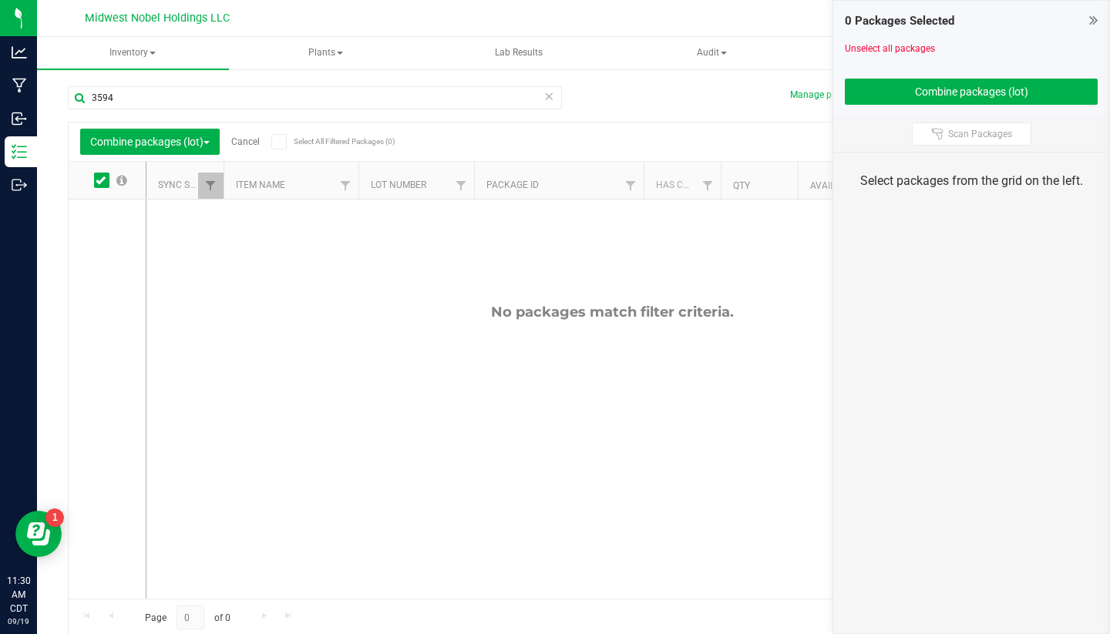
click at [551, 96] on icon at bounding box center [548, 95] width 11 height 18
